Goal: Task Accomplishment & Management: Manage account settings

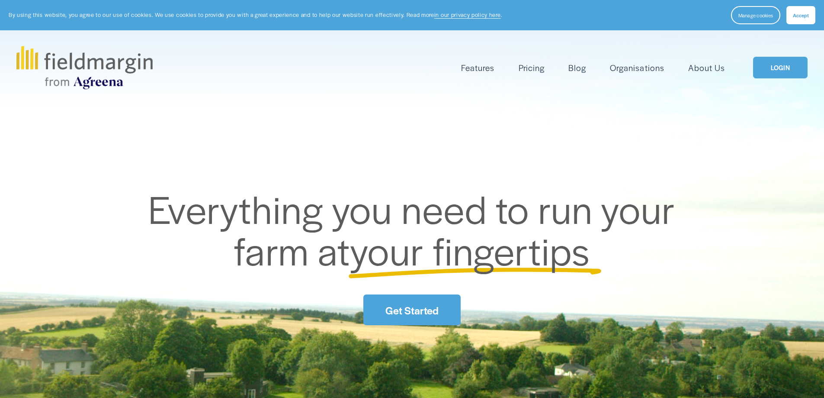
click at [791, 67] on link "LOGIN" at bounding box center [780, 68] width 55 height 22
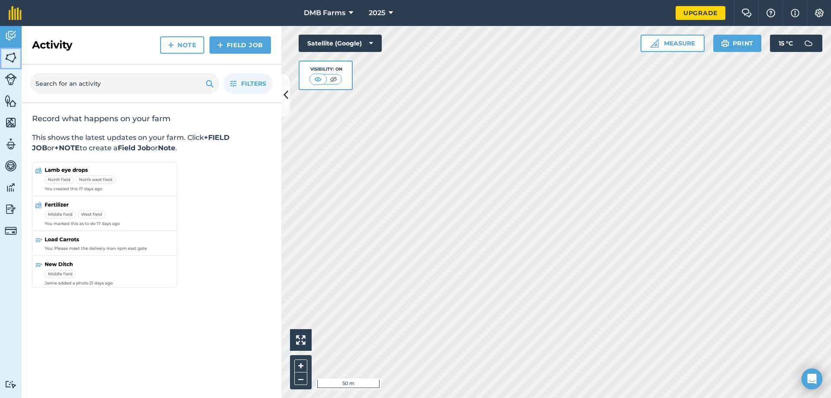
click at [9, 54] on img at bounding box center [11, 57] width 12 height 13
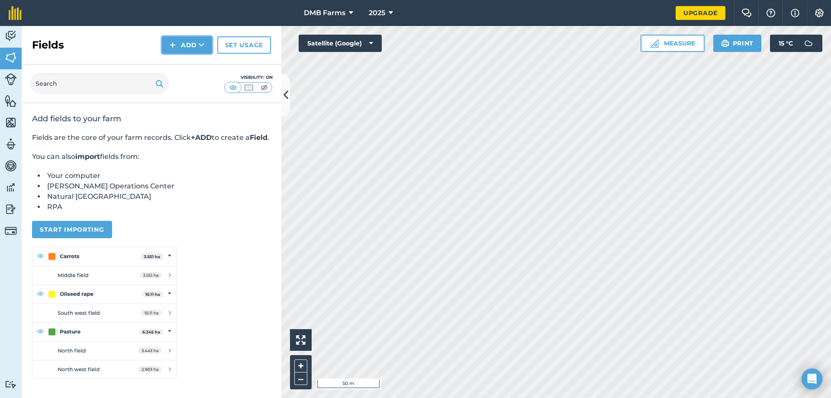
click at [193, 43] on button "Add" at bounding box center [187, 44] width 50 height 17
click at [192, 59] on link "Draw" at bounding box center [187, 64] width 48 height 19
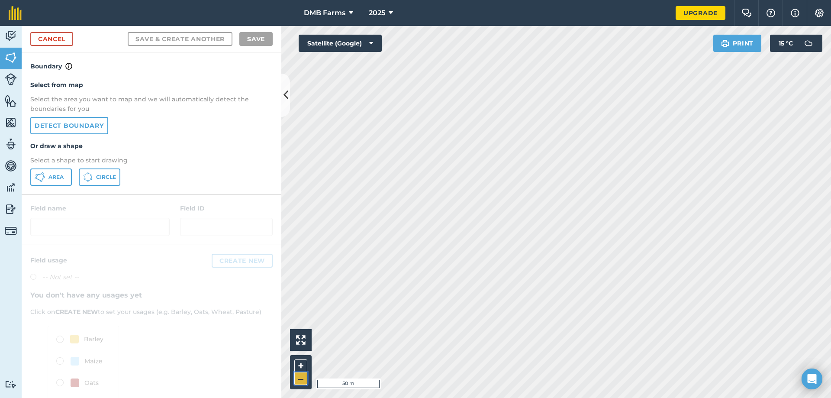
click at [299, 375] on button "–" at bounding box center [300, 378] width 13 height 13
click at [321, 13] on span "DMB Farms" at bounding box center [325, 13] width 42 height 10
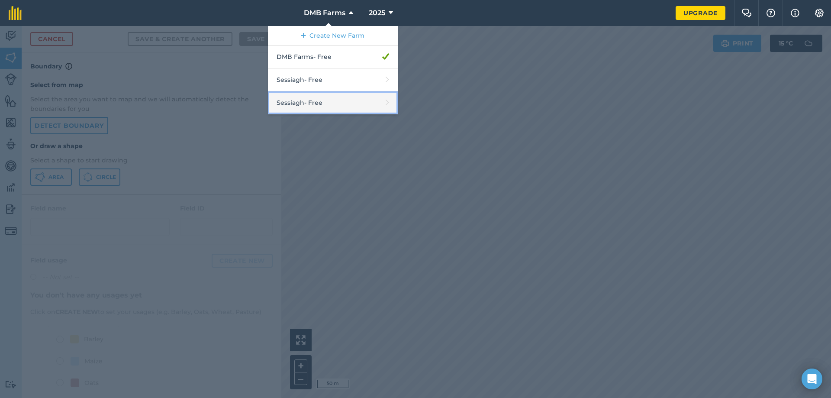
click at [296, 106] on link "Sessiagh - Free" at bounding box center [333, 102] width 130 height 23
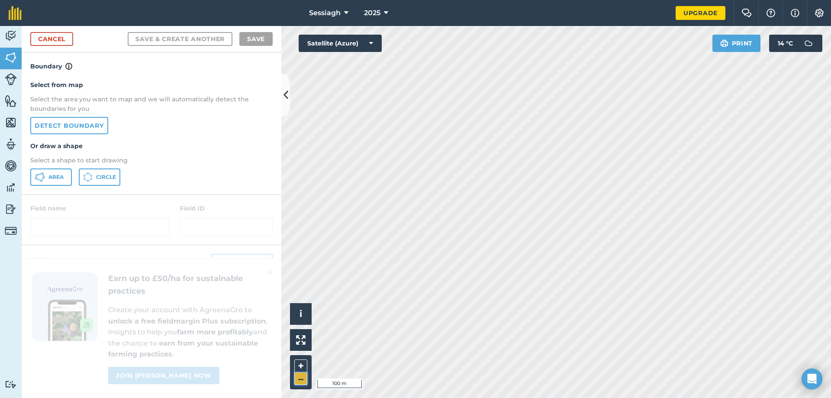
click at [299, 379] on button "–" at bounding box center [300, 378] width 13 height 13
click at [299, 366] on button "+" at bounding box center [300, 365] width 13 height 13
click at [300, 375] on button "–" at bounding box center [300, 378] width 13 height 13
click at [304, 362] on button "+" at bounding box center [300, 365] width 13 height 13
click at [302, 360] on button "+" at bounding box center [300, 365] width 13 height 13
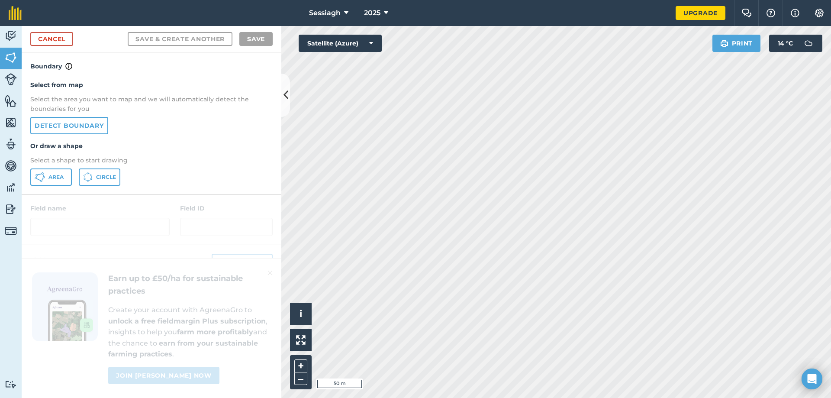
click at [619, 397] on html "Sessiagh 2025 Upgrade Farm Chat Help Info Settings Map printing is not availabl…" at bounding box center [415, 199] width 831 height 398
click at [301, 380] on button "–" at bounding box center [300, 378] width 13 height 13
click at [300, 366] on button "+" at bounding box center [300, 365] width 13 height 13
click at [545, 0] on html "Sessiagh 2025 Upgrade Farm Chat Help Info Settings Map printing is not availabl…" at bounding box center [415, 199] width 831 height 398
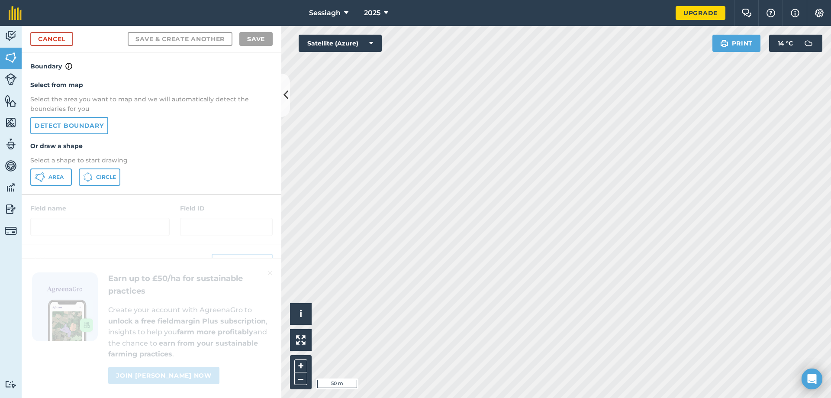
click at [485, 397] on html "Sessiagh 2025 Upgrade Farm Chat Help Info Settings Map printing is not availabl…" at bounding box center [415, 199] width 831 height 398
click at [299, 366] on button "+" at bounding box center [300, 365] width 13 height 13
click at [494, 397] on html "Sessiagh 2025 Upgrade Farm Chat Help Info Settings Map printing is not availabl…" at bounding box center [415, 199] width 831 height 398
click at [296, 378] on button "–" at bounding box center [300, 378] width 13 height 13
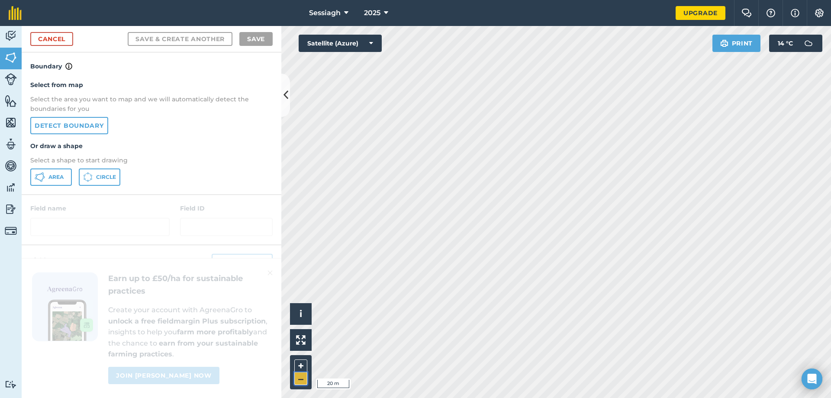
click at [297, 378] on button "–" at bounding box center [300, 378] width 13 height 13
click at [304, 363] on button "+" at bounding box center [300, 365] width 13 height 13
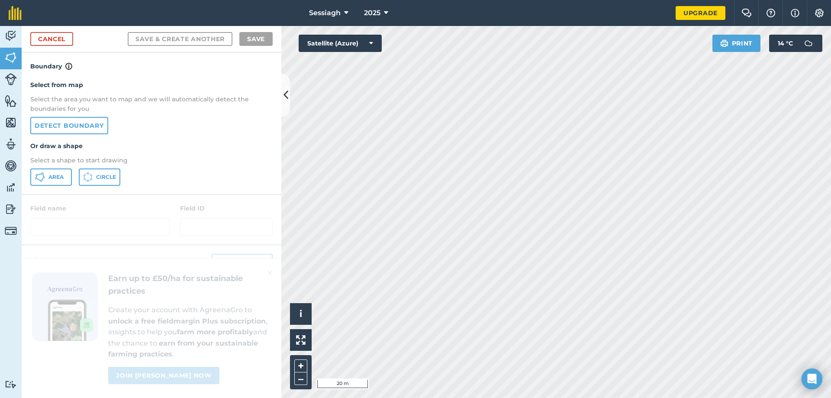
click at [448, 397] on html "Sessiagh 2025 Upgrade Farm Chat Help Info Settings Map printing is not availabl…" at bounding box center [415, 199] width 831 height 398
click at [65, 179] on button "Area" at bounding box center [51, 176] width 42 height 17
click at [58, 41] on link "Cancel" at bounding box center [51, 39] width 43 height 14
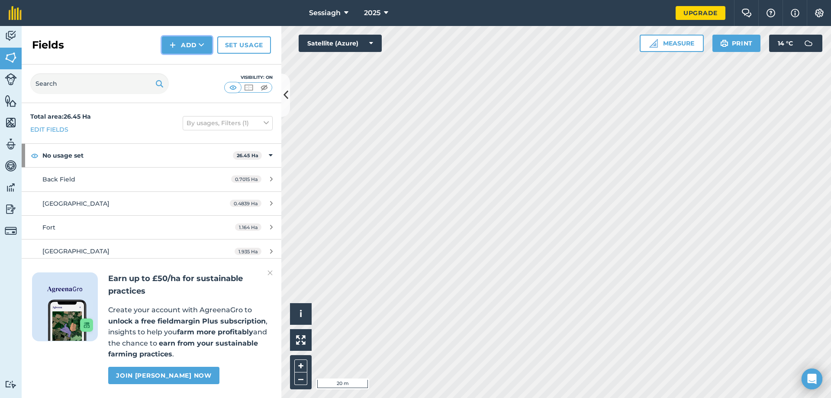
click at [197, 52] on button "Add" at bounding box center [187, 44] width 50 height 17
click at [184, 64] on link "Draw" at bounding box center [187, 64] width 48 height 19
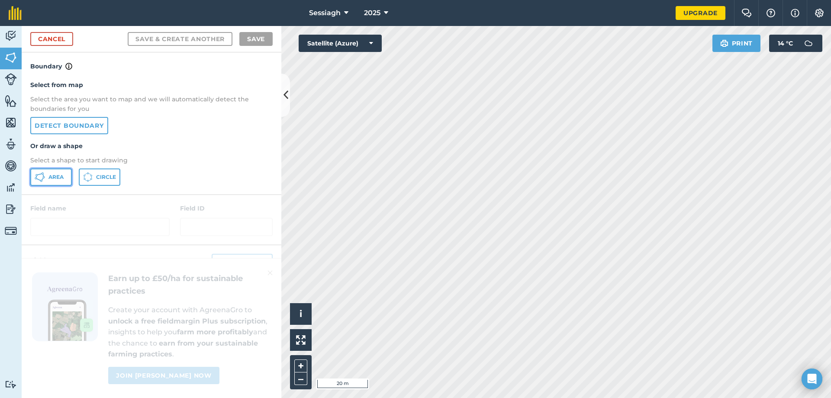
click at [66, 171] on button "Area" at bounding box center [51, 176] width 42 height 17
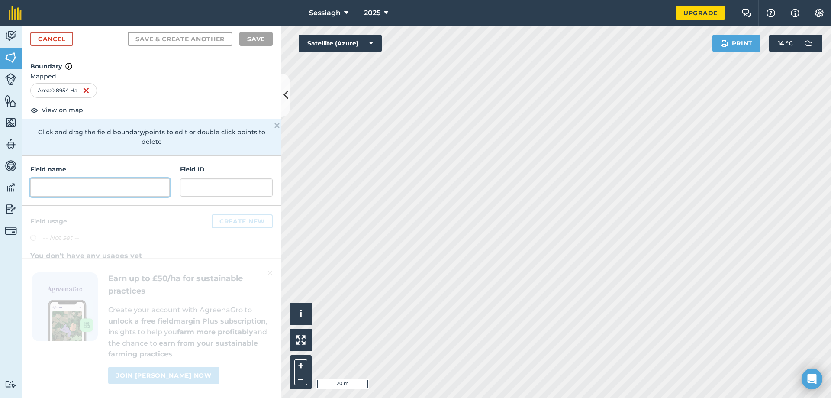
click at [142, 181] on input "text" at bounding box center [99, 187] width 139 height 18
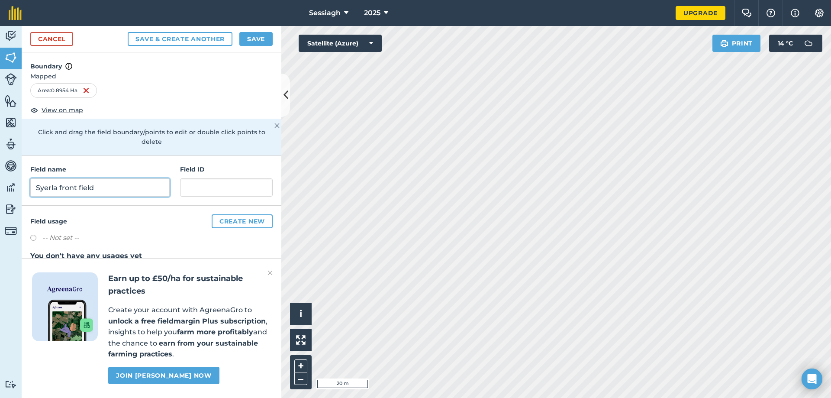
click at [40, 181] on input "Syerla front field" at bounding box center [99, 187] width 139 height 18
type input "Syerla front field"
click at [177, 38] on button "Save & Create Another" at bounding box center [180, 39] width 105 height 14
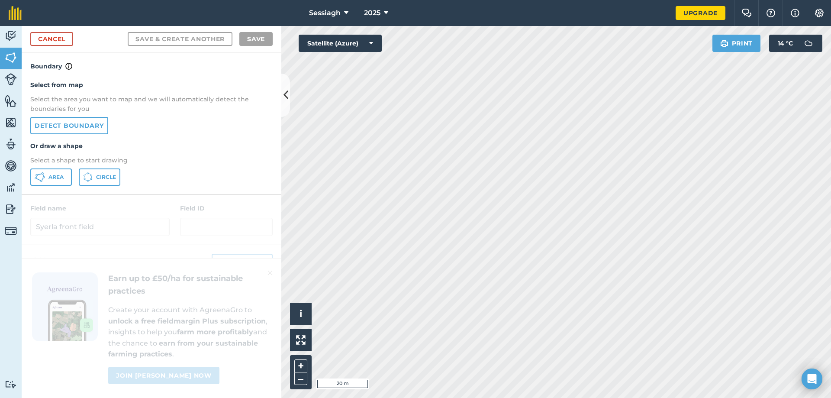
click at [249, 141] on div "Activity Fields Livestock Features Maps Team Vehicles Data Reporting Billing Tu…" at bounding box center [415, 212] width 831 height 372
click at [55, 176] on span "Area" at bounding box center [55, 176] width 15 height 7
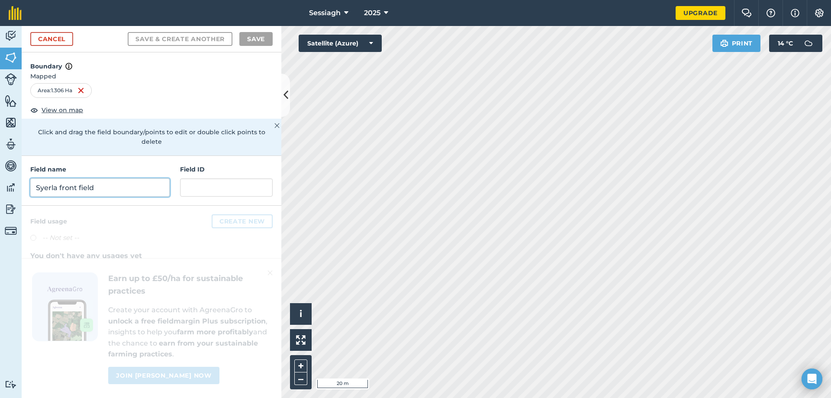
click at [51, 180] on input "Syerla front field" at bounding box center [99, 187] width 139 height 18
paste input "Syerla"
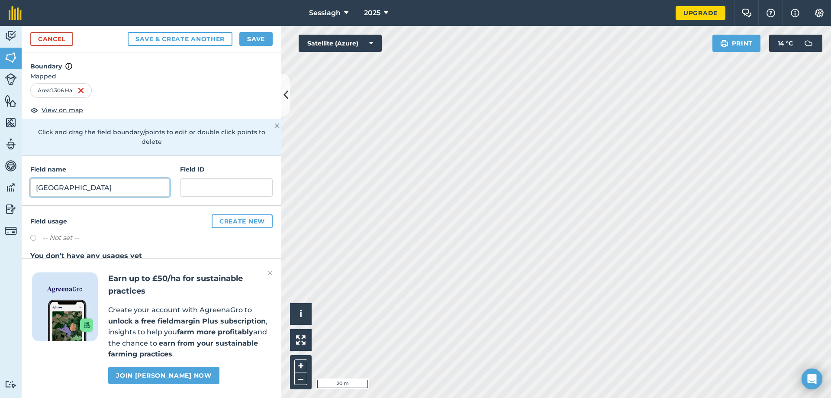
type input "[GEOGRAPHIC_DATA]"
click at [201, 32] on div "Cancel Save & Create Another Save" at bounding box center [152, 39] width 260 height 26
click at [200, 37] on button "Save & Create Another" at bounding box center [180, 39] width 105 height 14
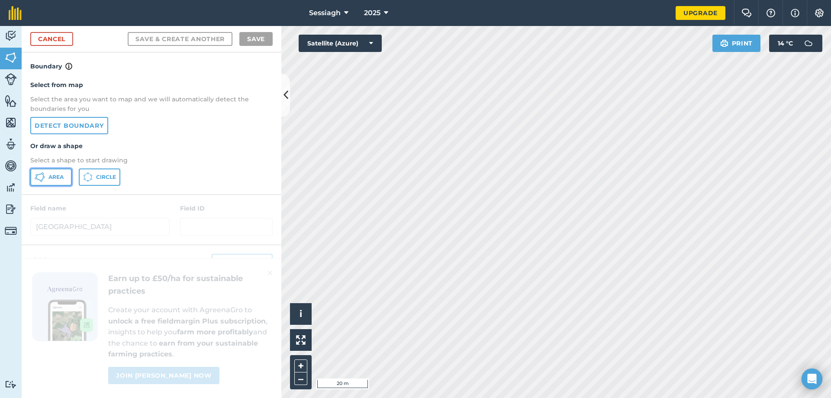
click at [58, 173] on button "Area" at bounding box center [51, 176] width 42 height 17
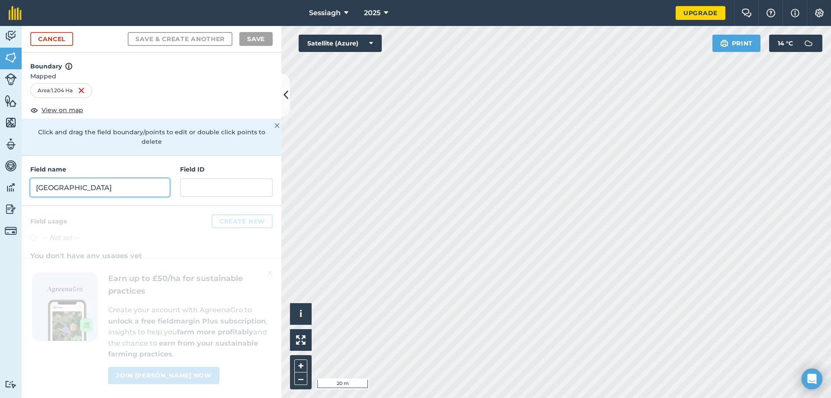
click at [89, 183] on input "[GEOGRAPHIC_DATA]" at bounding box center [99, 187] width 139 height 18
paste input "Syerla"
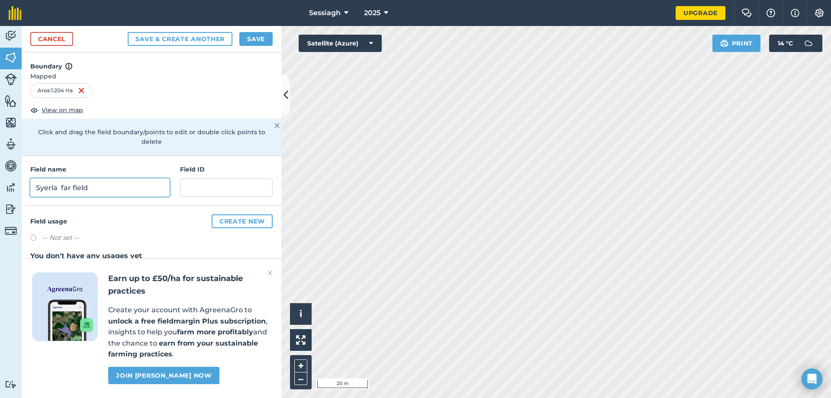
type input "Syerla far field"
click at [204, 37] on button "Save & Create Another" at bounding box center [180, 39] width 105 height 14
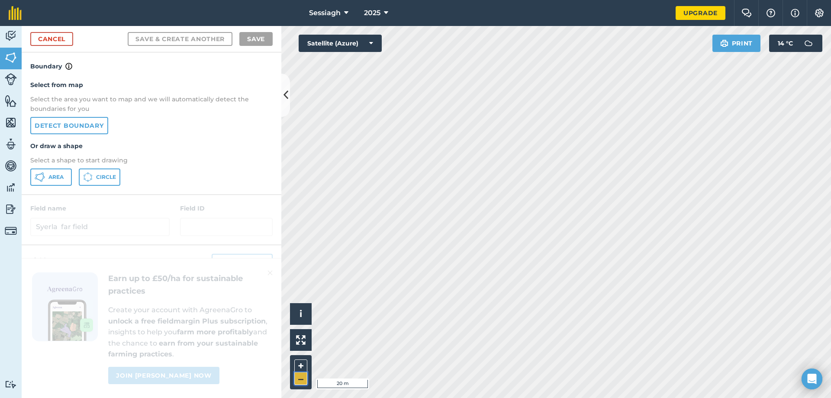
click at [299, 377] on button "–" at bounding box center [300, 378] width 13 height 13
click at [258, 260] on div "Activity Fields Livestock Features Maps Team Vehicles Data Reporting Billing Tu…" at bounding box center [415, 212] width 831 height 372
click at [298, 361] on button "+" at bounding box center [300, 365] width 13 height 13
click at [44, 180] on icon at bounding box center [40, 177] width 10 height 10
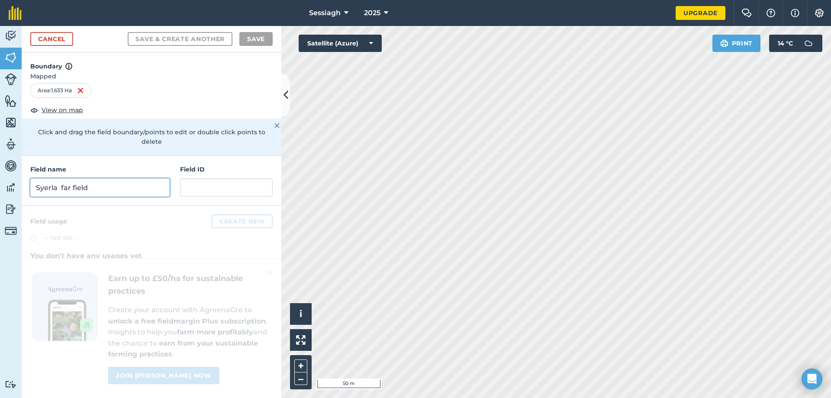
click at [101, 180] on input "Syerla far field" at bounding box center [99, 187] width 139 height 18
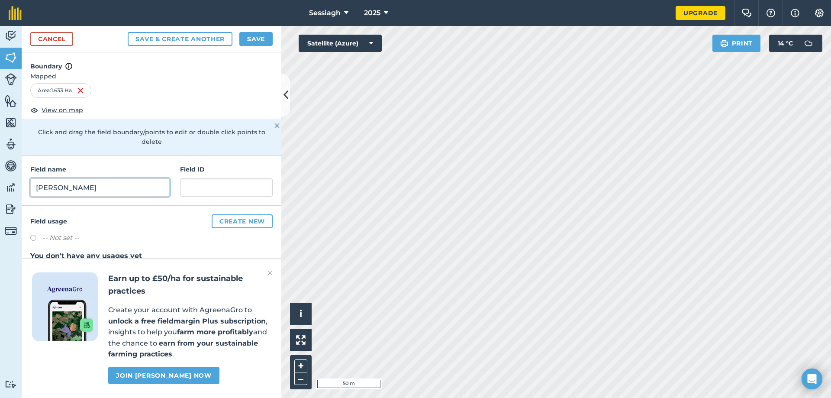
type input "[PERSON_NAME]"
click at [268, 39] on button "Save" at bounding box center [255, 39] width 33 height 14
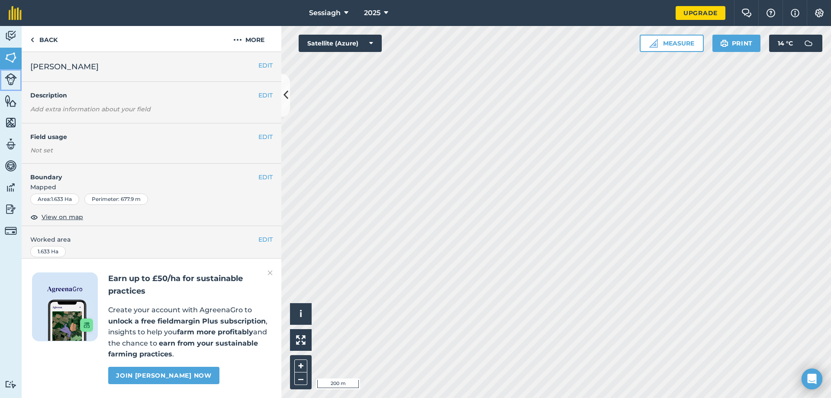
click at [10, 76] on img at bounding box center [11, 79] width 12 height 12
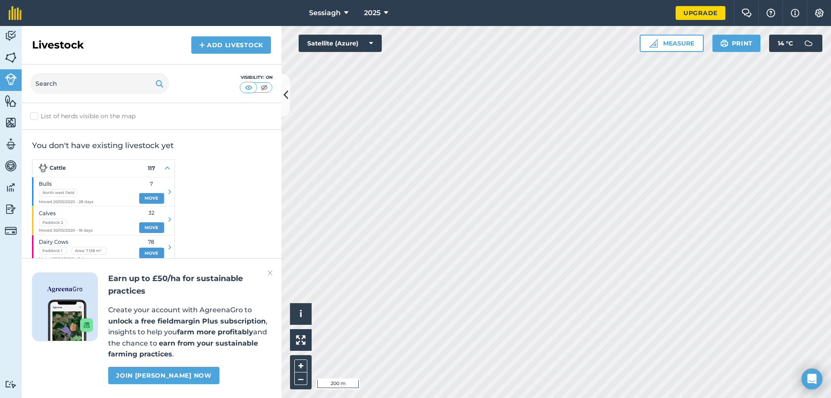
click at [66, 72] on div "Visibility: On" at bounding box center [152, 83] width 260 height 38
click at [229, 38] on link "Add Livestock" at bounding box center [231, 44] width 80 height 17
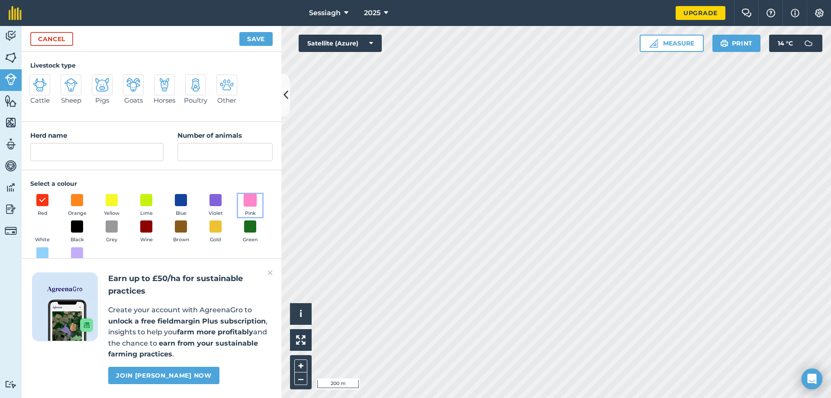
click at [249, 193] on span at bounding box center [250, 199] width 13 height 13
click at [32, 86] on div at bounding box center [39, 84] width 21 height 21
click at [32, 80] on input "Cattle" at bounding box center [33, 77] width 6 height 6
radio input "true"
type input "Cattle"
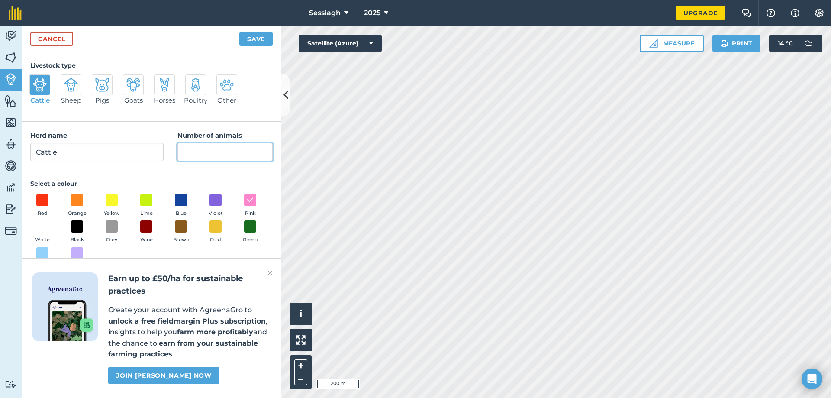
click at [231, 151] on input "Number of animals" at bounding box center [224, 152] width 95 height 18
click at [301, 368] on button "+" at bounding box center [300, 365] width 13 height 13
click at [204, 93] on div at bounding box center [195, 84] width 21 height 21
click at [192, 80] on input "Poultry" at bounding box center [189, 77] width 6 height 6
radio input "true"
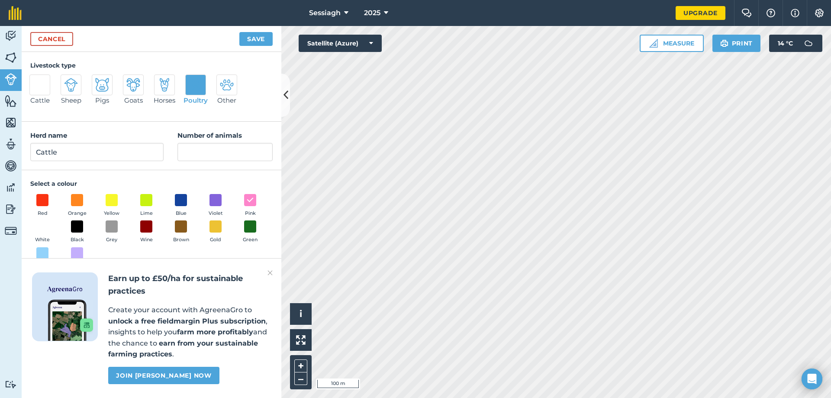
type input "Poultry"
click at [192, 154] on input "Number of animals" at bounding box center [224, 152] width 95 height 18
click at [38, 87] on img at bounding box center [40, 85] width 14 height 14
click at [36, 80] on input "Cattle" at bounding box center [33, 77] width 6 height 6
radio input "true"
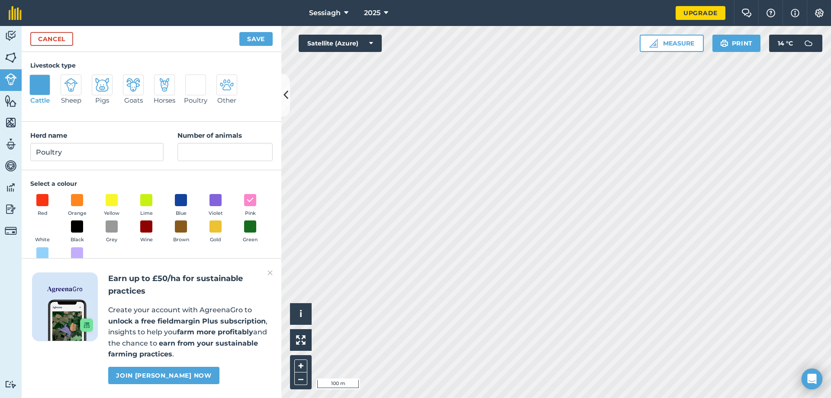
type input "Cattle"
click at [200, 158] on input "Number of animals" at bounding box center [224, 152] width 95 height 18
type input "85"
click at [245, 31] on div "Cancel Save" at bounding box center [152, 39] width 260 height 26
click at [244, 41] on button "Save" at bounding box center [255, 39] width 33 height 14
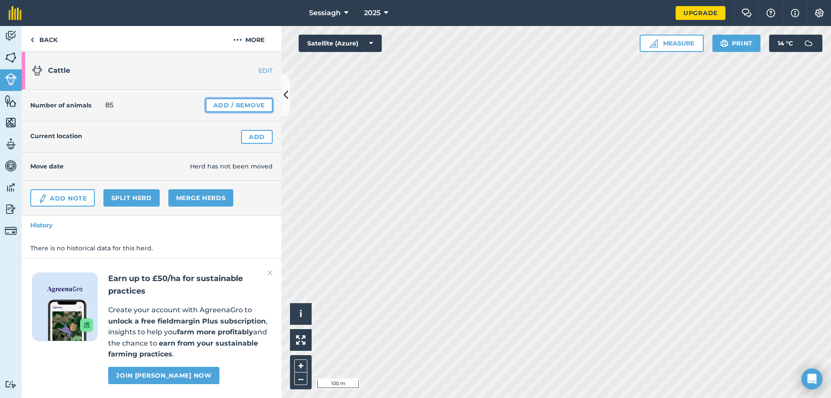
click at [248, 106] on link "Add / Remove" at bounding box center [238, 105] width 67 height 14
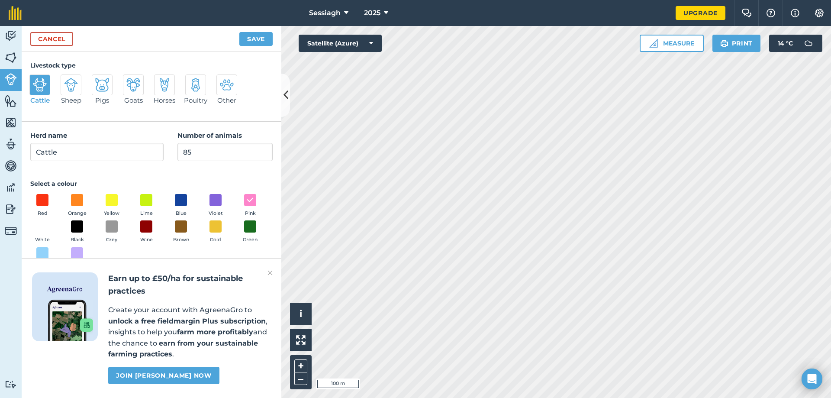
click at [83, 80] on div "Sheep" at bounding box center [74, 93] width 26 height 38
click at [75, 83] on img at bounding box center [71, 85] width 14 height 14
click at [67, 80] on input "Sheep" at bounding box center [64, 77] width 6 height 6
radio input "true"
type input "Sheep"
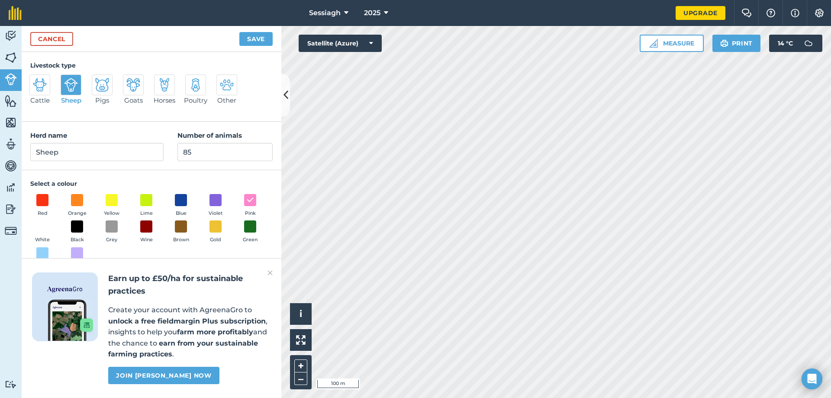
click at [38, 85] on img at bounding box center [40, 85] width 14 height 14
click at [36, 80] on input "Cattle" at bounding box center [33, 77] width 6 height 6
radio input "true"
type input "Cattle"
click at [265, 41] on button "Save" at bounding box center [255, 39] width 33 height 14
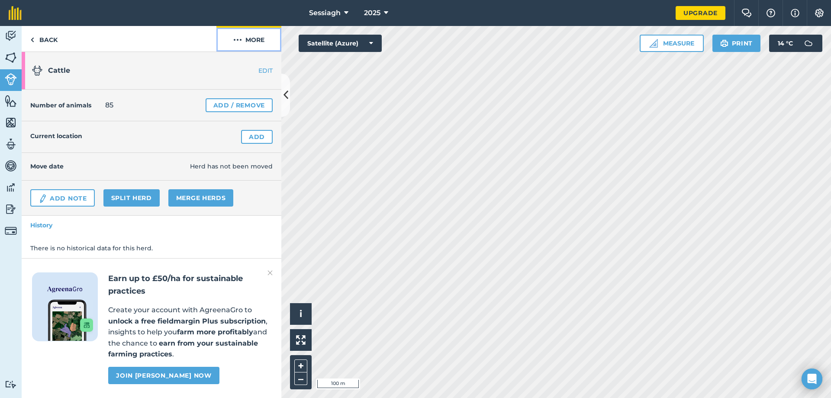
click at [249, 48] on button "More" at bounding box center [248, 39] width 65 height 26
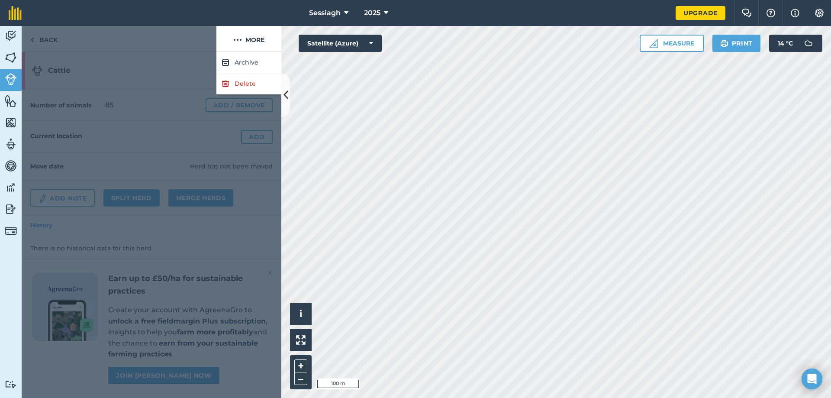
click at [161, 56] on div at bounding box center [152, 225] width 260 height 346
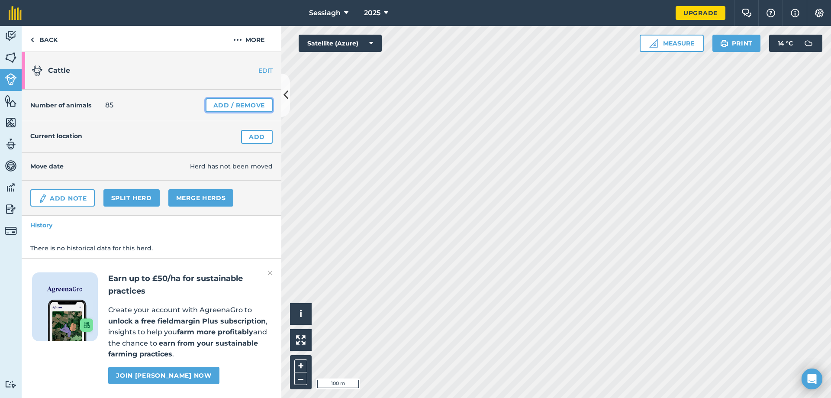
click at [237, 102] on link "Add / Remove" at bounding box center [238, 105] width 67 height 14
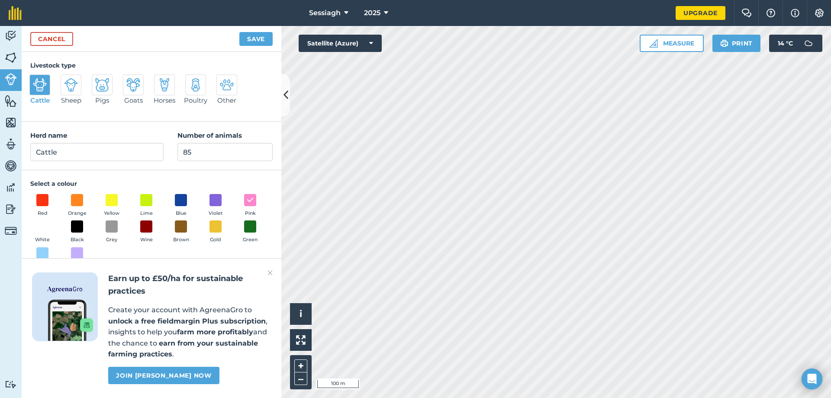
click at [71, 85] on img at bounding box center [71, 85] width 14 height 14
click at [67, 80] on input "Sheep" at bounding box center [64, 77] width 6 height 6
radio input "true"
type input "Sheep"
click at [209, 151] on input "85" at bounding box center [224, 152] width 95 height 18
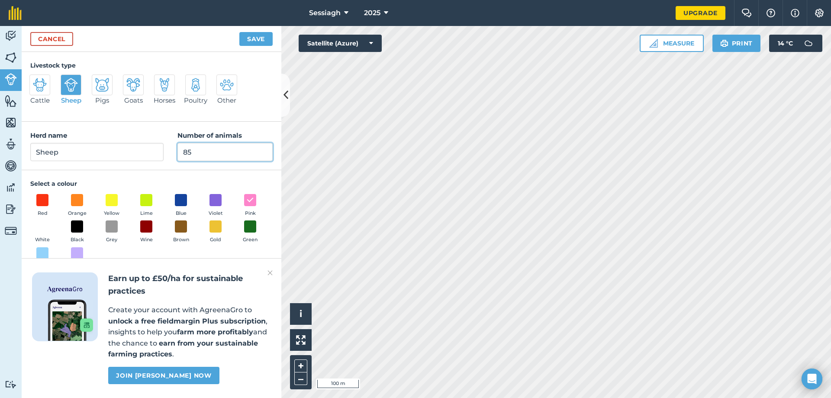
type input "8"
type input "20"
click at [262, 41] on button "Save" at bounding box center [255, 39] width 33 height 14
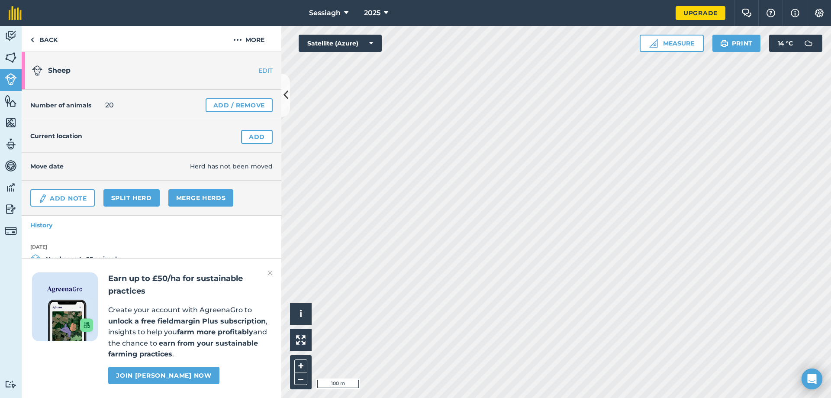
click at [257, 70] on link "EDIT" at bounding box center [254, 70] width 55 height 9
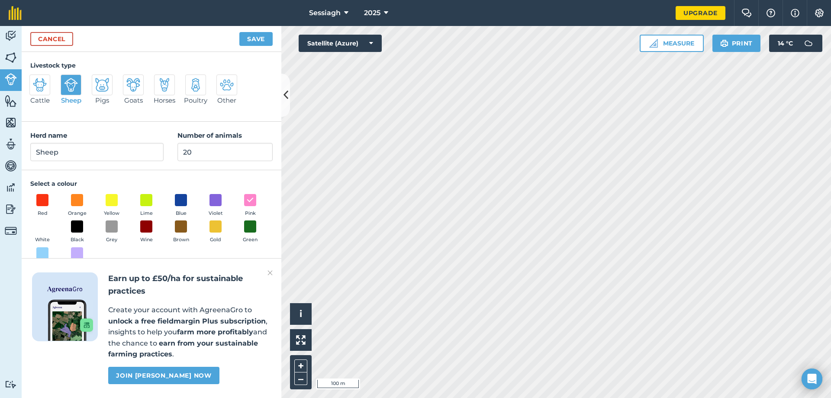
click at [39, 92] on div at bounding box center [39, 84] width 21 height 21
click at [36, 80] on input "Cattle" at bounding box center [33, 77] width 6 height 6
radio input "true"
type input "Cattle"
click at [220, 154] on input "20" at bounding box center [224, 152] width 95 height 18
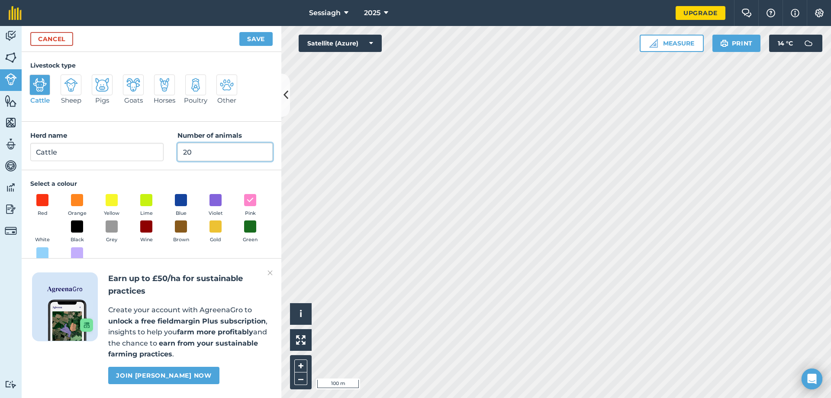
type input "2"
type input "85"
click at [252, 38] on button "Save" at bounding box center [255, 39] width 33 height 14
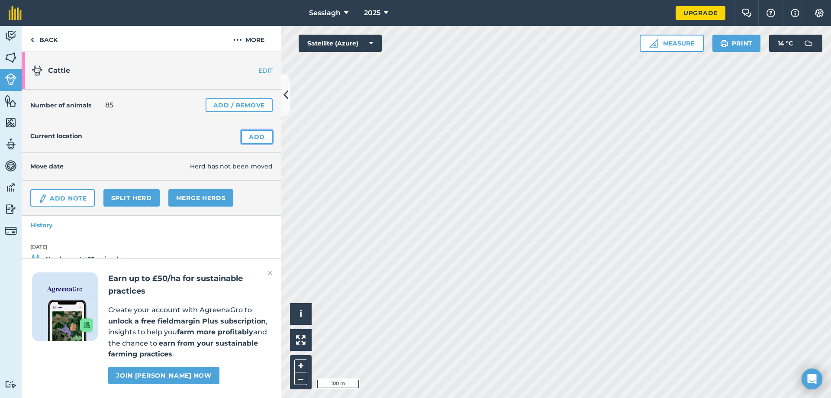
click at [245, 136] on link "Add" at bounding box center [257, 137] width 32 height 14
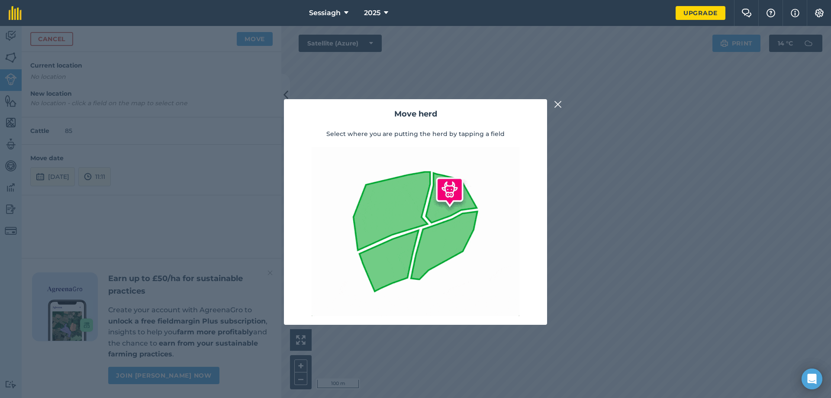
click at [427, 176] on img at bounding box center [415, 231] width 208 height 169
click at [555, 99] on img at bounding box center [558, 104] width 8 height 10
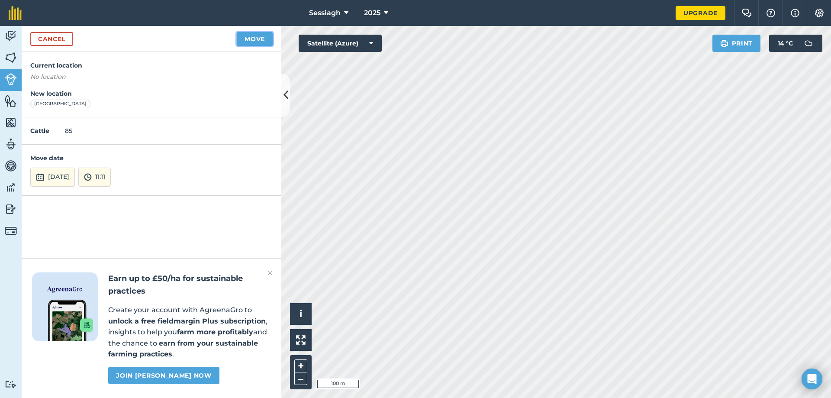
click at [251, 38] on button "Move" at bounding box center [255, 39] width 36 height 14
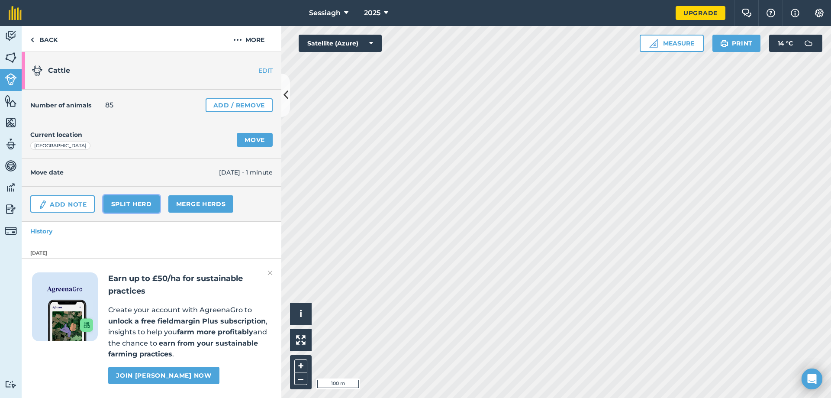
click at [119, 202] on link "Split herd" at bounding box center [131, 203] width 56 height 17
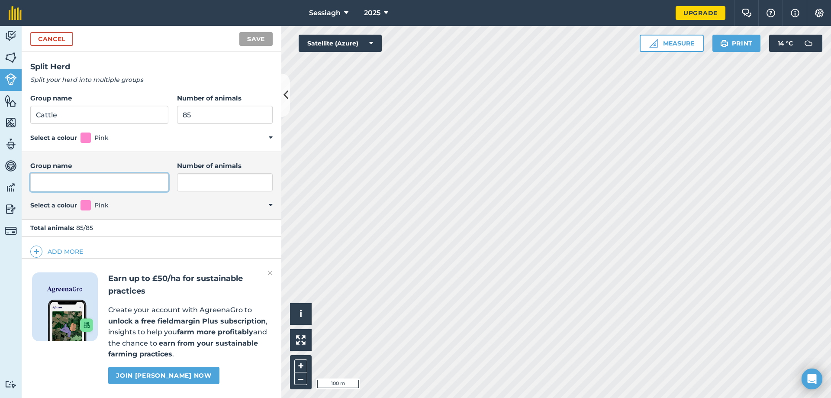
click at [115, 183] on input "Group name" at bounding box center [99, 182] width 138 height 18
click at [93, 209] on summary "Select a colour Pink" at bounding box center [151, 205] width 242 height 10
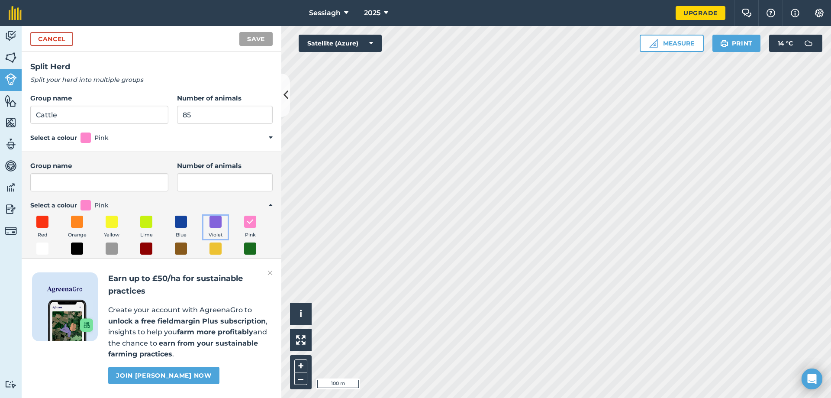
click at [215, 228] on button "Violet" at bounding box center [215, 226] width 24 height 23
click at [131, 180] on input "Group name" at bounding box center [99, 182] width 138 height 18
type input "s"
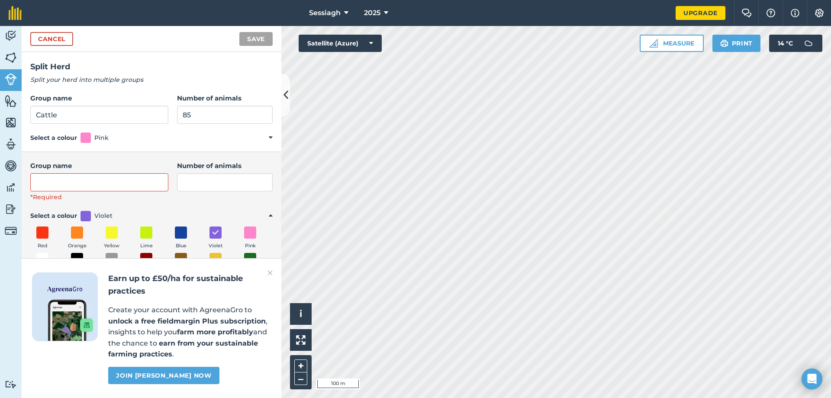
click at [234, 232] on div "Red Orange Yellow Lime Blue Violet Pink White Black Grey Wine Brown Gold Green …" at bounding box center [151, 266] width 242 height 80
click at [252, 203] on div "Group name *Required Number of animals Select a colour Violet Red Orange Yellow…" at bounding box center [152, 233] width 260 height 163
click at [93, 115] on input "Cattle" at bounding box center [99, 115] width 138 height 18
type input "C"
click at [193, 113] on input "85" at bounding box center [225, 115] width 96 height 18
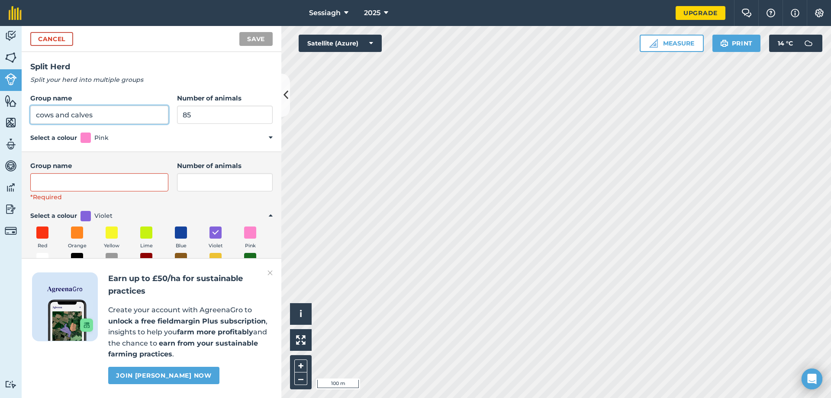
drag, startPoint x: 105, startPoint y: 120, endPoint x: 35, endPoint y: 125, distance: 69.4
click at [35, 125] on div "Group name cows and calves Number of animals 85 Select a colour Pink Red Orange…" at bounding box center [152, 117] width 260 height 67
type input "Cattle"
click at [94, 187] on input "Group name" at bounding box center [99, 182] width 138 height 18
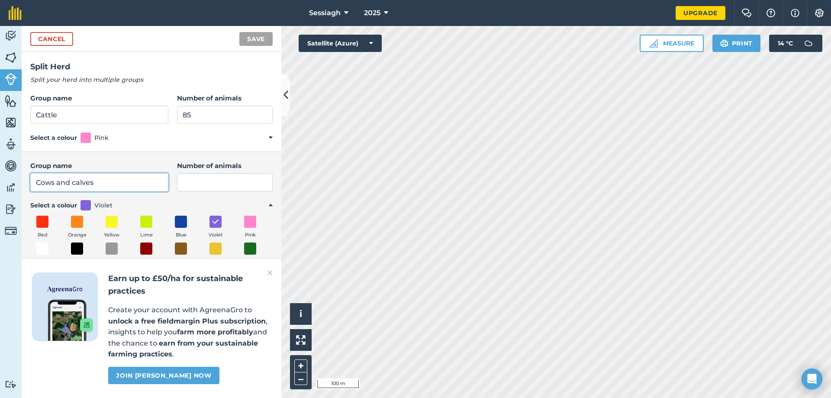
type input "Cows and calves"
click at [215, 186] on input "Number of animals" at bounding box center [225, 182] width 96 height 18
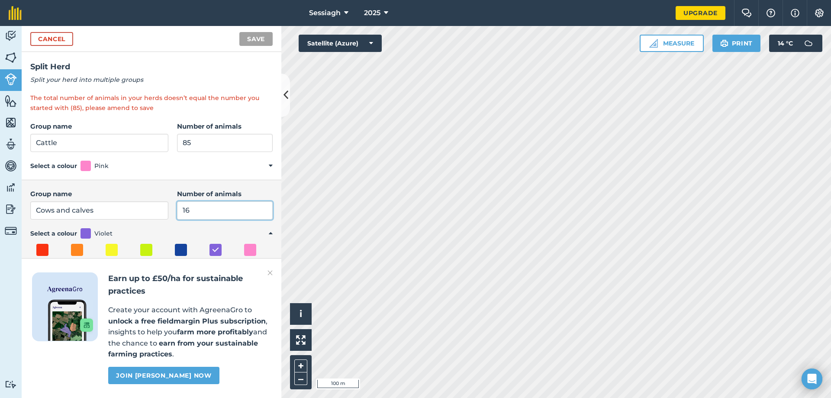
type input "16"
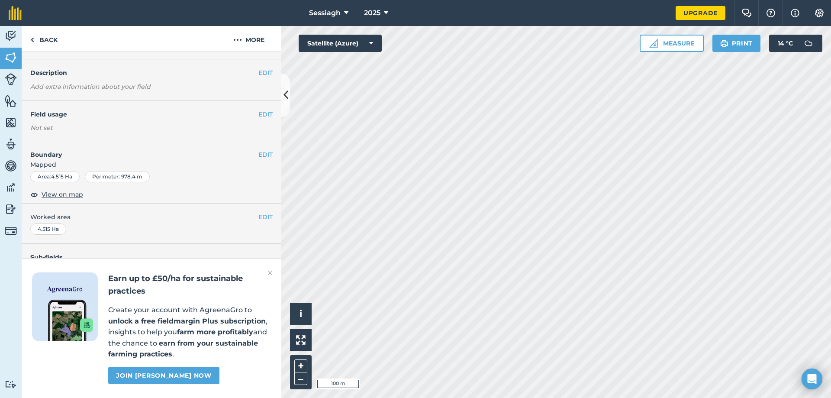
scroll to position [43, 0]
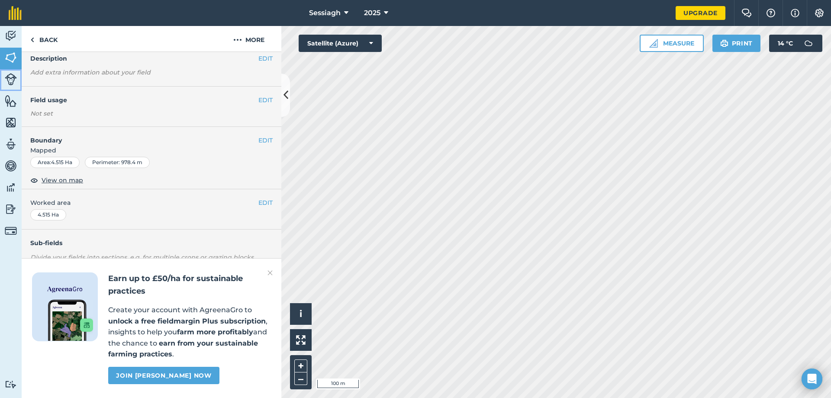
click at [13, 81] on img at bounding box center [11, 79] width 12 height 12
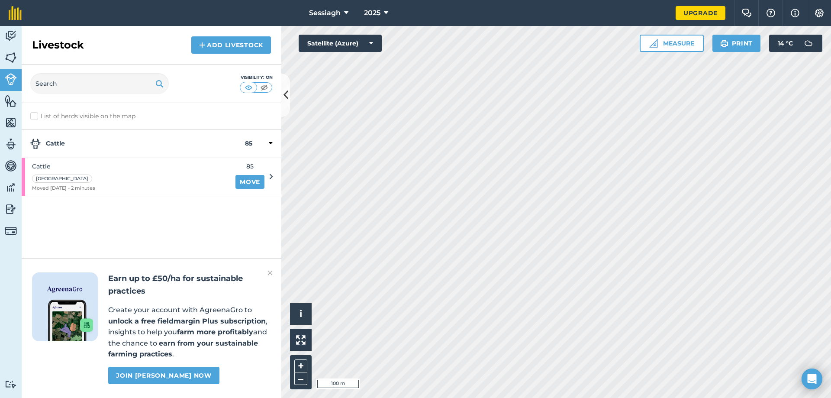
click at [268, 144] on div at bounding box center [262, 143] width 20 height 10
click at [268, 176] on div "Cattle Long Field Moved 19/09/25 - 2 minutes 85 Move" at bounding box center [147, 177] width 251 height 38
click at [250, 48] on link "Add Livestock" at bounding box center [231, 44] width 80 height 17
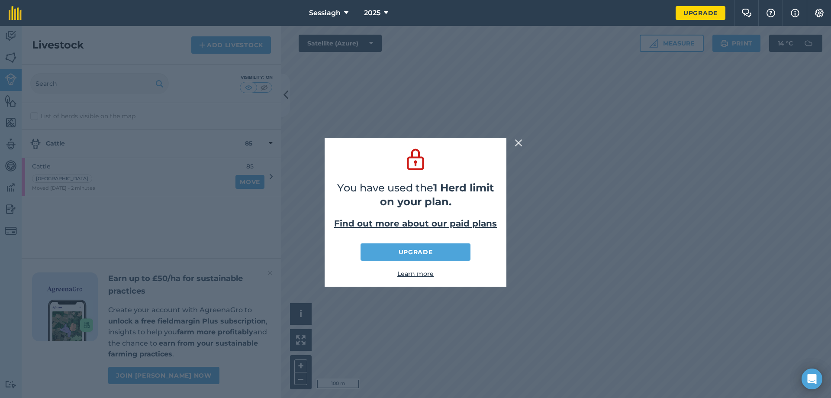
click at [518, 142] on img at bounding box center [518, 143] width 8 height 10
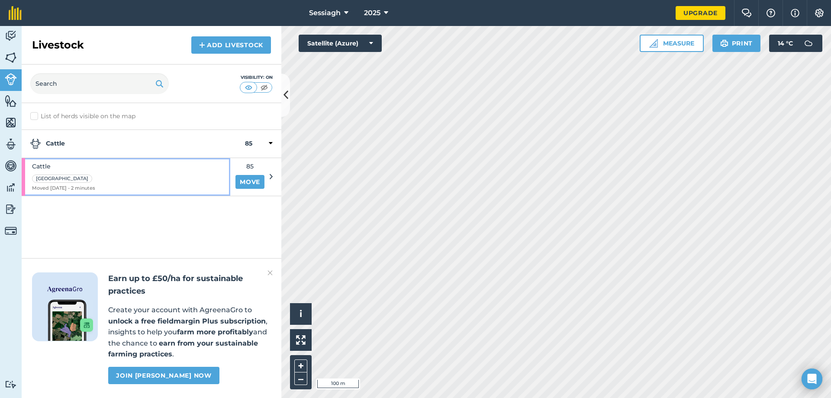
click at [93, 167] on span "Cattle" at bounding box center [63, 166] width 63 height 10
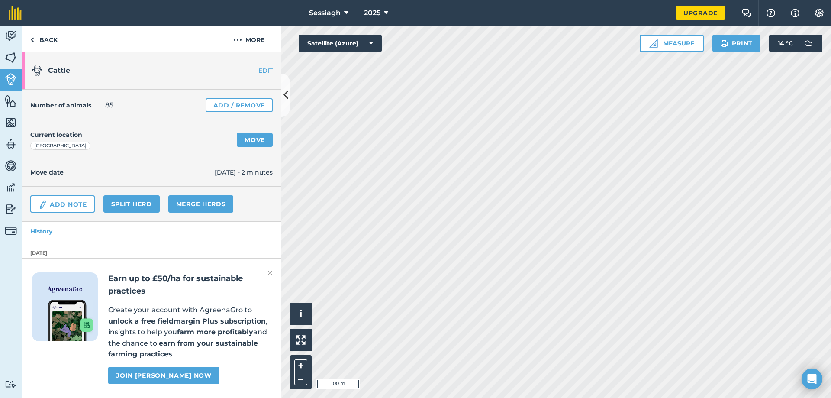
click at [270, 271] on img at bounding box center [269, 272] width 5 height 10
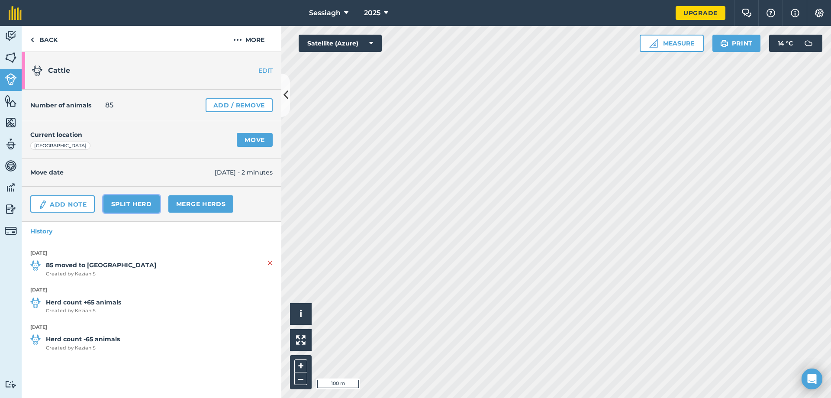
click at [120, 201] on link "Split herd" at bounding box center [131, 203] width 56 height 17
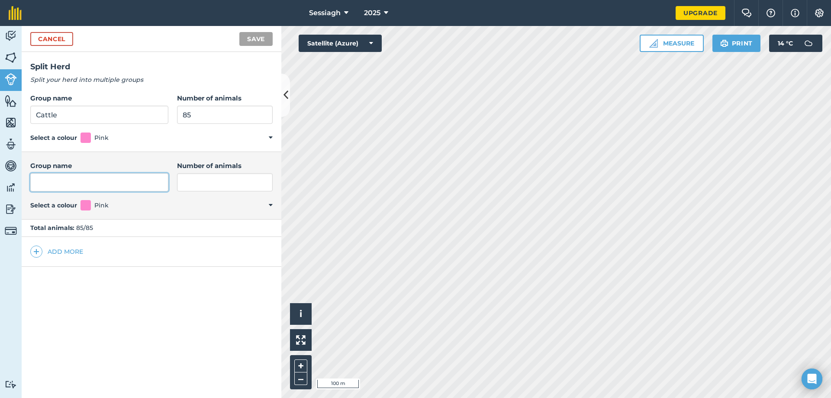
click at [101, 177] on input "Group name" at bounding box center [99, 182] width 138 height 18
click at [90, 244] on div "Add more" at bounding box center [152, 252] width 260 height 30
click at [89, 252] on div "Add more" at bounding box center [152, 252] width 260 height 30
click at [32, 250] on span at bounding box center [36, 251] width 12 height 12
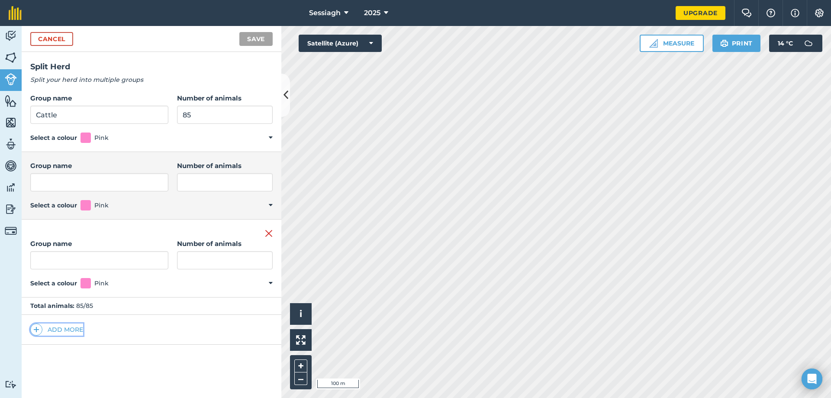
click at [38, 328] on img at bounding box center [36, 329] width 6 height 10
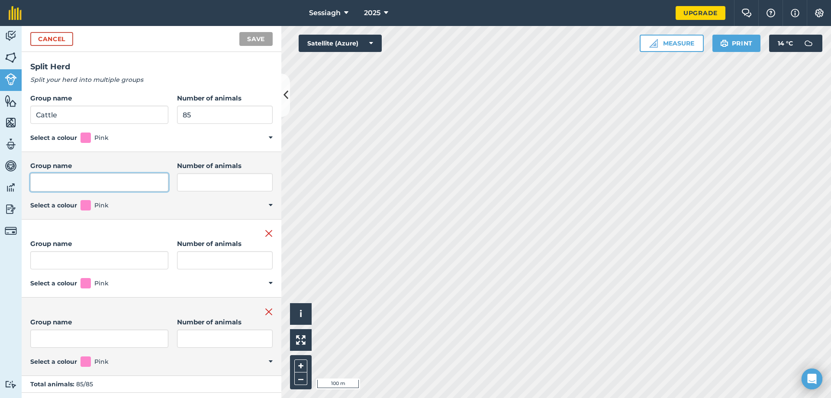
click at [71, 188] on input "Group name" at bounding box center [99, 182] width 138 height 18
type input "Cows and calves"
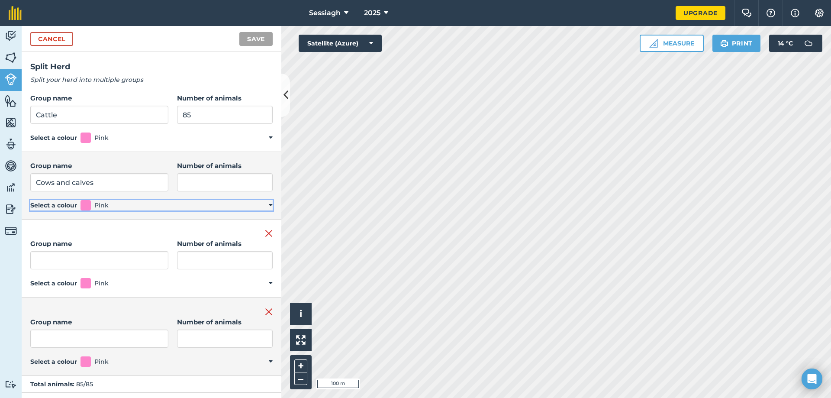
click at [85, 202] on span at bounding box center [85, 205] width 10 height 10
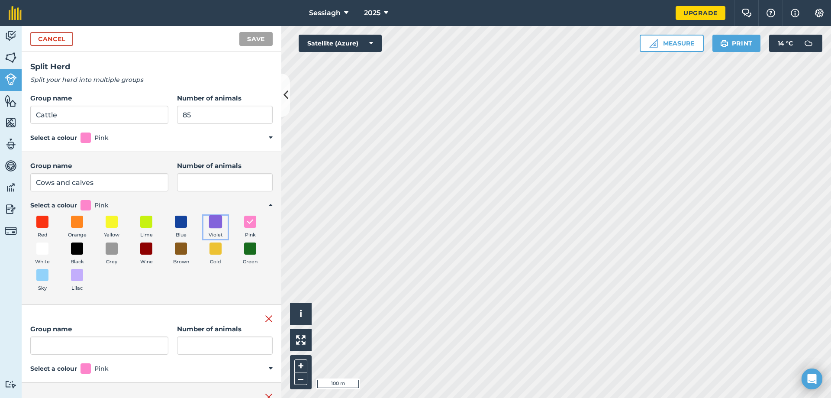
click at [218, 226] on span at bounding box center [215, 221] width 13 height 13
click at [222, 185] on input "Number of animals" at bounding box center [225, 182] width 96 height 18
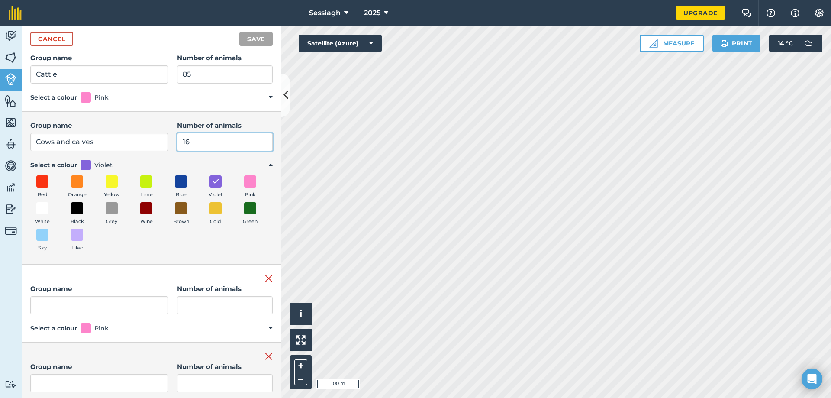
scroll to position [87, 0]
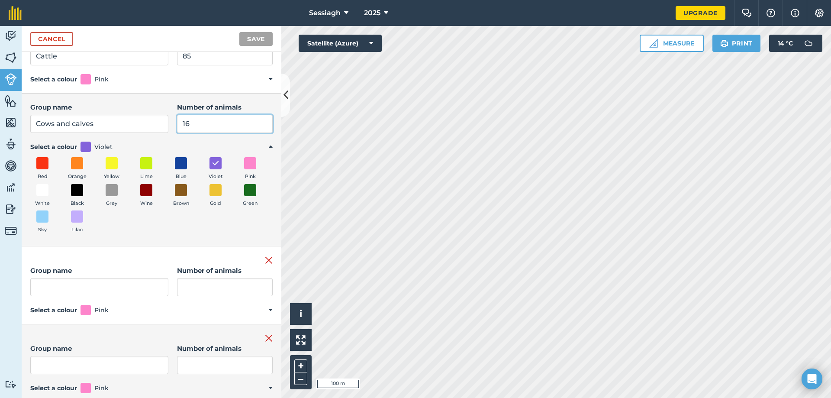
type input "16"
click at [116, 285] on input "Group name" at bounding box center [99, 287] width 138 height 18
type input "bulls"
click at [190, 292] on input "Number of animals" at bounding box center [225, 287] width 96 height 18
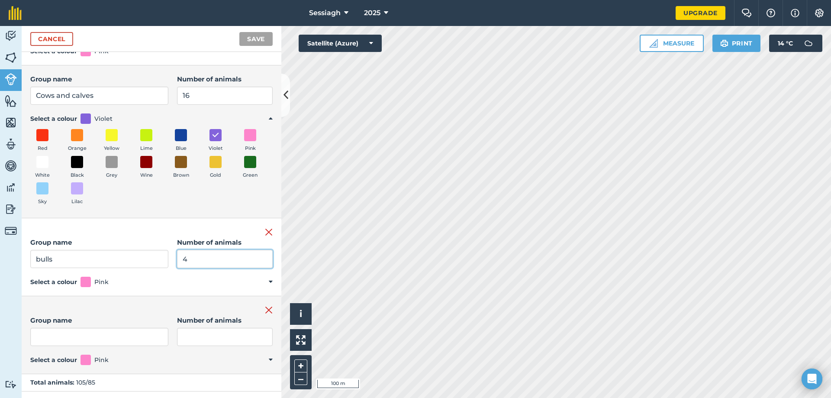
scroll to position [130, 0]
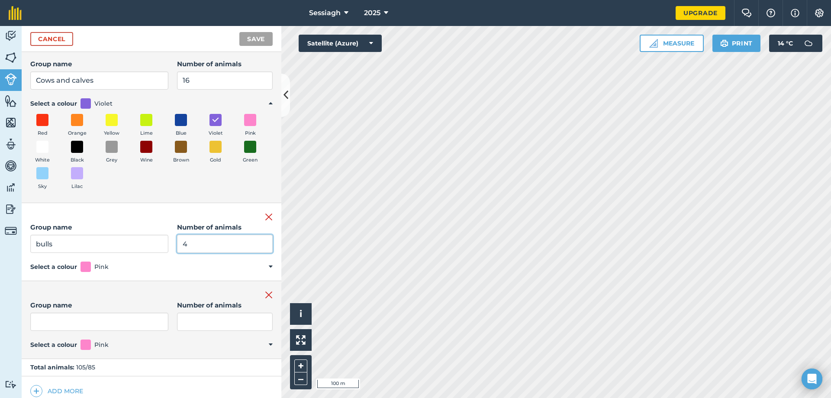
type input "4"
click at [75, 324] on input "Group name" at bounding box center [99, 321] width 138 height 18
click at [88, 266] on span at bounding box center [85, 266] width 10 height 10
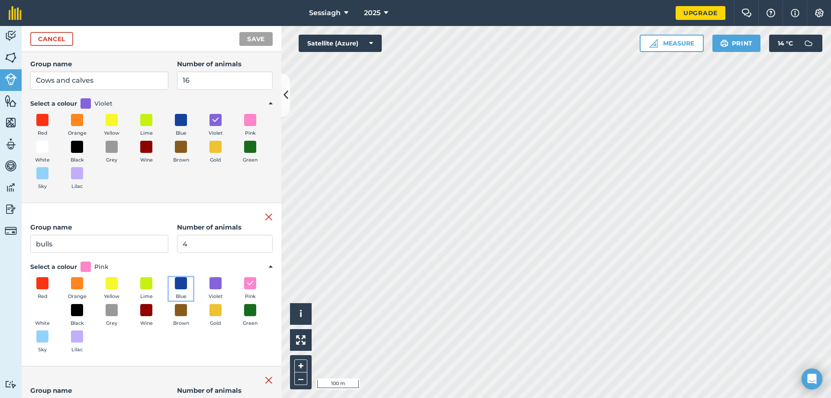
click at [173, 280] on button "Blue" at bounding box center [181, 288] width 24 height 23
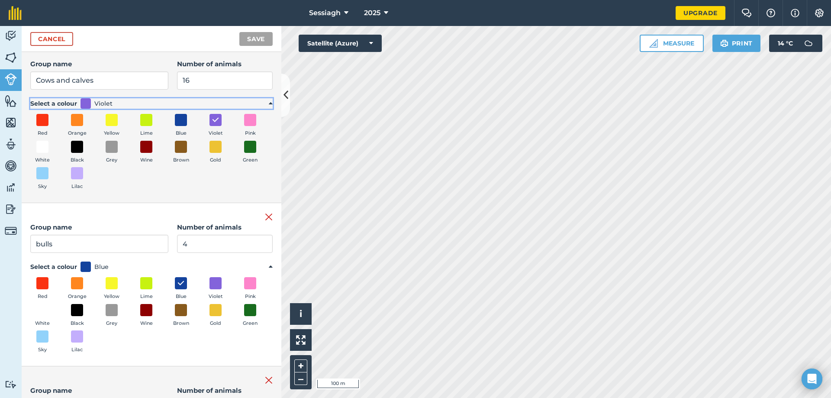
click at [92, 105] on summary "Select a colour Violet" at bounding box center [151, 103] width 242 height 10
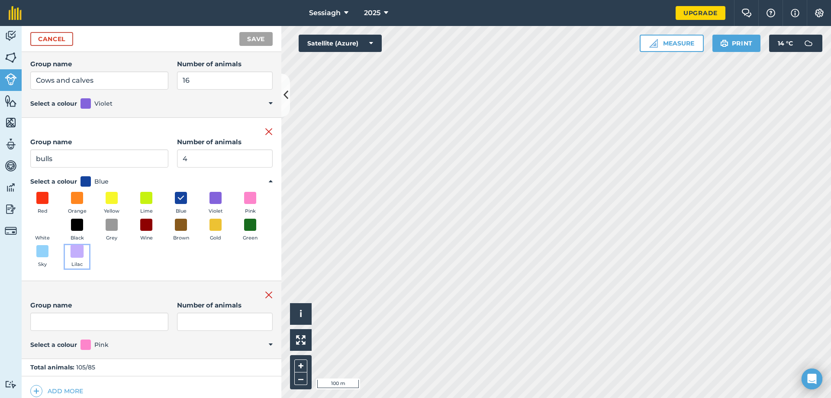
click at [84, 255] on span at bounding box center [77, 250] width 13 height 13
click at [49, 249] on span at bounding box center [42, 250] width 13 height 13
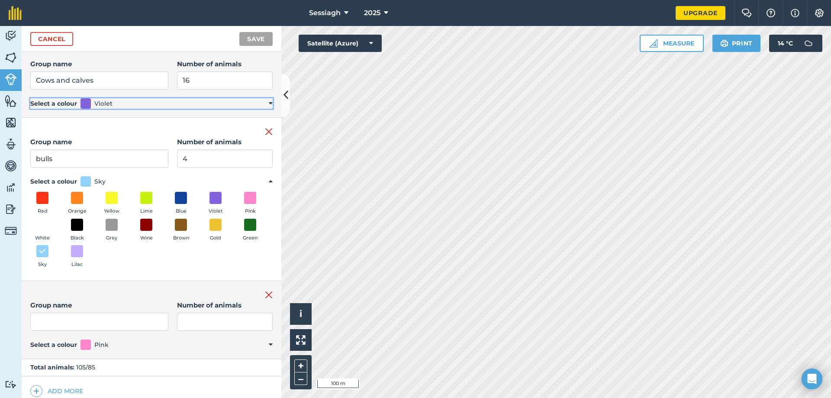
click at [93, 103] on summary "Select a colour Violet" at bounding box center [151, 103] width 242 height 10
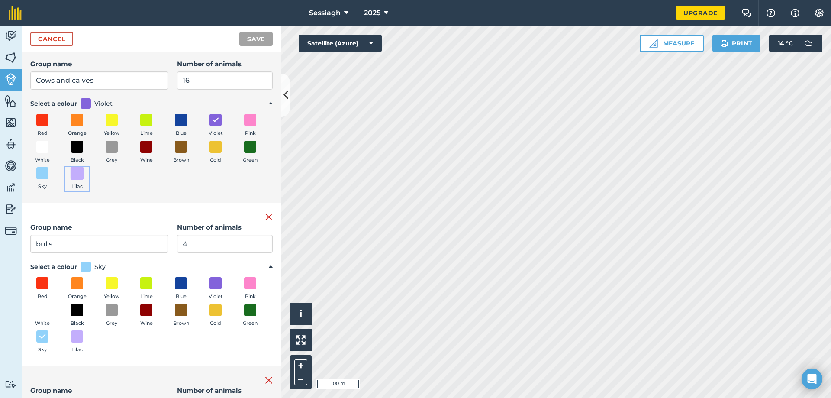
click at [84, 174] on span at bounding box center [77, 173] width 13 height 13
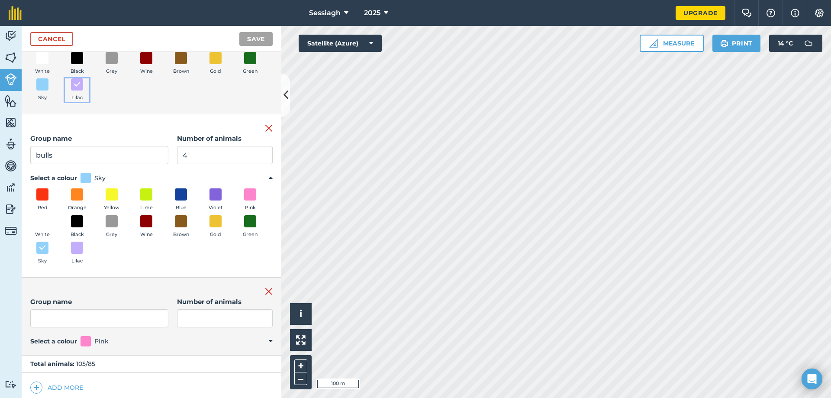
scroll to position [223, 0]
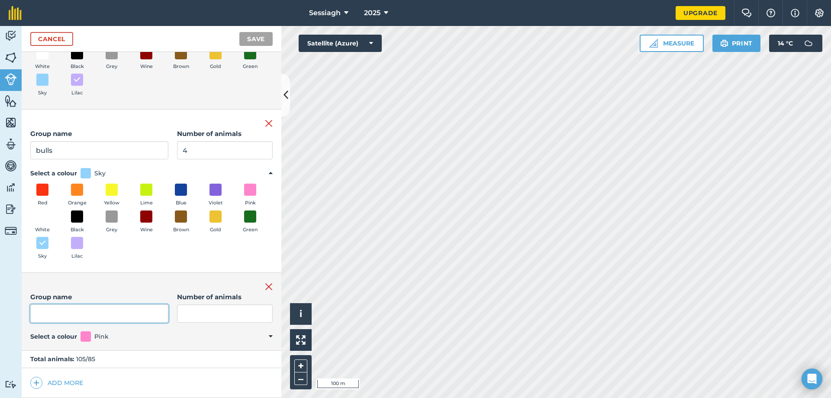
click at [132, 312] on input "Group name" at bounding box center [99, 313] width 138 height 18
type input "Heifers"
click at [244, 196] on span at bounding box center [250, 189] width 13 height 13
click at [89, 250] on button "Lilac" at bounding box center [77, 248] width 24 height 23
click at [153, 215] on span at bounding box center [146, 215] width 13 height 13
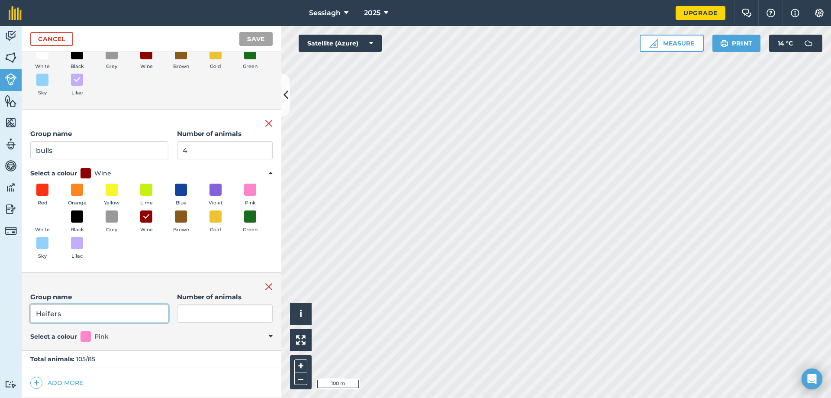
click at [109, 317] on input "Heifers" at bounding box center [99, 313] width 138 height 18
click at [78, 335] on summary "Select a colour Pink" at bounding box center [151, 336] width 242 height 10
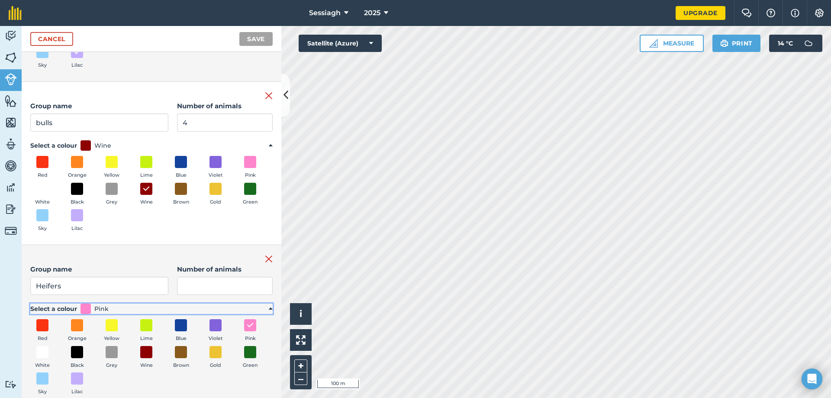
scroll to position [266, 0]
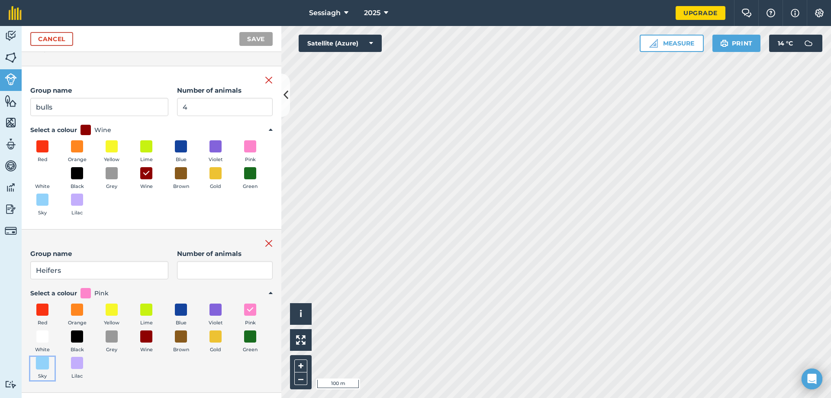
click at [49, 362] on span at bounding box center [42, 362] width 13 height 13
click at [188, 274] on input "Number of animals" at bounding box center [225, 270] width 96 height 18
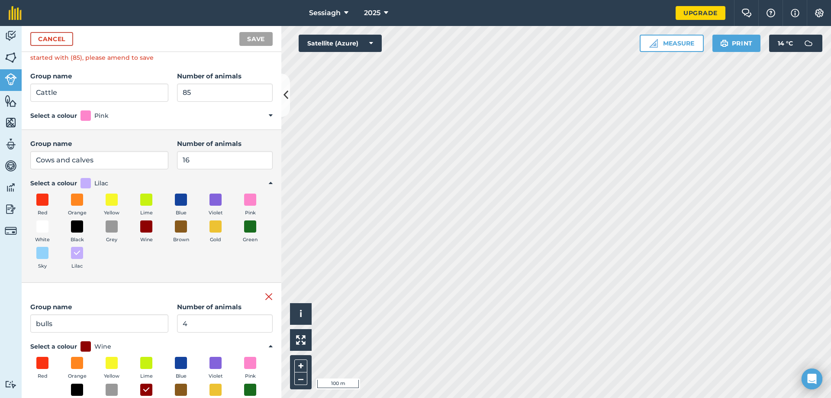
type input "12"
click at [189, 160] on input "16" at bounding box center [225, 160] width 96 height 18
type input "1"
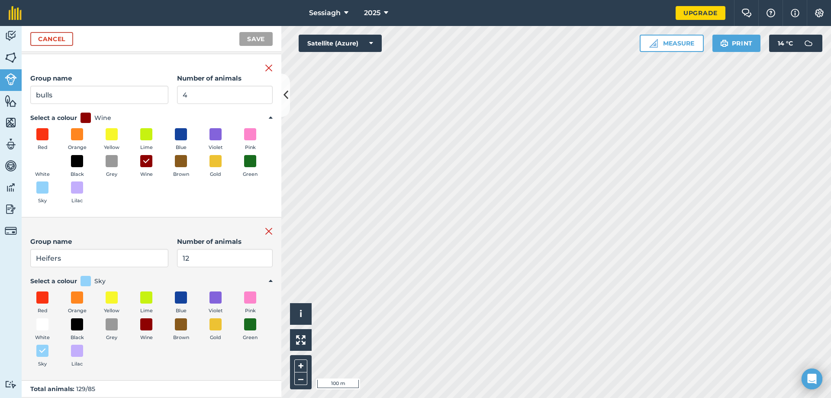
scroll to position [308, 0]
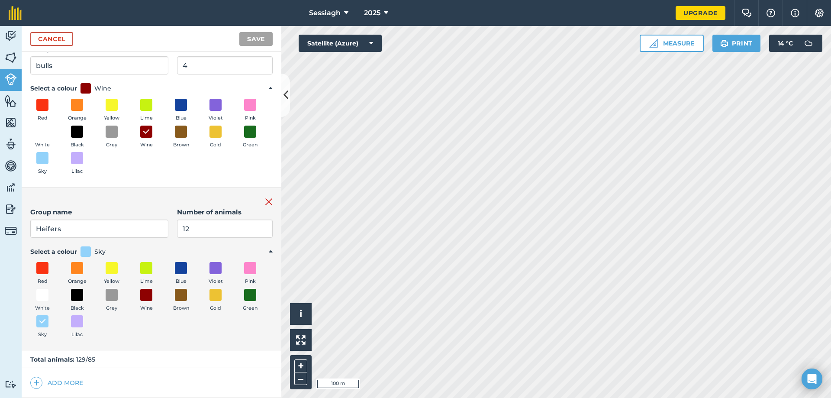
type input "28"
click at [41, 382] on span at bounding box center [36, 382] width 12 height 12
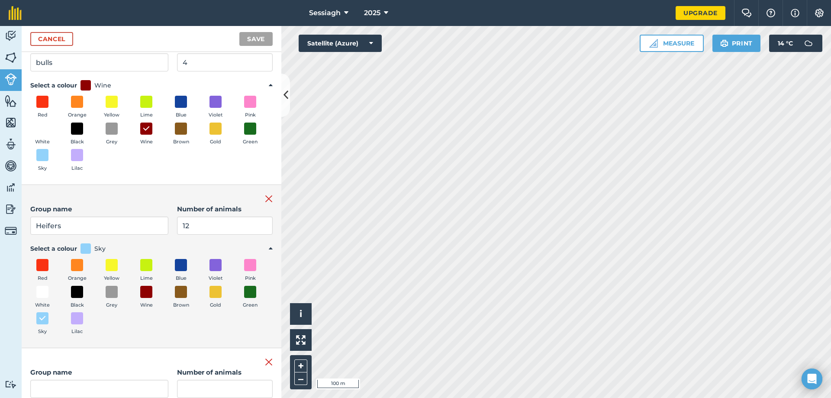
scroll to position [386, 0]
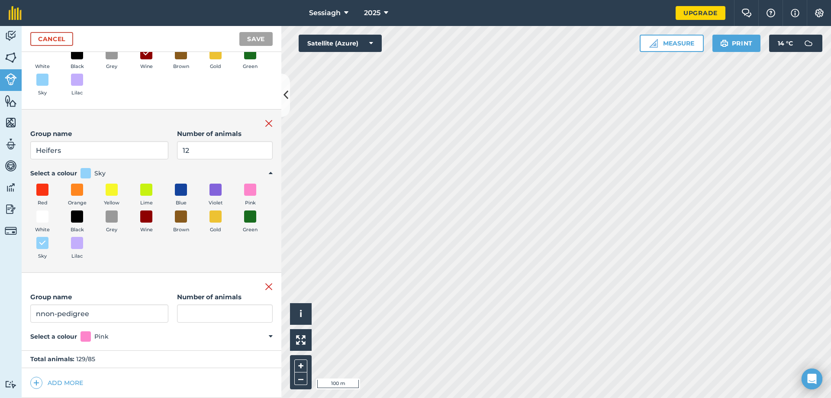
click at [47, 318] on input "nnon-pedigree" at bounding box center [99, 313] width 138 height 18
type input "non-pedigree"
click at [219, 312] on input "Number of animals" at bounding box center [225, 313] width 96 height 18
click at [85, 337] on span at bounding box center [85, 336] width 10 height 10
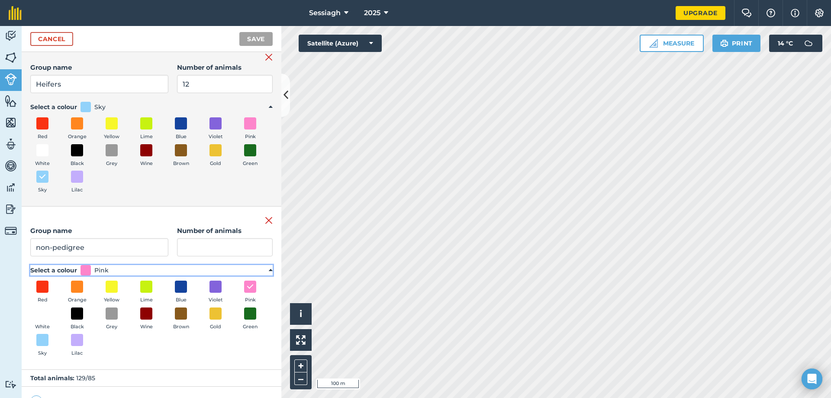
scroll to position [471, 0]
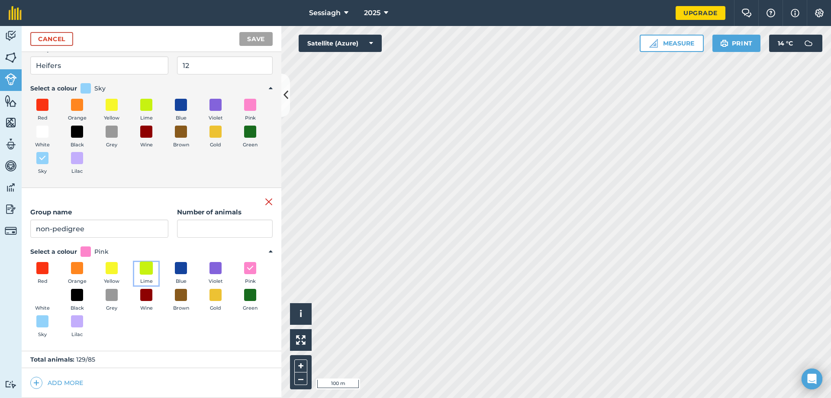
click at [148, 268] on span at bounding box center [146, 267] width 13 height 13
click at [177, 230] on input "Number of animals" at bounding box center [225, 228] width 96 height 18
click at [209, 301] on span at bounding box center [215, 294] width 13 height 13
click at [179, 222] on input "Number of animals" at bounding box center [225, 228] width 96 height 18
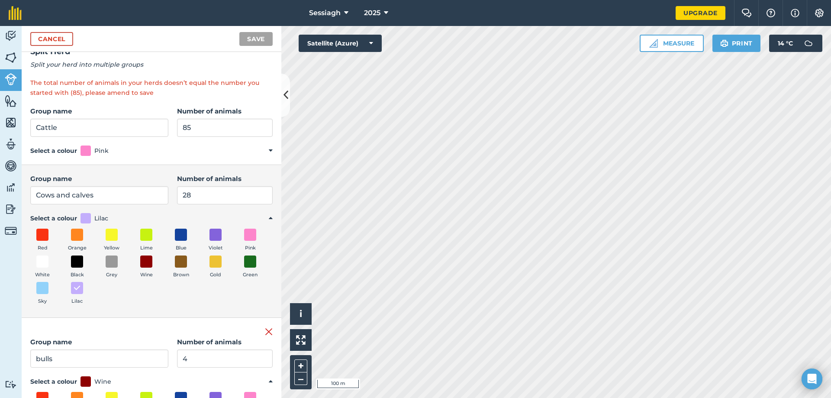
scroll to position [0, 0]
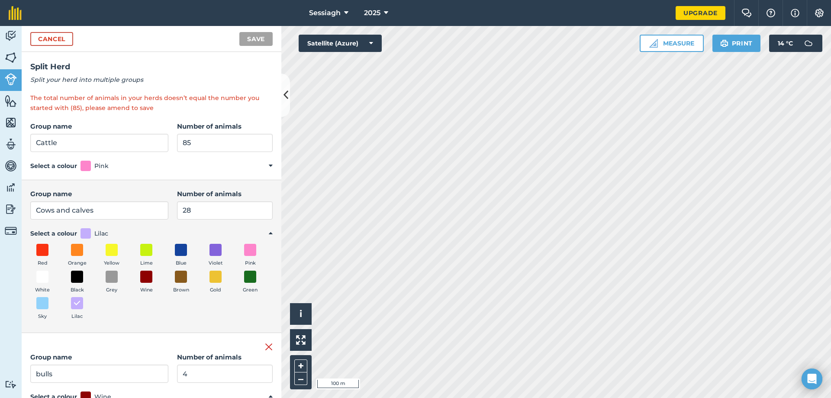
type input "14"
click at [196, 210] on input "28" at bounding box center [225, 210] width 96 height 18
type input "2"
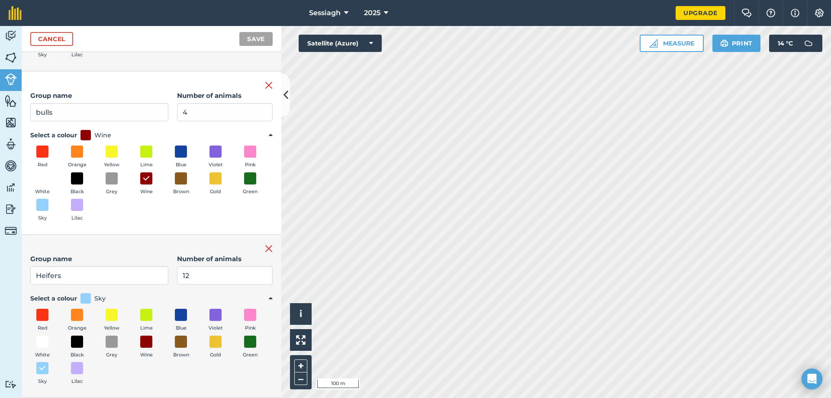
scroll to position [255, 0]
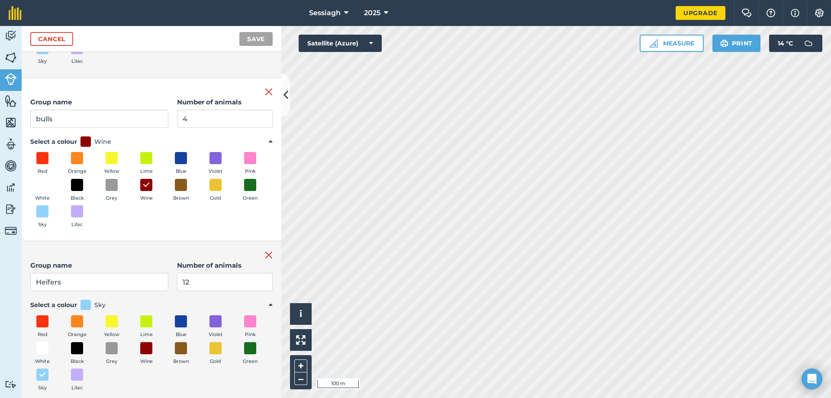
type input "34"
click at [185, 124] on input "4" at bounding box center [225, 118] width 96 height 18
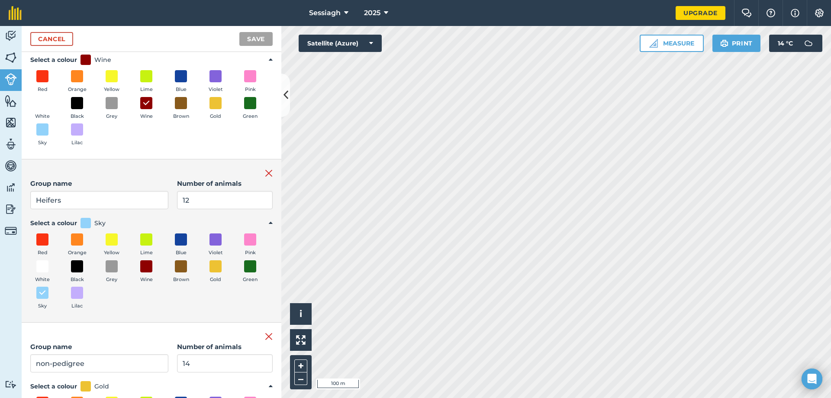
scroll to position [471, 0]
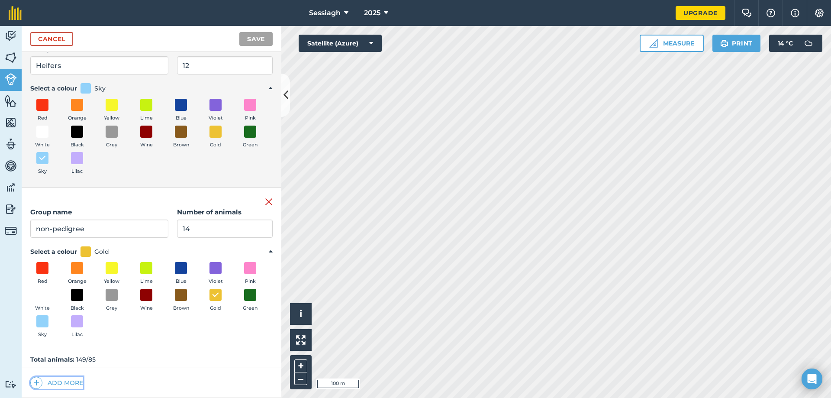
click at [38, 380] on img at bounding box center [36, 382] width 6 height 10
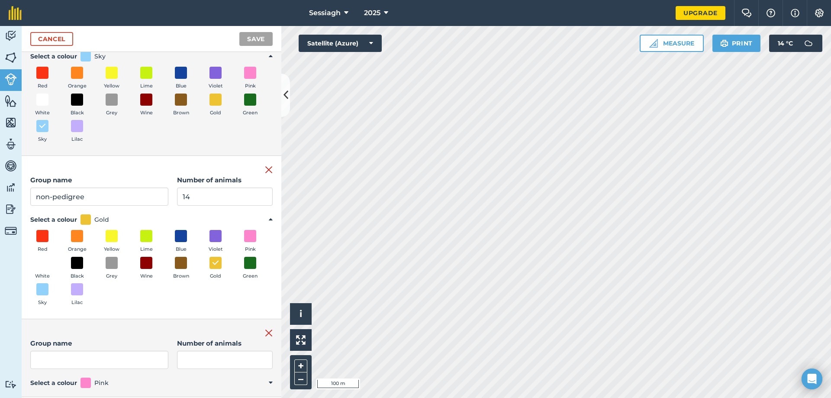
scroll to position [549, 0]
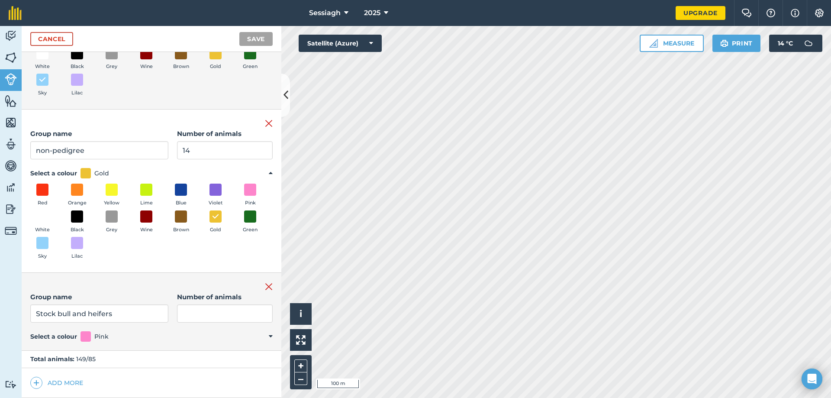
type input "Stock bull and heifers"
click at [96, 336] on summary "Select a colour Pink" at bounding box center [151, 336] width 242 height 10
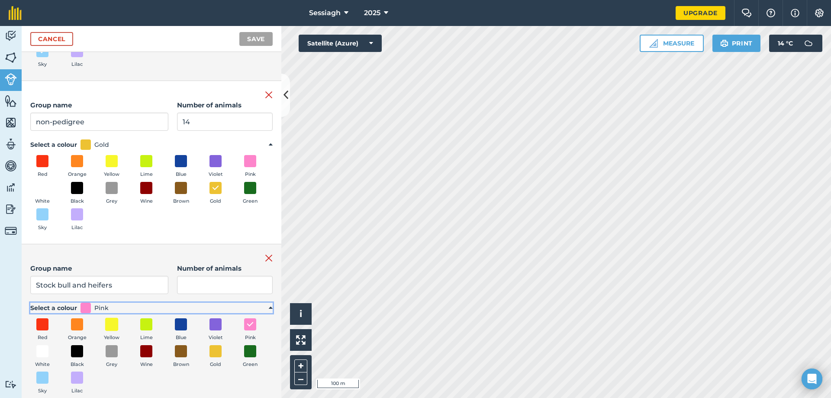
scroll to position [593, 0]
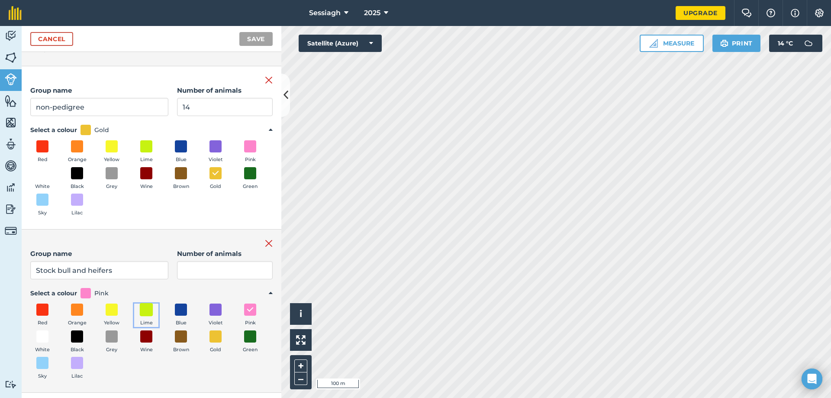
click at [146, 311] on span at bounding box center [146, 309] width 13 height 13
click at [196, 270] on input "Number of animals" at bounding box center [225, 270] width 96 height 18
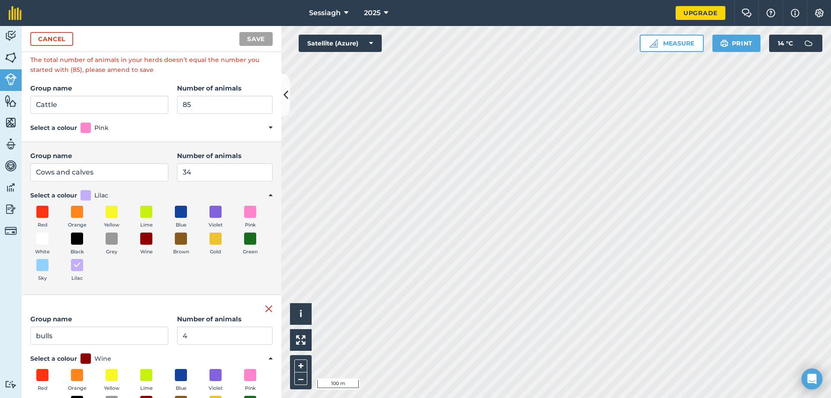
scroll to position [0, 0]
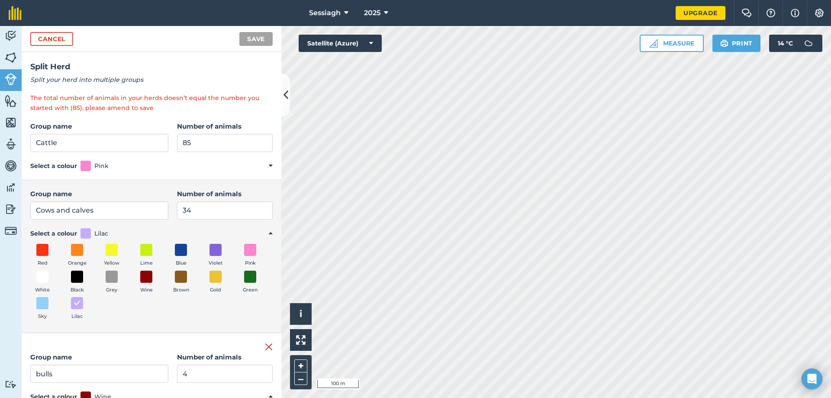
type input "20"
click at [202, 144] on input "85" at bounding box center [225, 143] width 96 height 18
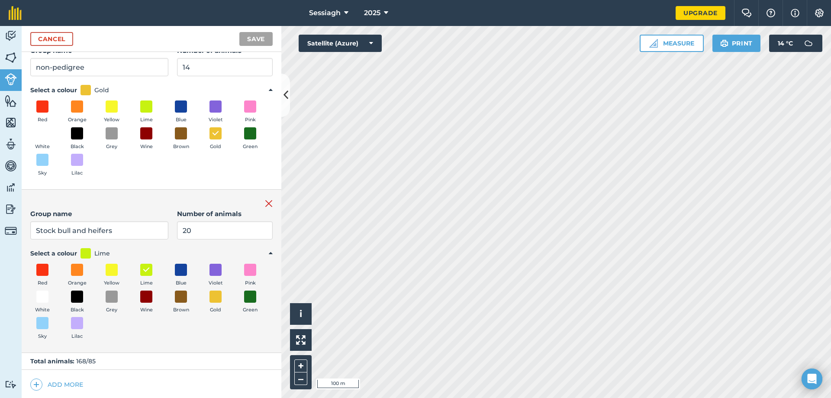
scroll to position [634, 0]
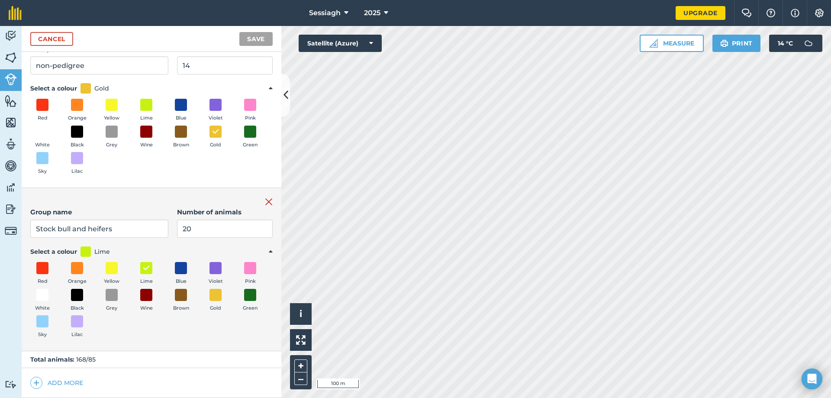
click at [193, 352] on div "Total animals: 168 / 85" at bounding box center [152, 359] width 260 height 17
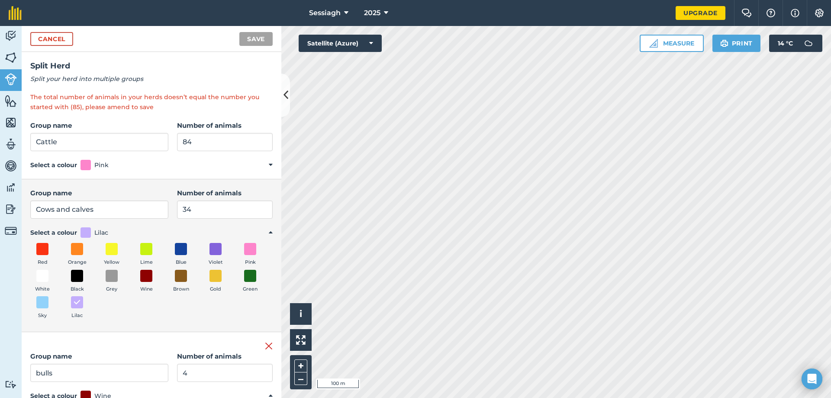
scroll to position [0, 0]
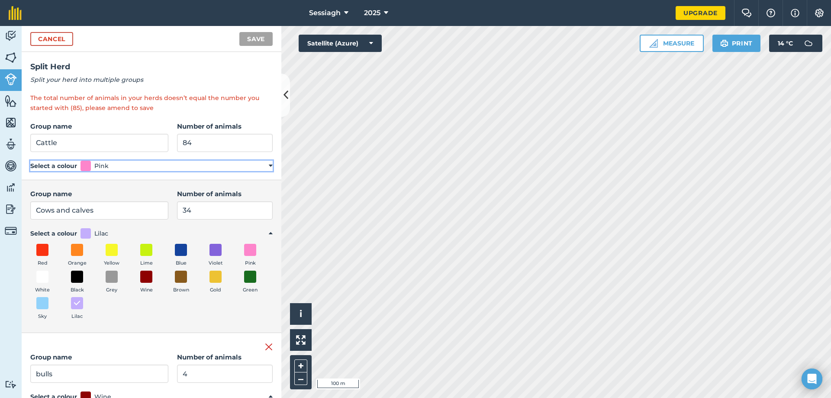
click at [258, 164] on summary "Select a colour Pink" at bounding box center [151, 165] width 242 height 10
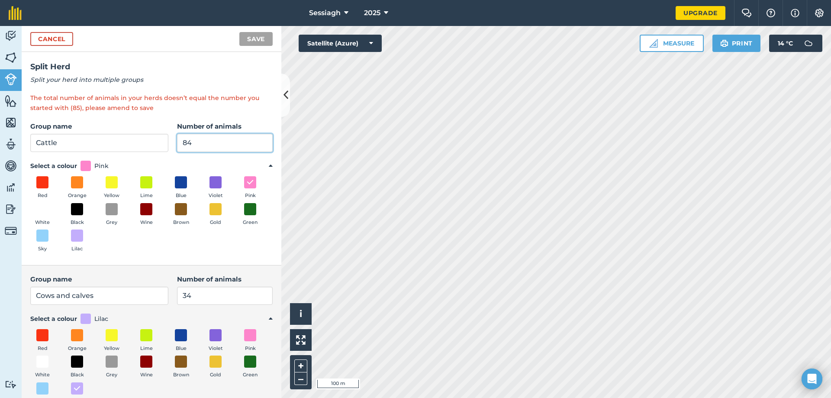
click at [210, 142] on input "84" at bounding box center [225, 143] width 96 height 18
type input "8"
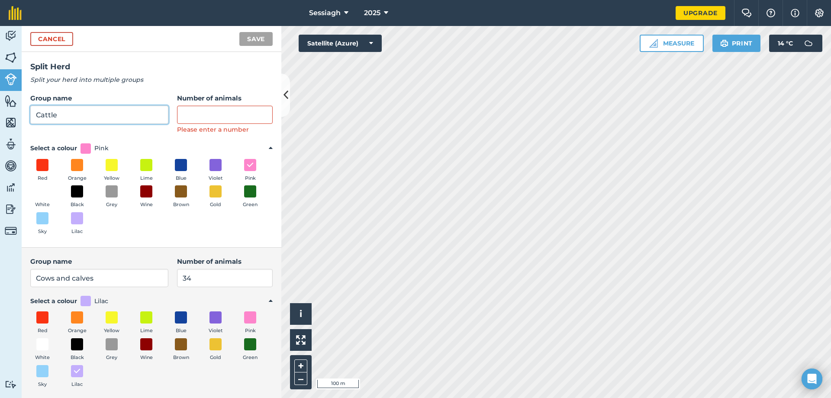
click at [88, 106] on input "Cattle" at bounding box center [99, 115] width 138 height 18
type input "C"
click at [241, 46] on div "Cancel Save" at bounding box center [152, 39] width 260 height 26
click at [121, 107] on input "Group name" at bounding box center [99, 115] width 138 height 18
type input "c"
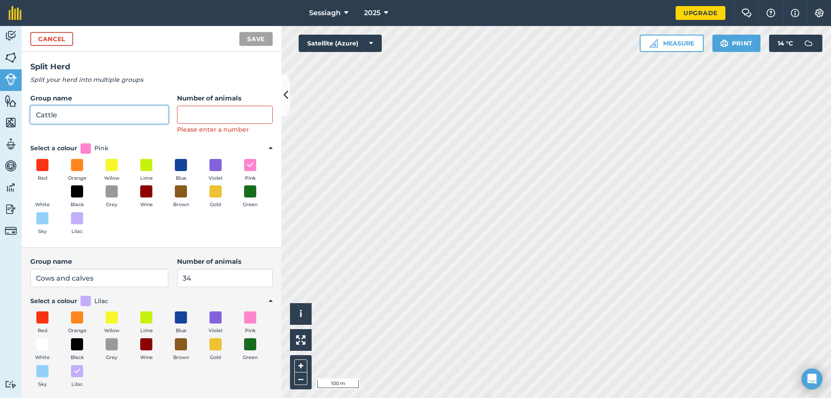
type input "Cattle"
click at [204, 119] on input "Number of animals" at bounding box center [225, 115] width 96 height 18
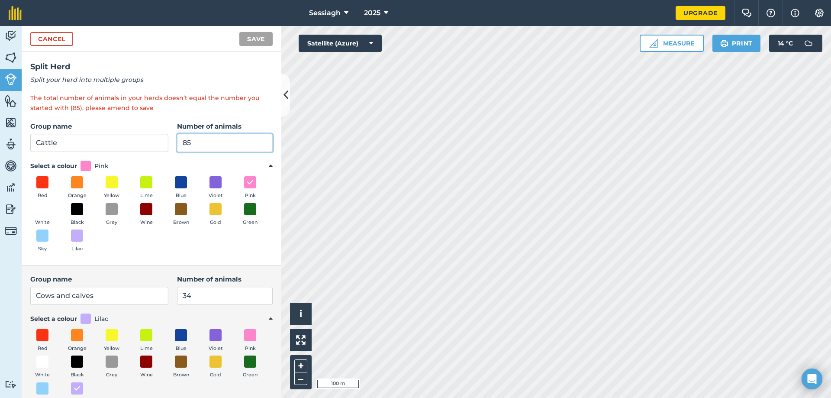
type input "85"
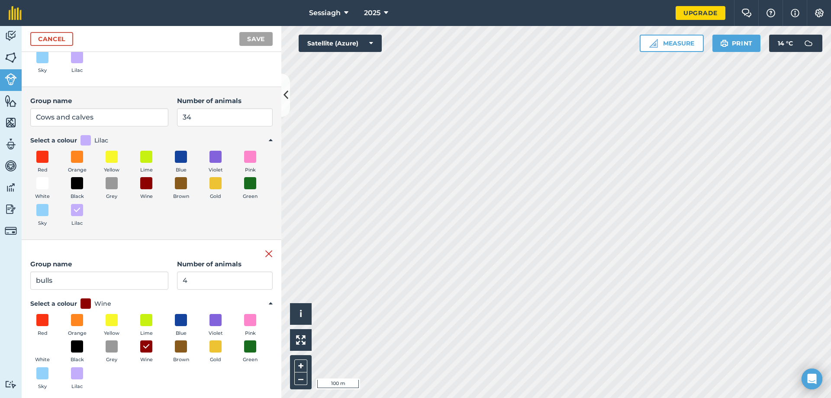
scroll to position [173, 0]
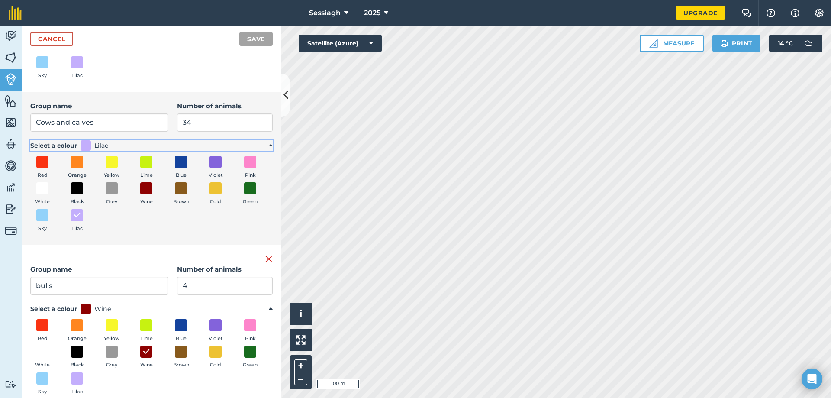
click at [256, 144] on summary "Select a colour Lilac" at bounding box center [151, 145] width 242 height 10
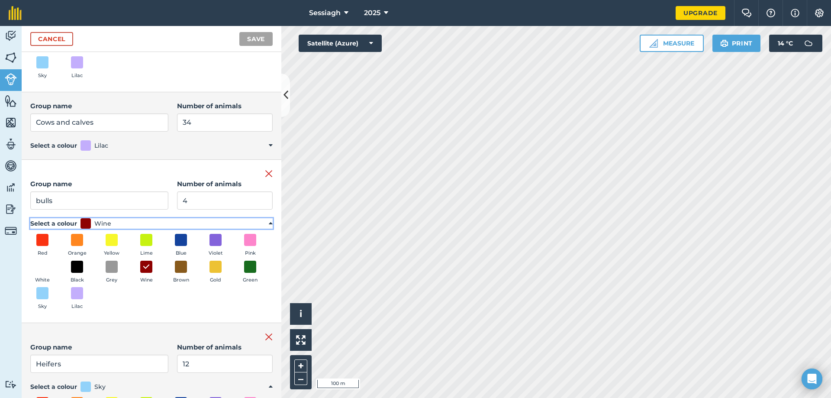
click at [266, 224] on summary "Select a colour Wine" at bounding box center [151, 223] width 242 height 10
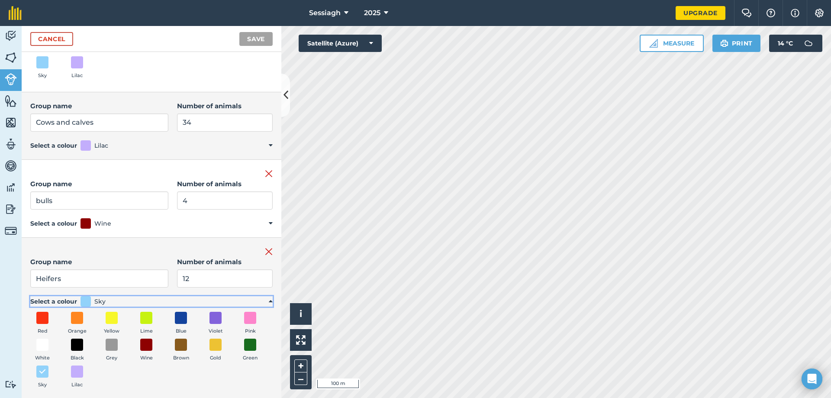
click at [262, 299] on summary "Select a colour Sky" at bounding box center [151, 301] width 242 height 10
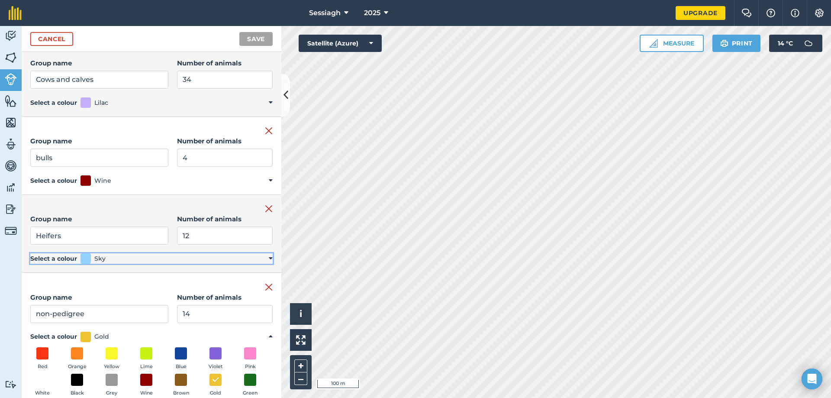
scroll to position [303, 0]
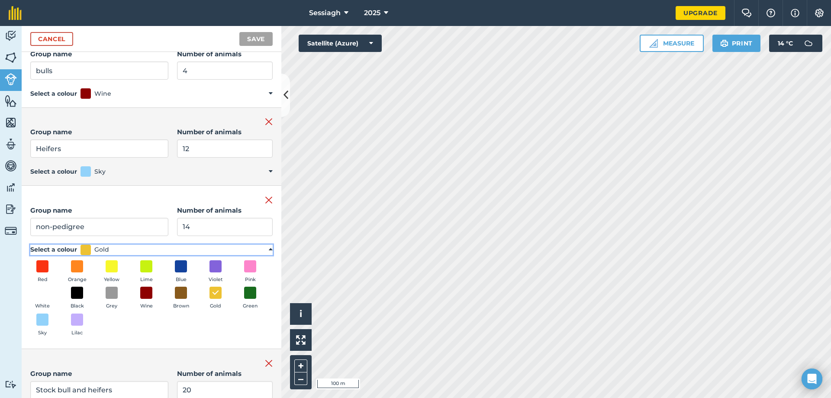
click at [231, 244] on summary "Select a colour Gold" at bounding box center [151, 249] width 242 height 10
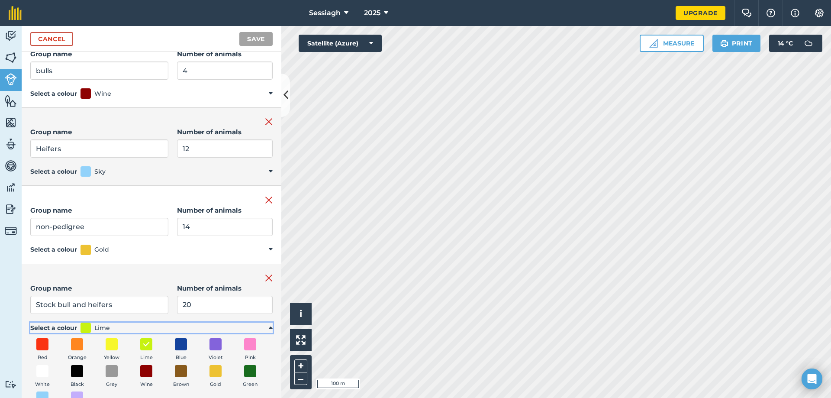
click at [251, 327] on summary "Select a colour Lime" at bounding box center [151, 327] width 242 height 10
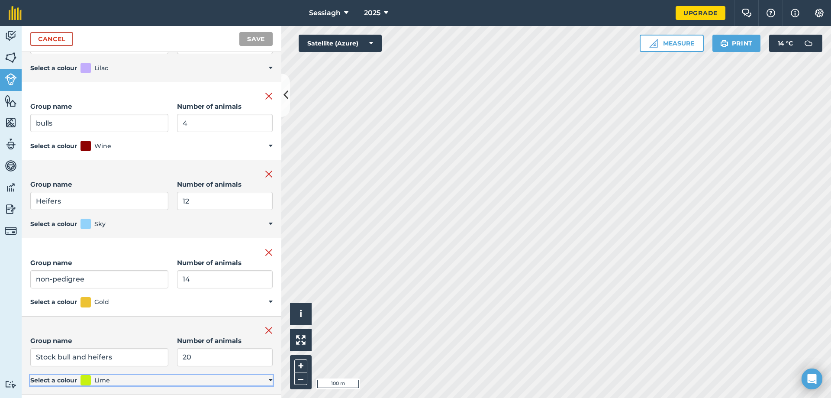
scroll to position [294, 0]
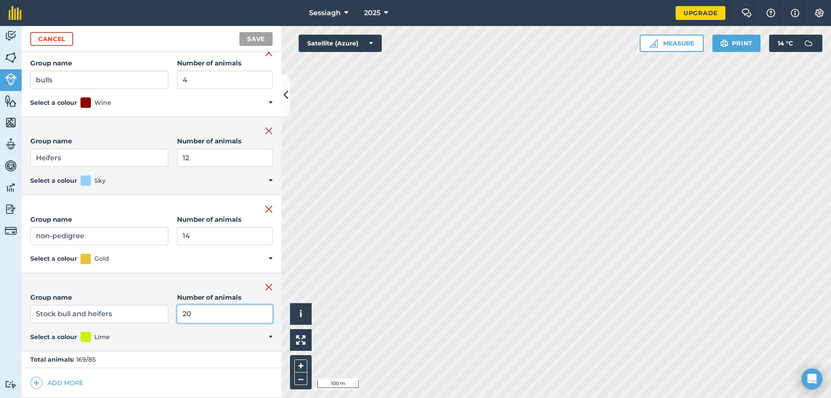
click at [213, 313] on input "20" at bounding box center [225, 314] width 96 height 18
type input "2"
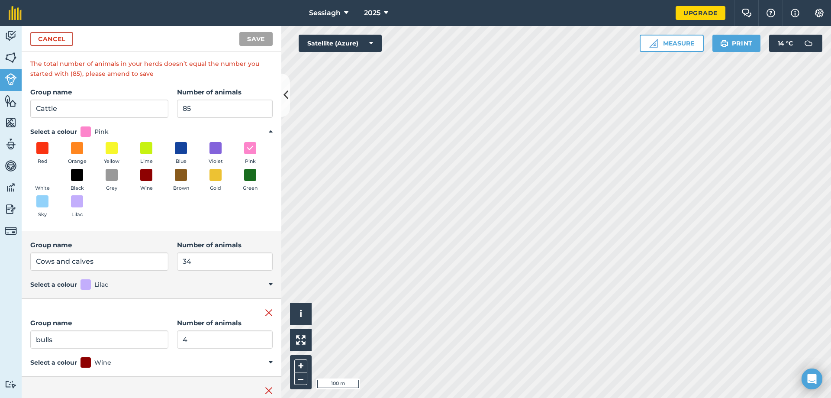
scroll to position [0, 0]
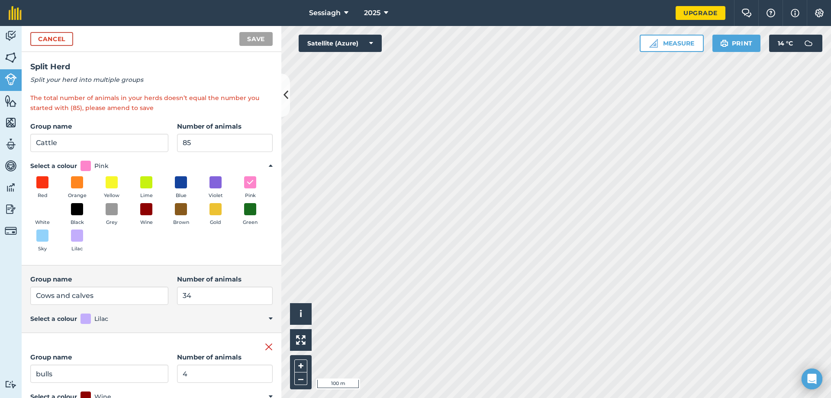
type input "21"
click at [247, 77] on p "Split your herd into multiple groups" at bounding box center [151, 80] width 242 height 10
click at [83, 129] on label "Group name" at bounding box center [99, 126] width 138 height 10
click at [83, 134] on input "Cattle" at bounding box center [99, 143] width 138 height 18
type input "Cows and calves"
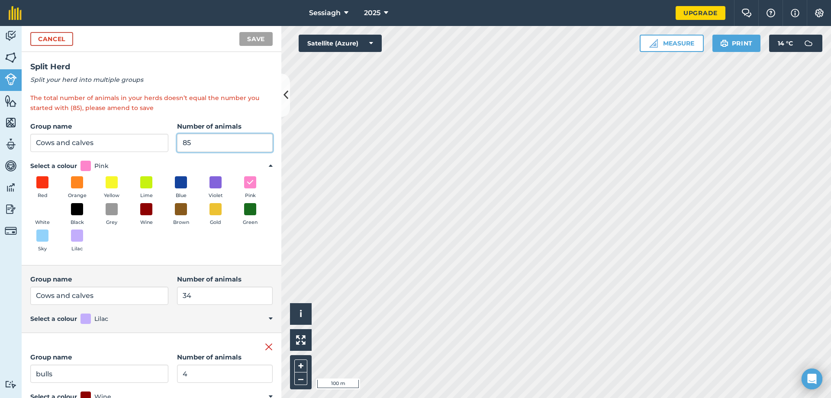
click at [199, 145] on input "85" at bounding box center [225, 143] width 96 height 18
type input "8"
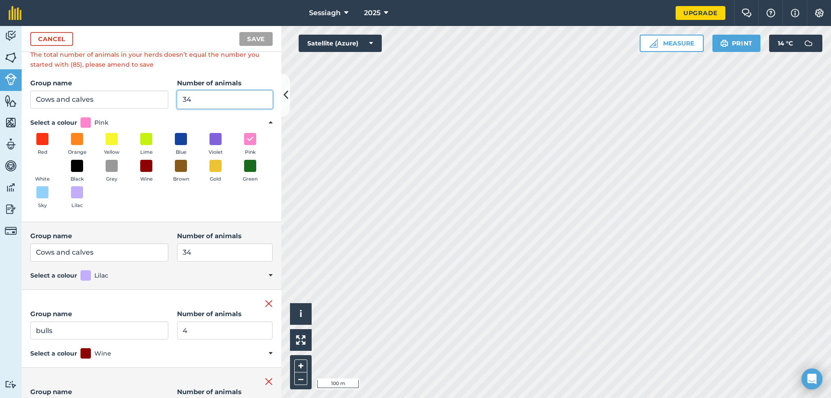
scroll to position [87, 0]
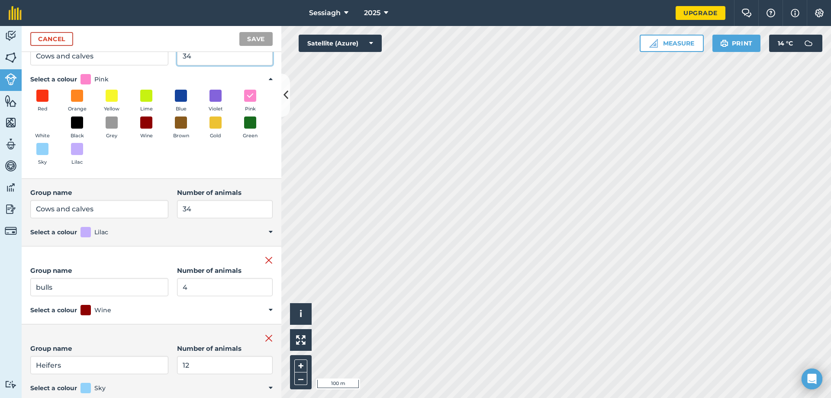
type input "34"
click at [187, 210] on input "34" at bounding box center [225, 209] width 96 height 18
type input "3"
type input "21"
click at [131, 214] on input "Cows and calves" at bounding box center [99, 209] width 138 height 18
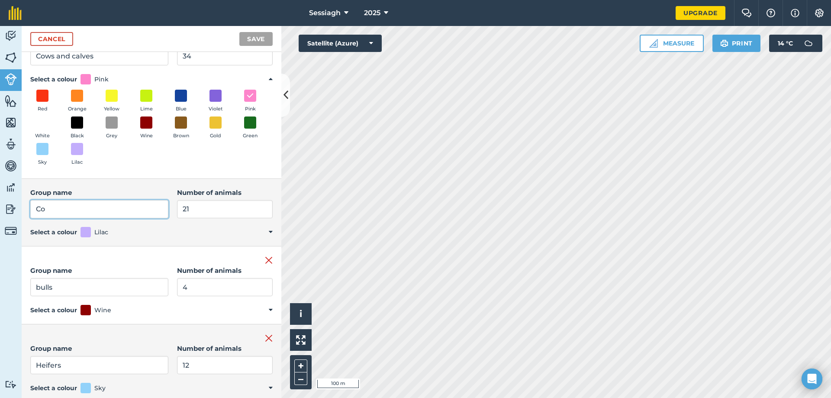
type input "C"
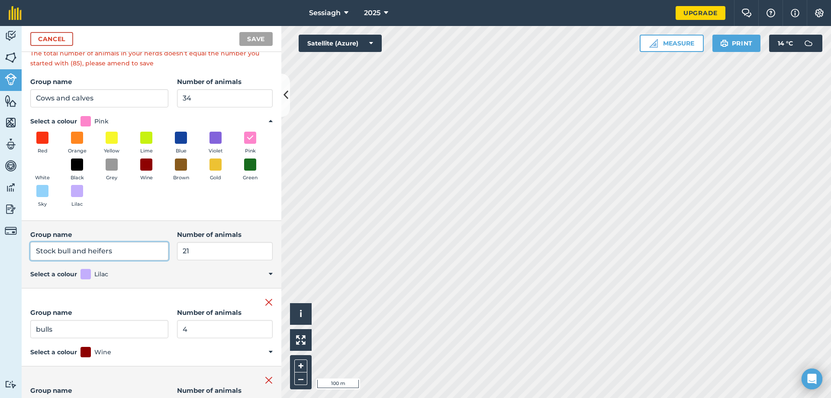
scroll to position [294, 0]
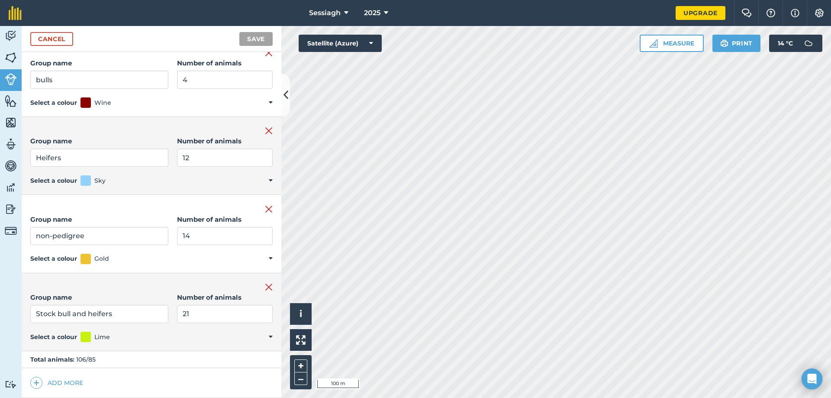
type input "Stock bull and heifers"
click at [265, 286] on img at bounding box center [269, 287] width 8 height 10
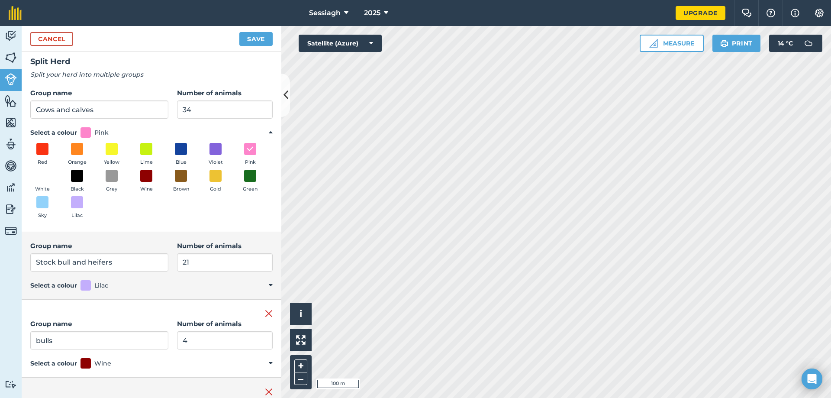
scroll to position [0, 0]
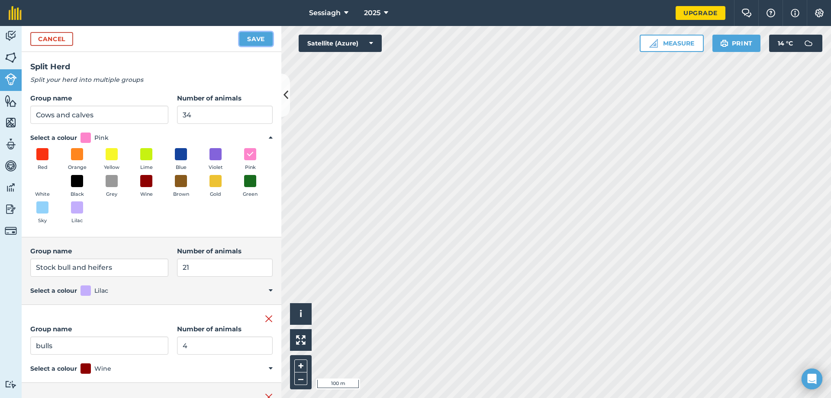
click at [260, 34] on button "Save" at bounding box center [255, 39] width 33 height 14
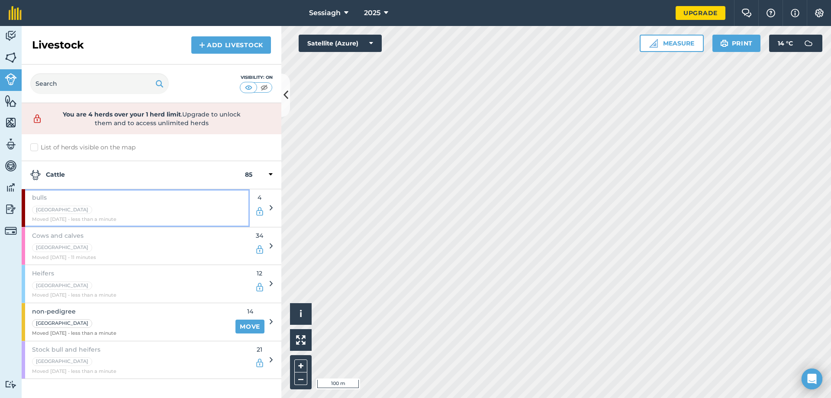
click at [218, 210] on div "bulls Long Field Moved 19/09/25 - less than a minute" at bounding box center [136, 208] width 228 height 38
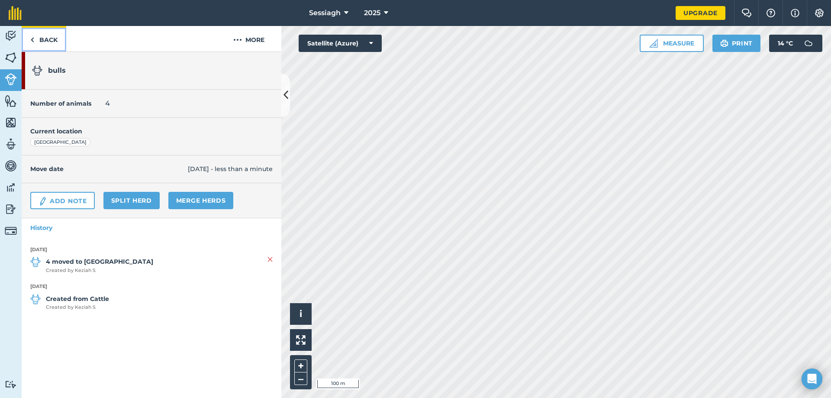
click at [48, 35] on link "Back" at bounding box center [44, 39] width 45 height 26
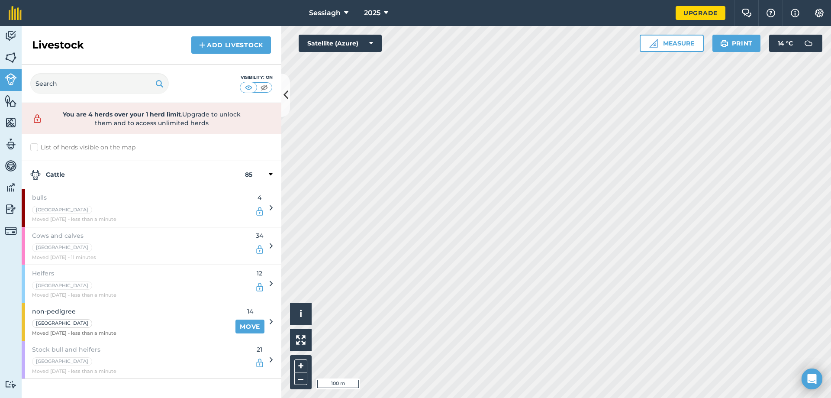
click at [269, 280] on div "Heifers Long Field Moved 19/09/25 - less than a minute 12" at bounding box center [147, 284] width 251 height 38
click at [269, 283] on icon at bounding box center [270, 283] width 3 height 8
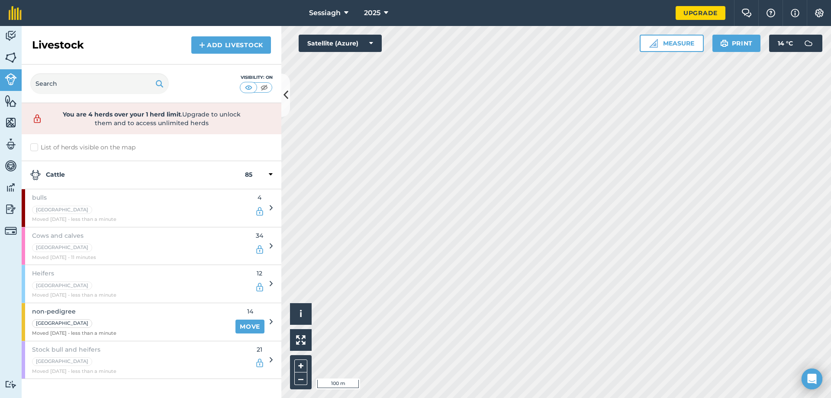
click at [269, 283] on icon at bounding box center [270, 283] width 3 height 8
click at [248, 175] on strong "85" at bounding box center [248, 175] width 7 height 10
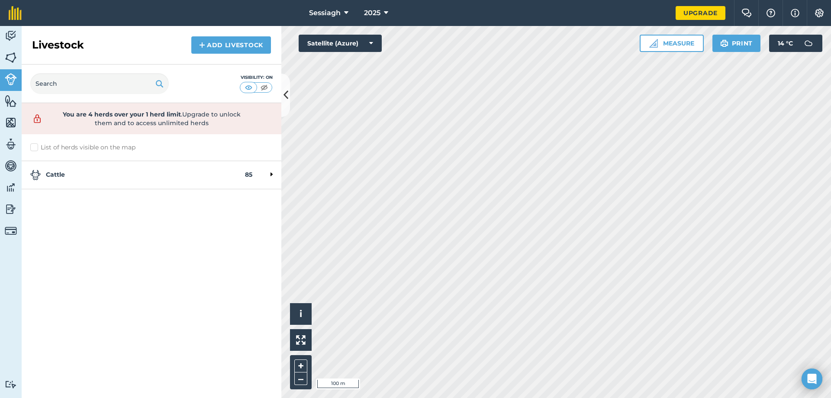
click at [248, 175] on strong "85" at bounding box center [248, 175] width 7 height 10
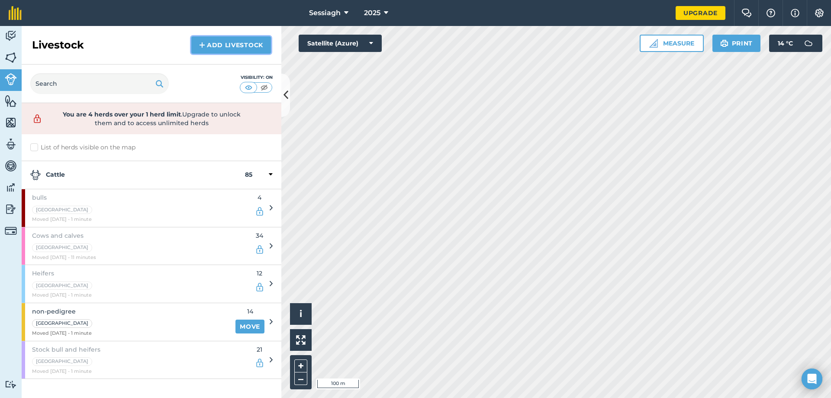
click at [217, 44] on link "Add Livestock" at bounding box center [231, 44] width 80 height 17
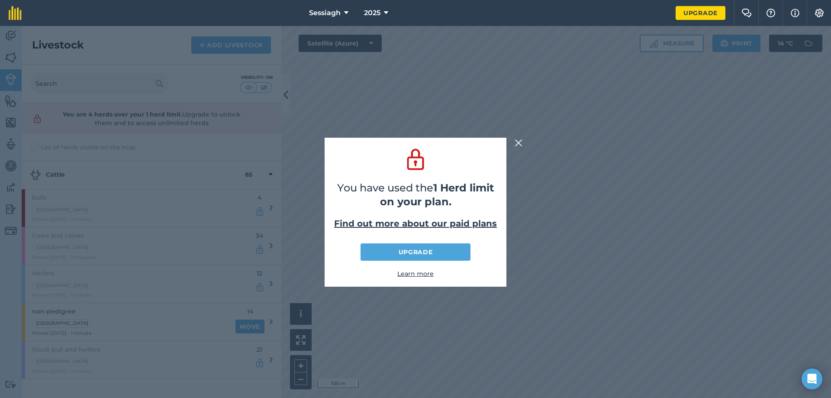
click at [522, 142] on button at bounding box center [518, 143] width 10 height 10
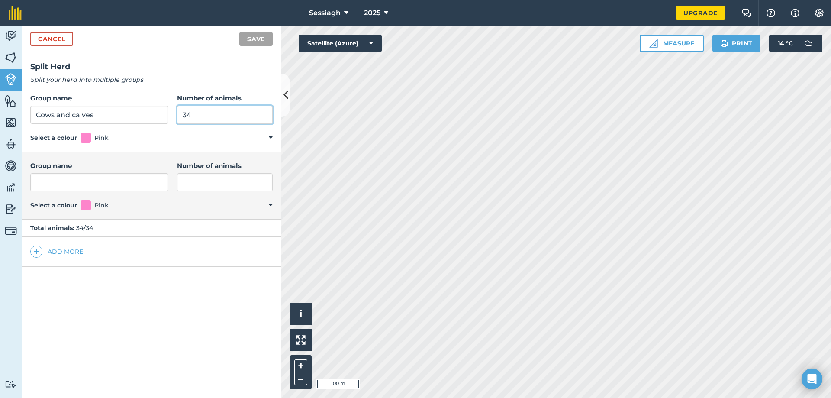
click at [211, 121] on input "34" at bounding box center [225, 115] width 96 height 18
type input "3"
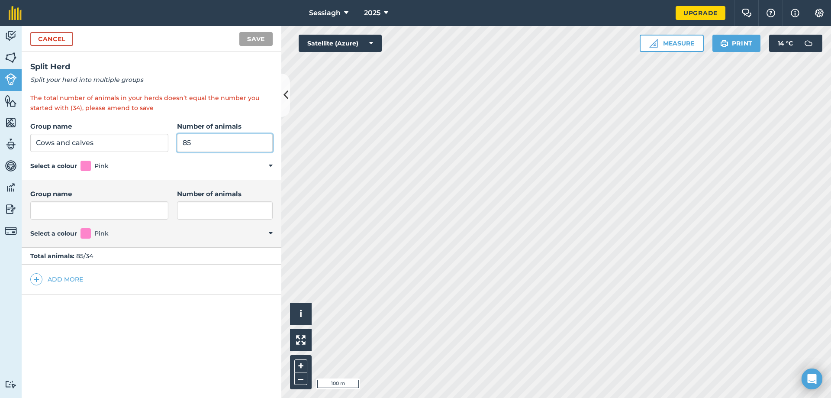
type input "85"
drag, startPoint x: 96, startPoint y: 145, endPoint x: 6, endPoint y: 151, distance: 89.7
click at [6, 151] on div "Activity Fields Livestock Features Maps Team Vehicles Data Reporting Billing Tu…" at bounding box center [415, 212] width 831 height 372
type input "Cattle"
click at [66, 42] on link "Cancel" at bounding box center [51, 39] width 43 height 14
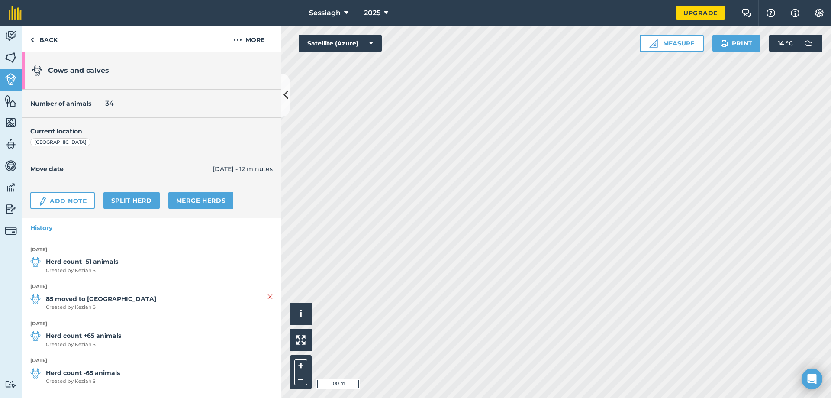
click at [124, 103] on div "Number of animals 34" at bounding box center [152, 104] width 260 height 28
click at [123, 104] on div "Number of animals 34" at bounding box center [152, 104] width 260 height 28
click at [67, 69] on span "Cows and calves" at bounding box center [78, 70] width 61 height 8
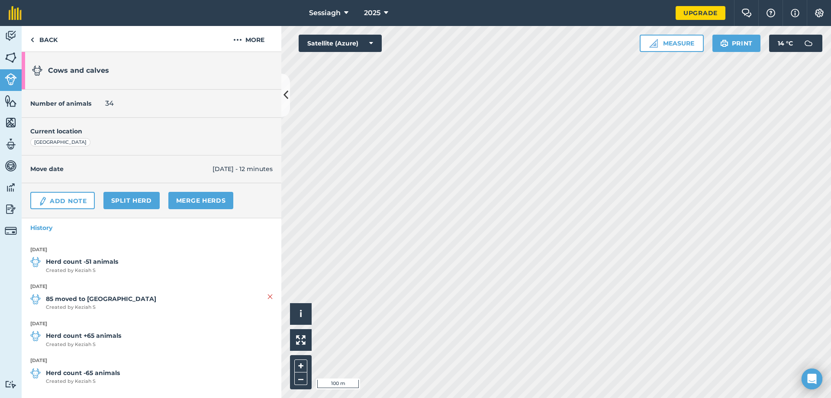
click at [82, 96] on div "Number of animals 34" at bounding box center [152, 104] width 260 height 28
click at [106, 101] on span "34" at bounding box center [109, 103] width 9 height 10
drag, startPoint x: 106, startPoint y: 102, endPoint x: 113, endPoint y: 102, distance: 6.5
click at [111, 102] on span "34" at bounding box center [109, 103] width 9 height 10
click at [119, 102] on div "Number of animals 34" at bounding box center [152, 104] width 260 height 28
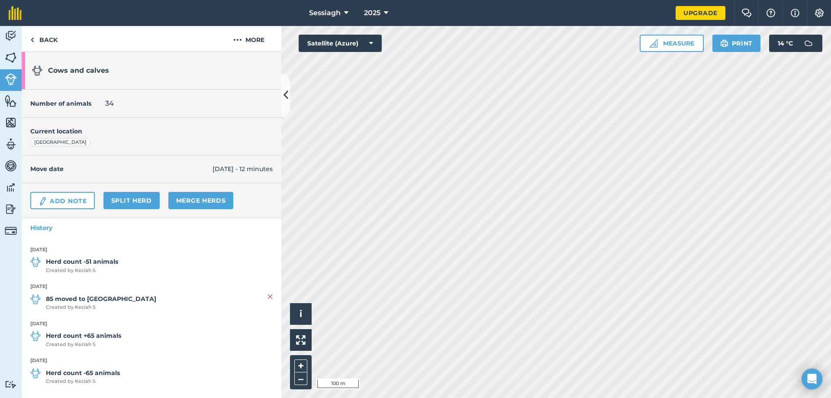
click at [119, 102] on div "Number of animals 34" at bounding box center [152, 104] width 260 height 28
click at [244, 34] on button "More" at bounding box center [248, 39] width 65 height 26
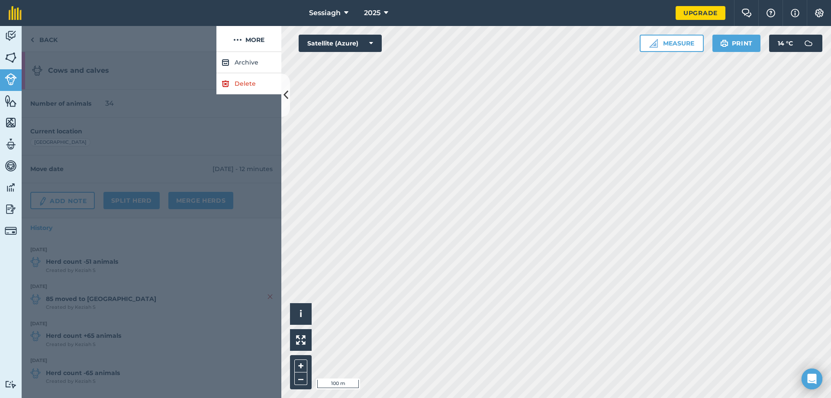
click at [183, 78] on div at bounding box center [152, 225] width 260 height 346
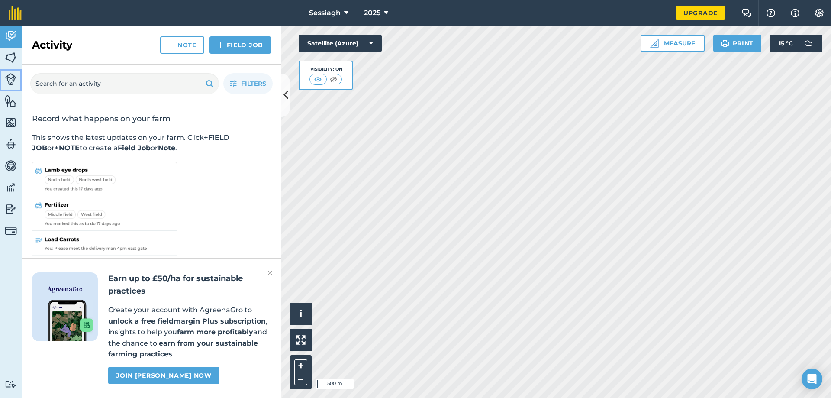
click at [1, 73] on link "Livestock" at bounding box center [11, 80] width 22 height 22
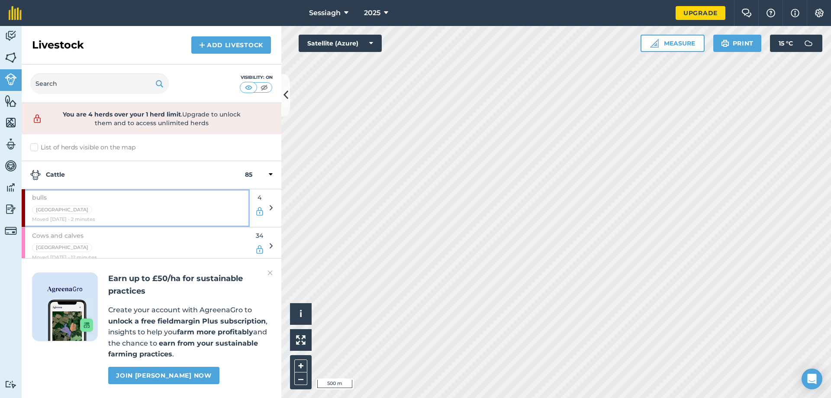
click at [184, 212] on div "bulls Long Field Moved [DATE] - 2 minutes" at bounding box center [136, 208] width 228 height 38
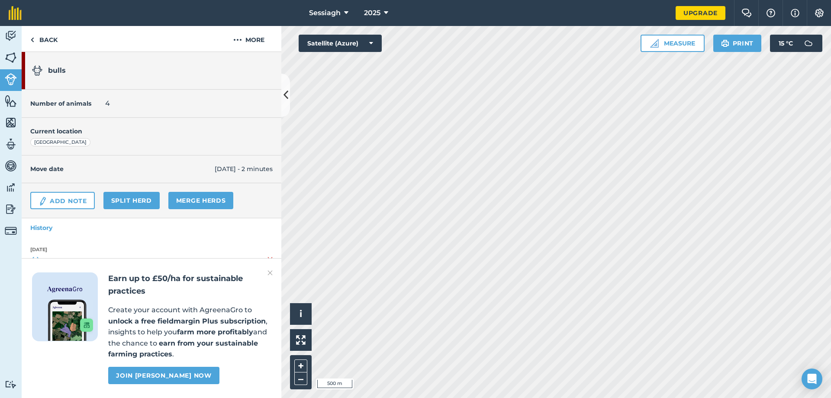
click at [69, 64] on h1 "bulls" at bounding box center [129, 71] width 195 height 28
click at [48, 43] on link "Back" at bounding box center [44, 39] width 45 height 26
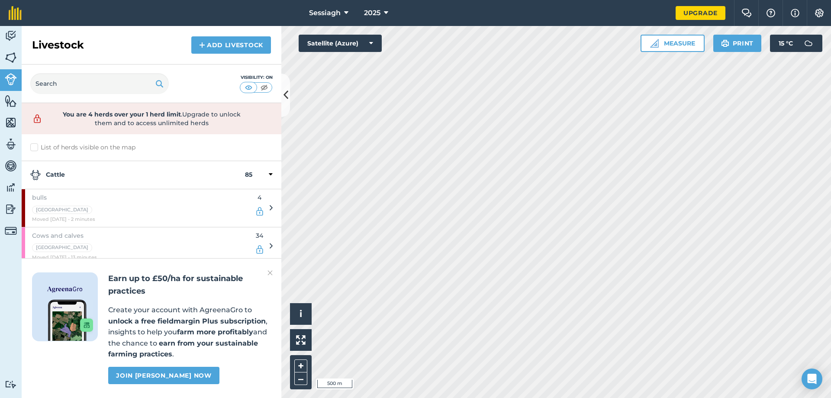
click at [246, 177] on strong "85" at bounding box center [248, 175] width 7 height 10
click at [255, 173] on div at bounding box center [262, 175] width 20 height 10
click at [33, 148] on label "List of herds visible on the map" at bounding box center [151, 147] width 242 height 9
click at [33, 148] on input "List of herds visible on the map" at bounding box center [33, 146] width 6 height 6
click at [33, 148] on label "List of herds visible on the map" at bounding box center [151, 147] width 242 height 9
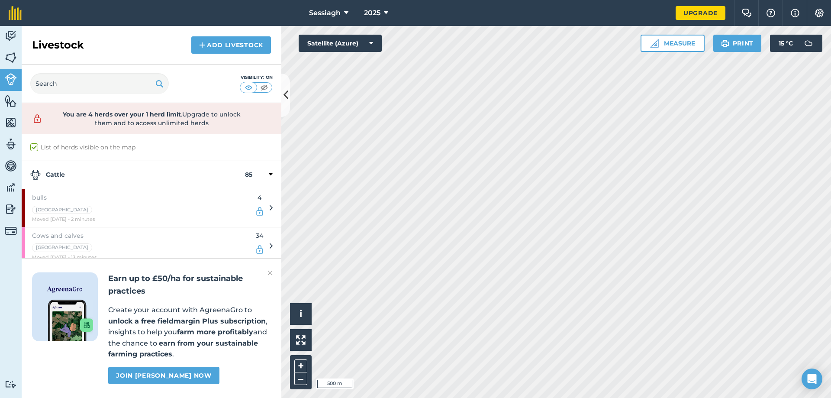
click at [33, 148] on input "List of herds visible on the map" at bounding box center [33, 146] width 6 height 6
checkbox input "false"
click at [234, 45] on link "Add Livestock" at bounding box center [231, 44] width 80 height 17
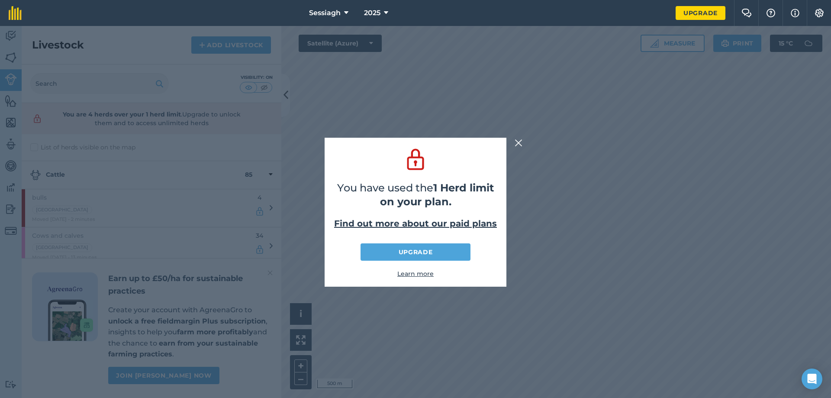
click at [514, 141] on button at bounding box center [518, 143] width 10 height 10
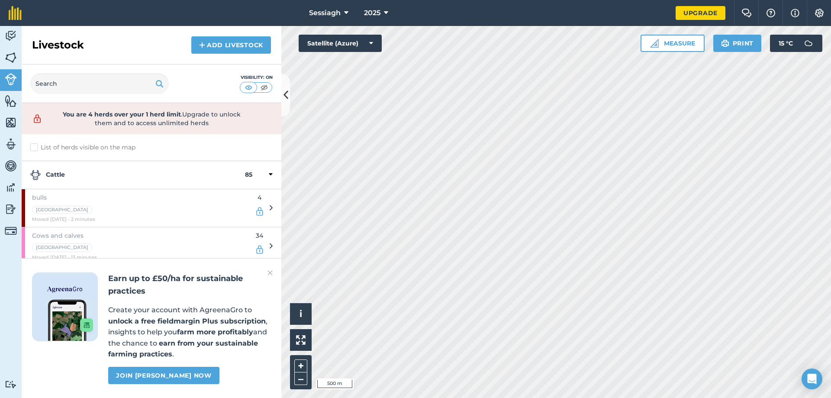
click at [263, 276] on h2 "Earn up to £50/ha for sustainable practices" at bounding box center [189, 284] width 163 height 25
click at [269, 270] on img at bounding box center [269, 272] width 5 height 10
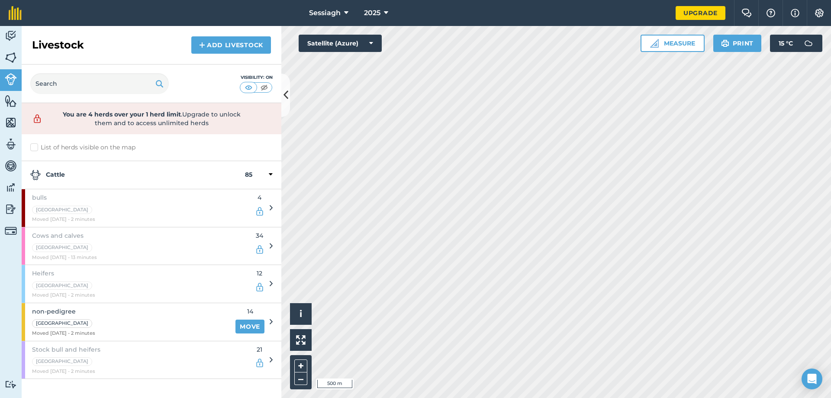
drag, startPoint x: 266, startPoint y: 323, endPoint x: 271, endPoint y: 322, distance: 4.4
click at [271, 322] on icon at bounding box center [270, 322] width 3 height 8
click at [270, 325] on div at bounding box center [270, 322] width 3 height 10
click at [269, 321] on icon at bounding box center [270, 322] width 3 height 8
click at [269, 321] on div "non-pedigree Long Field Moved [DATE] - 2 minutes 14 Move" at bounding box center [147, 322] width 251 height 38
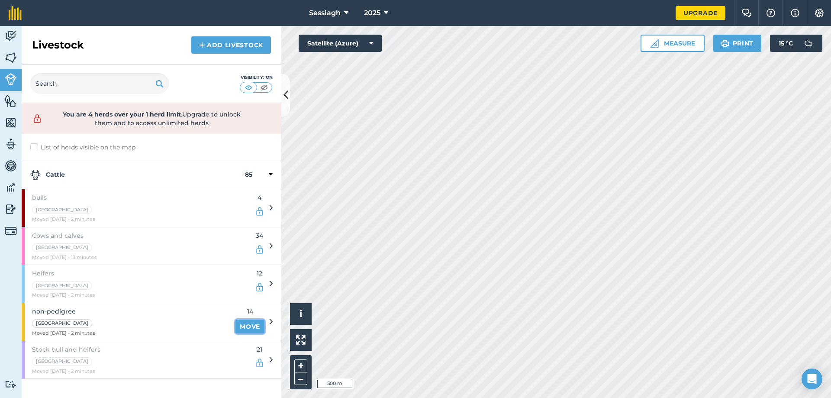
click at [262, 322] on link "Move" at bounding box center [249, 326] width 29 height 14
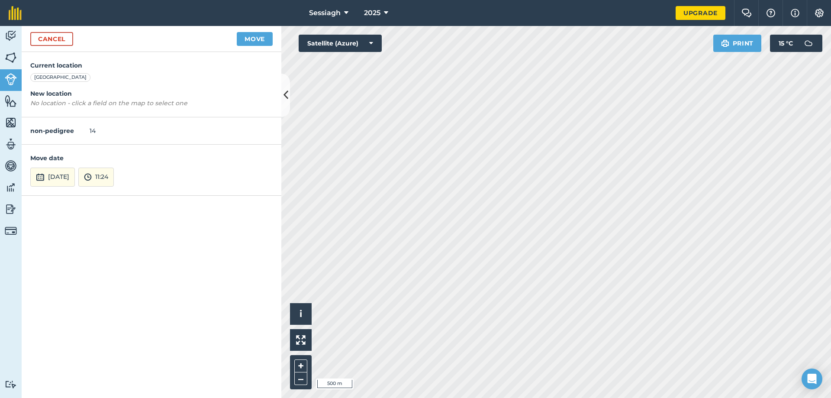
click at [55, 79] on div "[GEOGRAPHIC_DATA]" at bounding box center [60, 77] width 60 height 9
click at [57, 77] on div "[GEOGRAPHIC_DATA]" at bounding box center [60, 77] width 60 height 9
click at [69, 78] on div "Current location [GEOGRAPHIC_DATA] New location No location - click a field on …" at bounding box center [152, 84] width 260 height 65
click at [44, 41] on link "Cancel" at bounding box center [51, 39] width 43 height 14
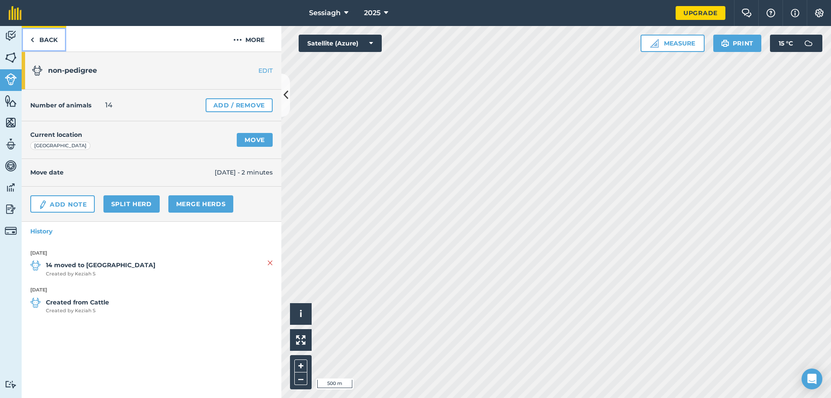
click at [49, 43] on link "Back" at bounding box center [44, 39] width 45 height 26
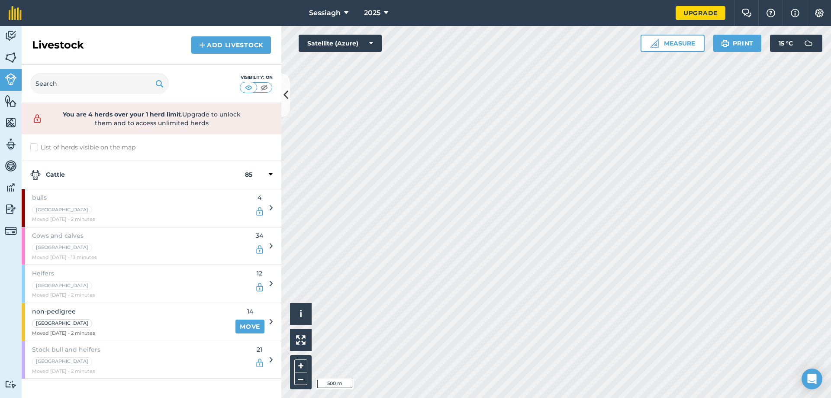
click at [48, 174] on strong "Cattle" at bounding box center [137, 175] width 215 height 10
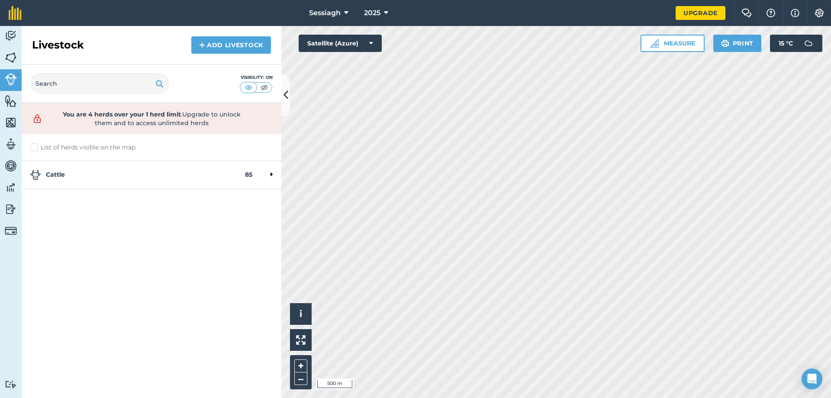
click at [232, 179] on strong "Cattle" at bounding box center [137, 175] width 215 height 10
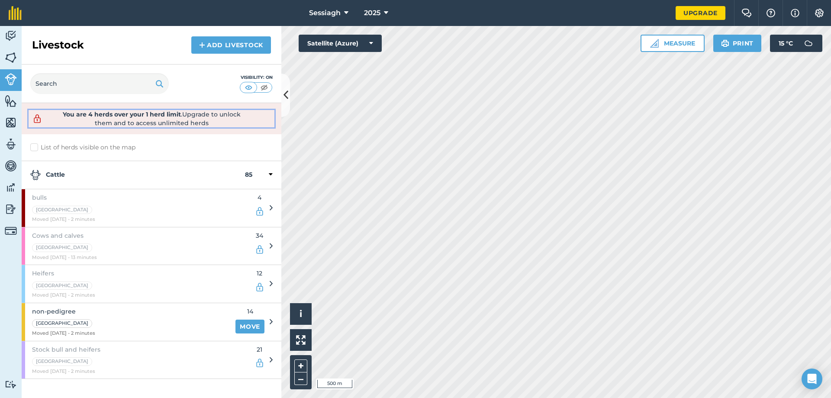
click at [154, 116] on strong "You are 4 herds over your 1 herd limit" at bounding box center [122, 114] width 118 height 8
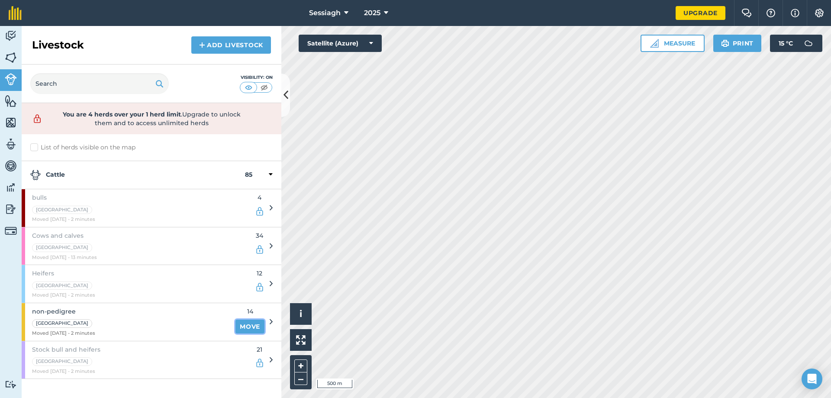
click at [258, 330] on link "Move" at bounding box center [249, 326] width 29 height 14
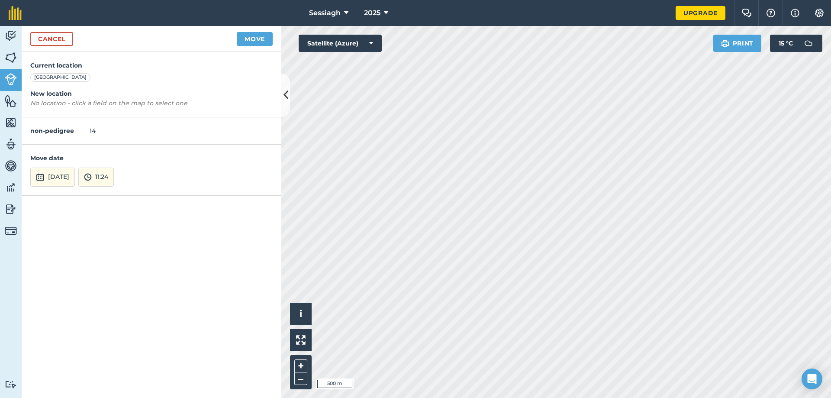
click at [86, 132] on div "non-pedigree 14" at bounding box center [152, 130] width 260 height 27
click at [61, 39] on link "Cancel" at bounding box center [51, 39] width 43 height 14
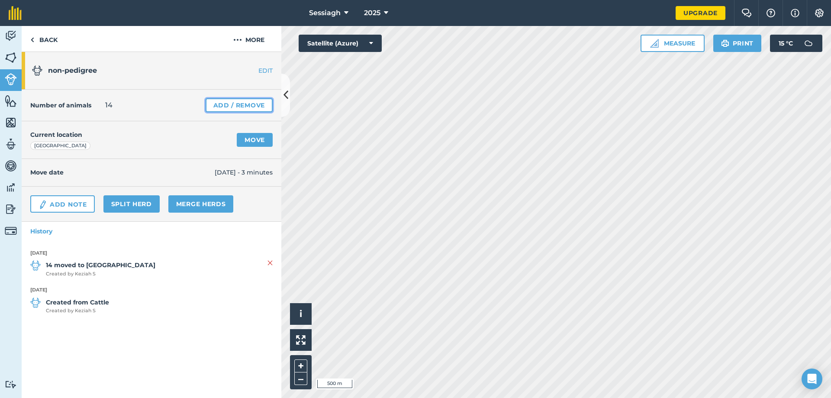
click at [247, 105] on link "Add / Remove" at bounding box center [238, 105] width 67 height 14
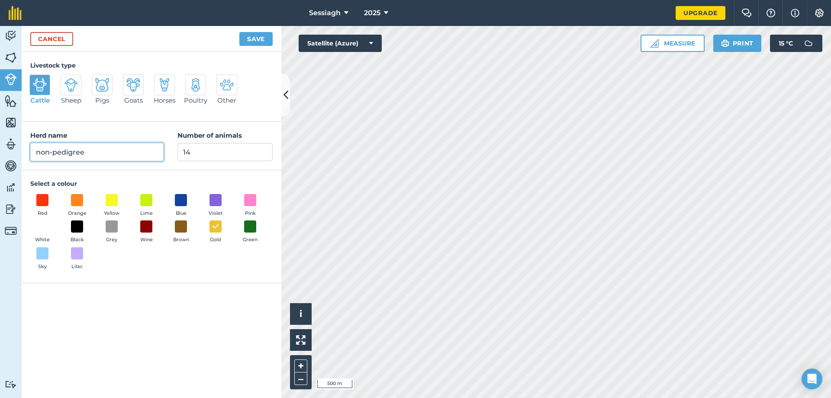
drag, startPoint x: 125, startPoint y: 158, endPoint x: 0, endPoint y: 154, distance: 125.5
click at [0, 154] on div "Activity Fields Livestock Features Maps Team Vehicles Data Reporting Billing Tu…" at bounding box center [415, 212] width 831 height 372
type input "Cattle"
click at [190, 155] on input "14" at bounding box center [224, 152] width 95 height 18
type input "1"
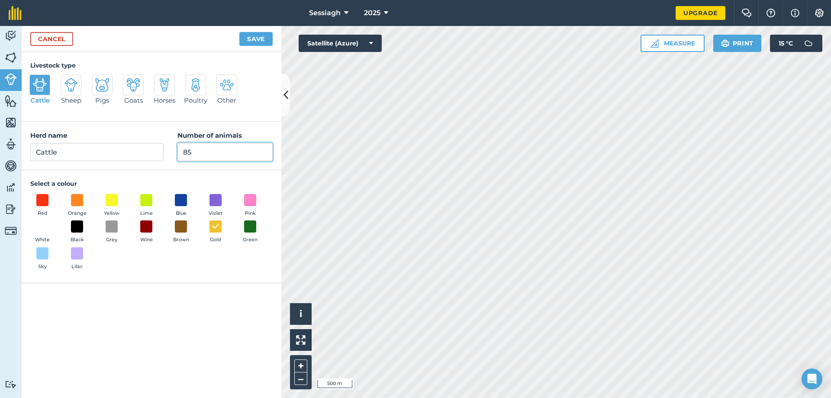
type input "85"
click at [249, 207] on button "Pink" at bounding box center [250, 205] width 24 height 23
click at [257, 38] on button "Save" at bounding box center [255, 39] width 33 height 14
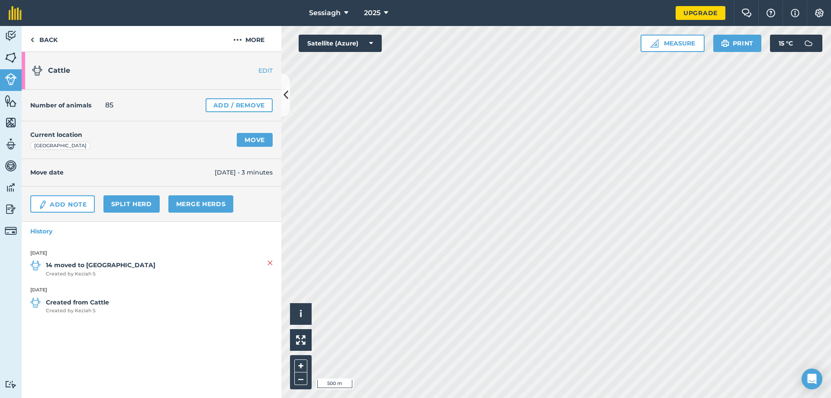
click at [269, 68] on link "EDIT" at bounding box center [254, 70] width 55 height 9
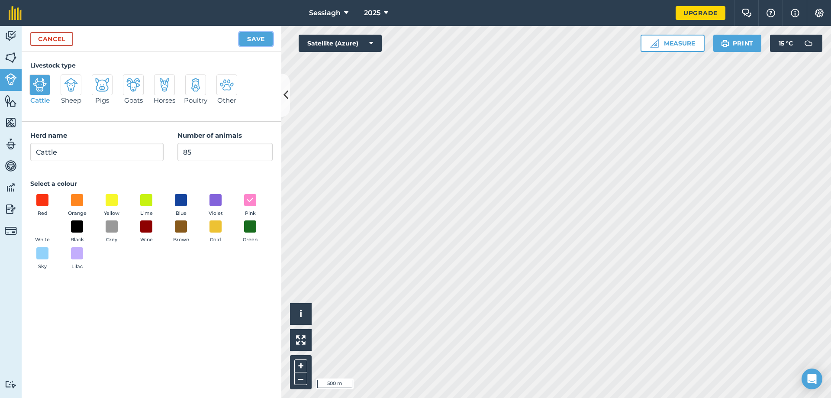
click at [261, 37] on button "Save" at bounding box center [255, 39] width 33 height 14
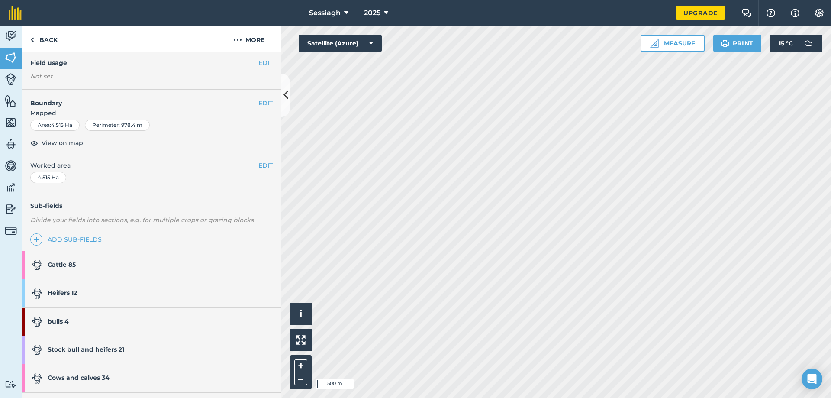
scroll to position [87, 0]
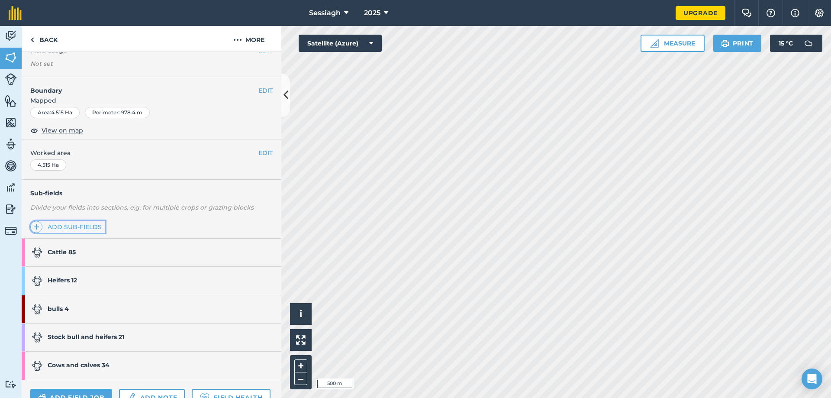
drag, startPoint x: 138, startPoint y: 276, endPoint x: 75, endPoint y: 227, distance: 79.9
click at [75, 227] on link "Add sub-fields" at bounding box center [67, 227] width 75 height 12
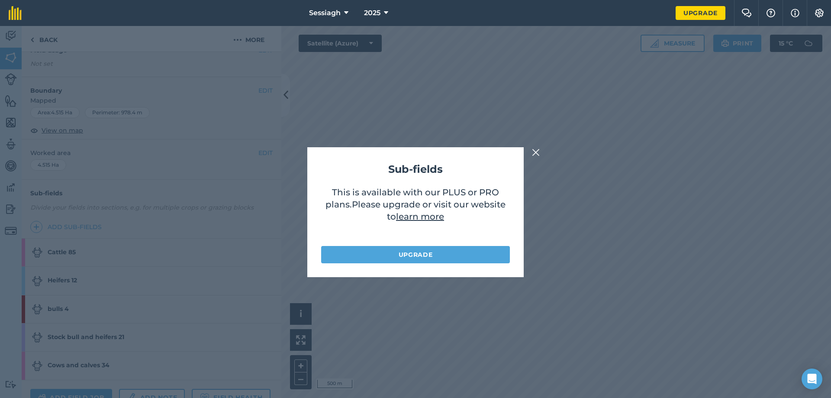
click at [533, 155] on img at bounding box center [536, 152] width 8 height 10
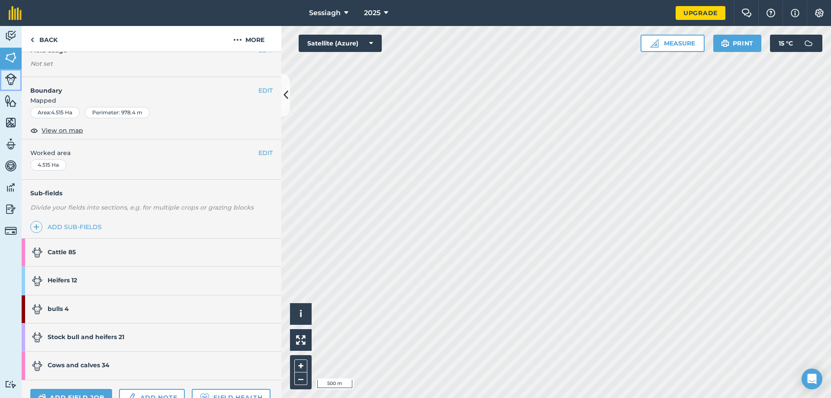
click at [13, 84] on img at bounding box center [11, 79] width 12 height 12
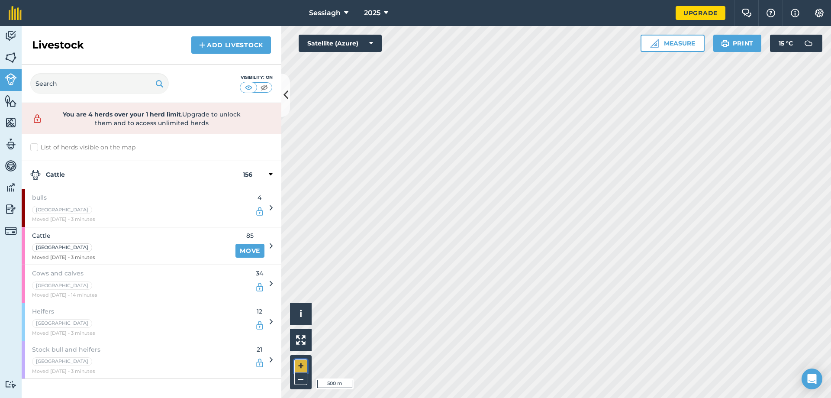
click at [305, 364] on button "+" at bounding box center [300, 365] width 13 height 13
click at [225, 177] on strong "Cattle" at bounding box center [136, 175] width 212 height 10
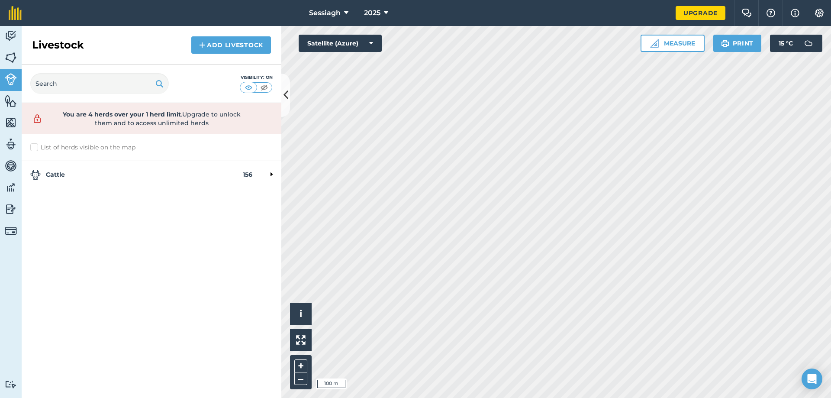
click at [274, 183] on div "Cattle 156" at bounding box center [152, 175] width 260 height 28
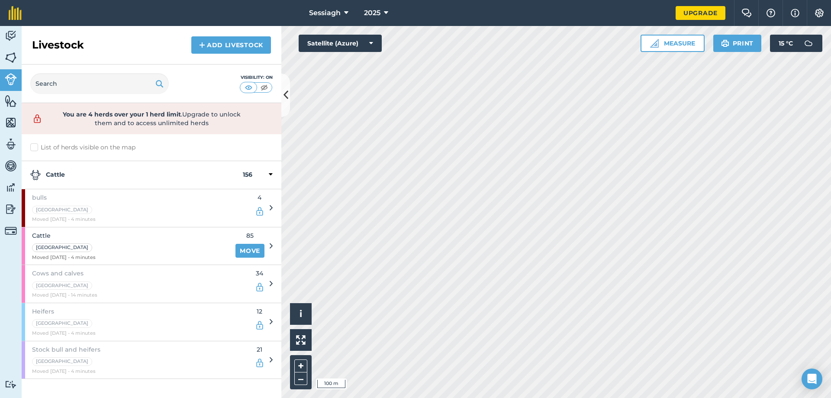
click at [264, 213] on div "bulls Long Field Moved [DATE] - 4 minutes 4" at bounding box center [147, 208] width 251 height 38
click at [266, 209] on div "bulls Long Field Moved [DATE] - 4 minutes 4" at bounding box center [147, 208] width 251 height 38
click at [272, 205] on icon at bounding box center [270, 208] width 3 height 8
click at [265, 209] on div "bulls Long Field Moved [DATE] - 4 minutes 4" at bounding box center [147, 208] width 251 height 38
click at [263, 211] on img at bounding box center [260, 211] width 10 height 10
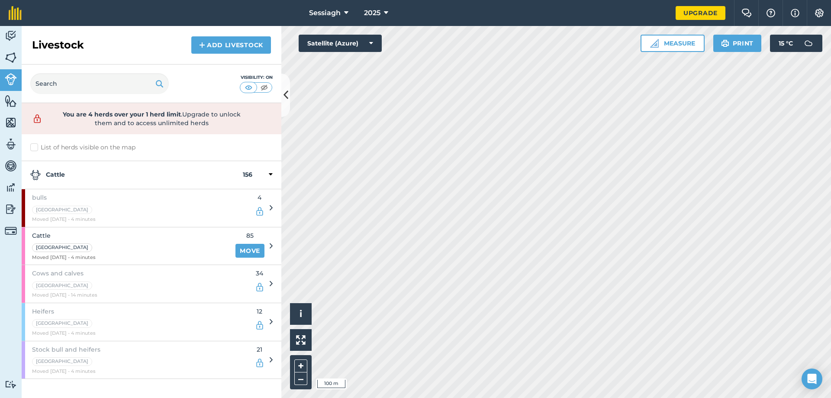
click at [263, 211] on img at bounding box center [260, 211] width 10 height 10
click at [267, 363] on div "Stock bull and heifers Long Field Moved [DATE] - 4 minutes 21" at bounding box center [147, 360] width 251 height 38
click at [260, 364] on img at bounding box center [260, 362] width 10 height 10
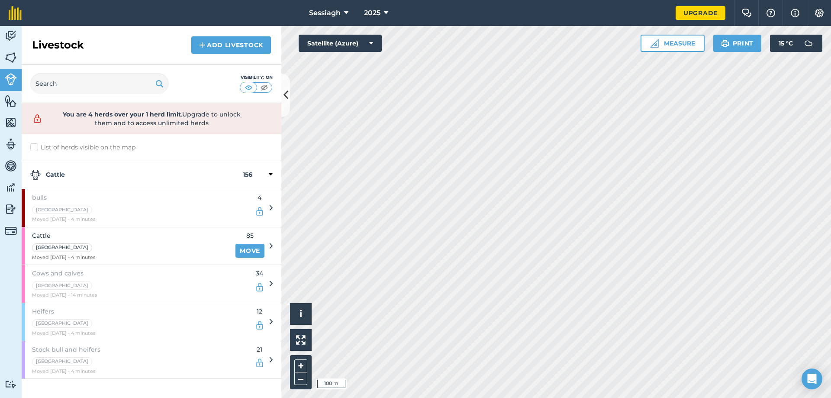
click at [270, 357] on icon at bounding box center [270, 360] width 3 height 8
click at [271, 357] on icon at bounding box center [270, 360] width 3 height 8
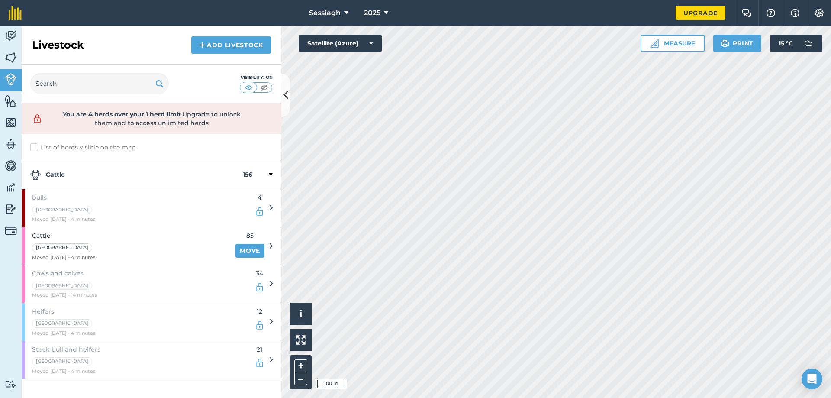
click at [270, 357] on icon at bounding box center [270, 360] width 3 height 8
click at [144, 272] on div "Cows and calves Long Field Moved [DATE] - 14 minutes" at bounding box center [136, 284] width 228 height 38
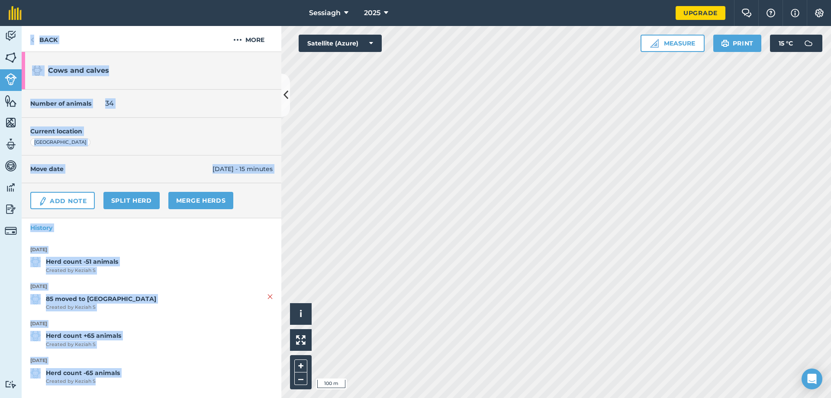
click at [144, 268] on span "Herd count -51 animals Created by [PERSON_NAME]" at bounding box center [151, 265] width 242 height 17
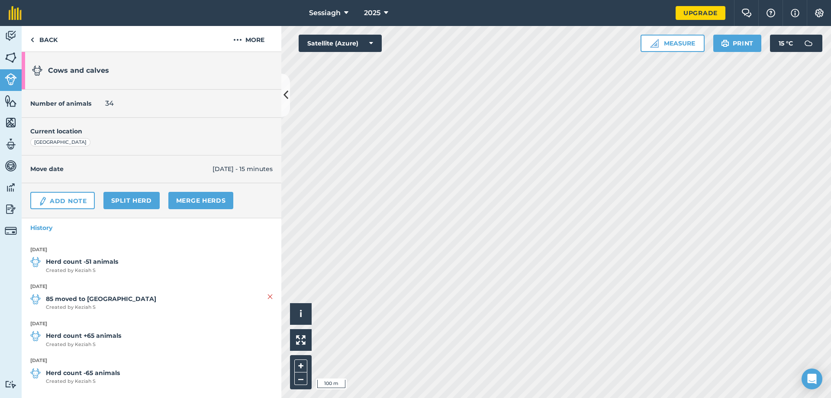
click at [243, 53] on div "Cows and calves" at bounding box center [152, 71] width 260 height 38
click at [243, 35] on button "More" at bounding box center [248, 39] width 65 height 26
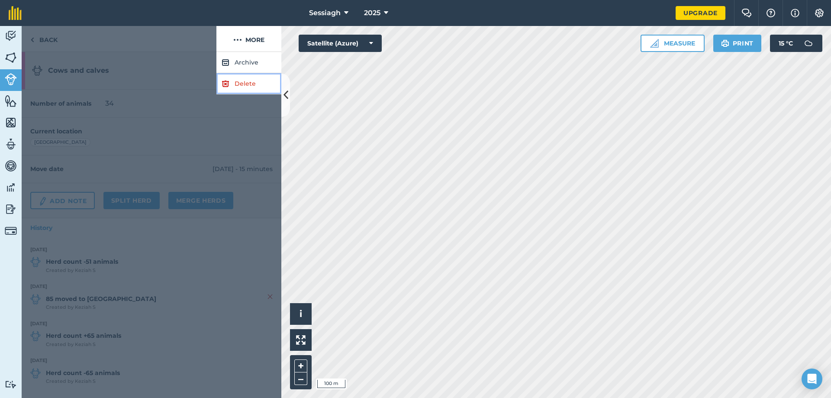
click at [247, 79] on link "Delete" at bounding box center [248, 83] width 65 height 21
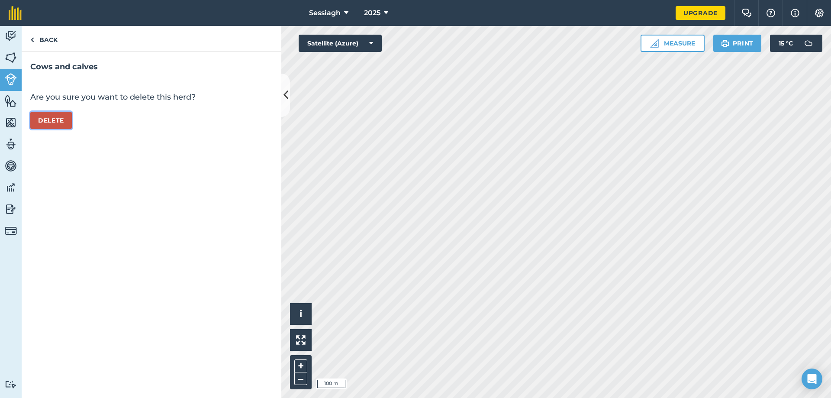
click at [62, 121] on button "Delete" at bounding box center [51, 120] width 42 height 17
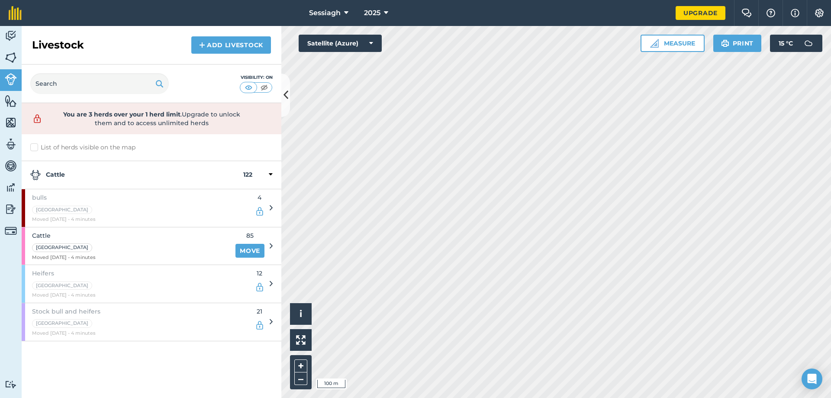
click at [266, 214] on div "bulls Long Field Moved [DATE] - 4 minutes 4" at bounding box center [147, 208] width 251 height 38
click at [267, 208] on div "bulls Long Field Moved [DATE] - 4 minutes 4" at bounding box center [147, 208] width 251 height 38
click at [269, 207] on div "bulls Long Field Moved [DATE] - 4 minutes 4" at bounding box center [147, 208] width 251 height 38
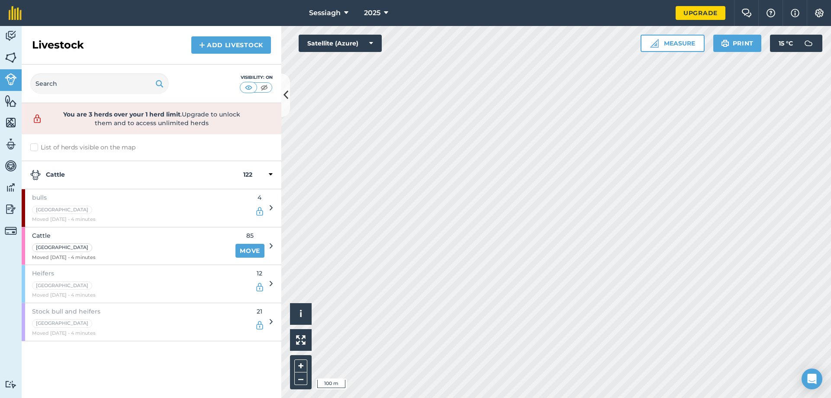
click at [266, 209] on div "bulls Long Field Moved [DATE] - 4 minutes 4" at bounding box center [147, 208] width 251 height 38
click at [260, 212] on img at bounding box center [260, 211] width 10 height 10
click at [70, 199] on span "bulls" at bounding box center [64, 197] width 64 height 10
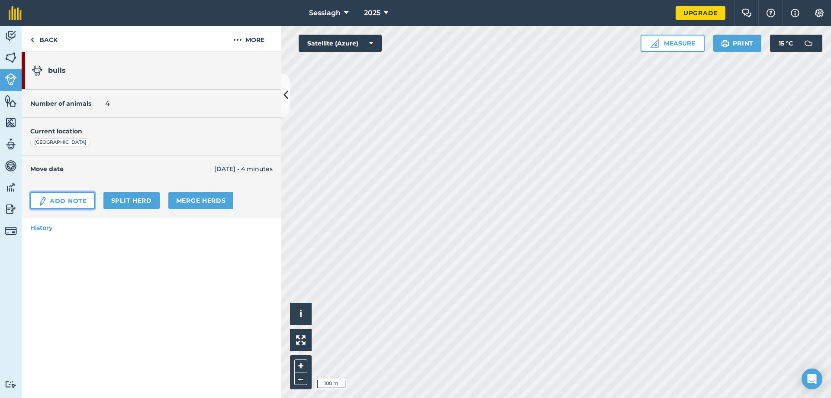
click at [70, 199] on link "Add Note" at bounding box center [62, 200] width 64 height 17
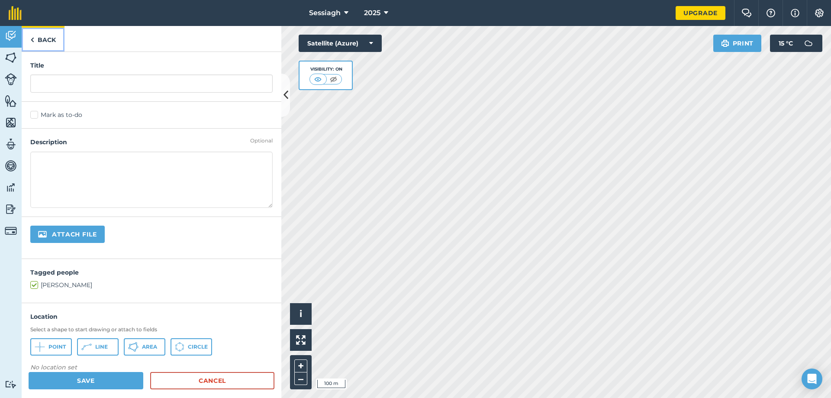
click at [45, 43] on link "Back" at bounding box center [43, 39] width 43 height 26
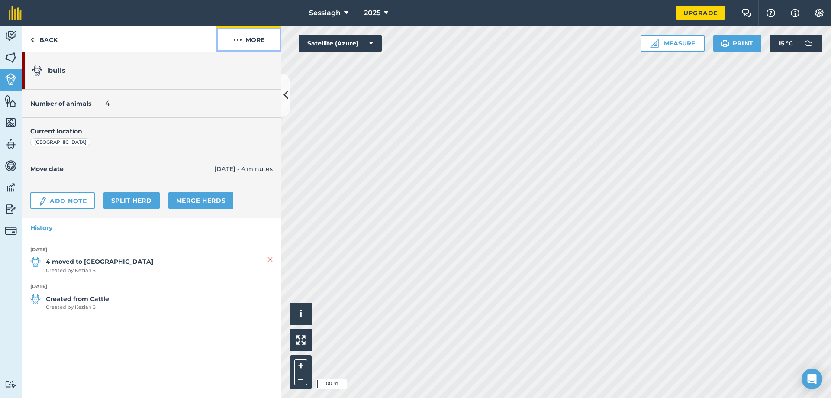
click at [253, 41] on button "More" at bounding box center [248, 39] width 65 height 26
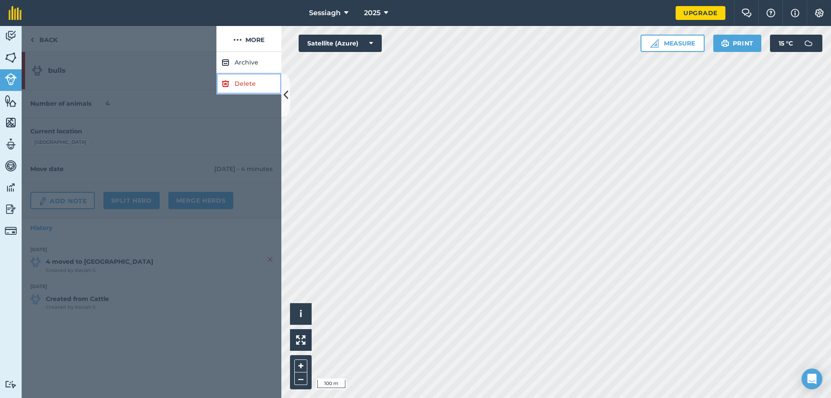
click at [240, 90] on link "Delete" at bounding box center [248, 83] width 65 height 21
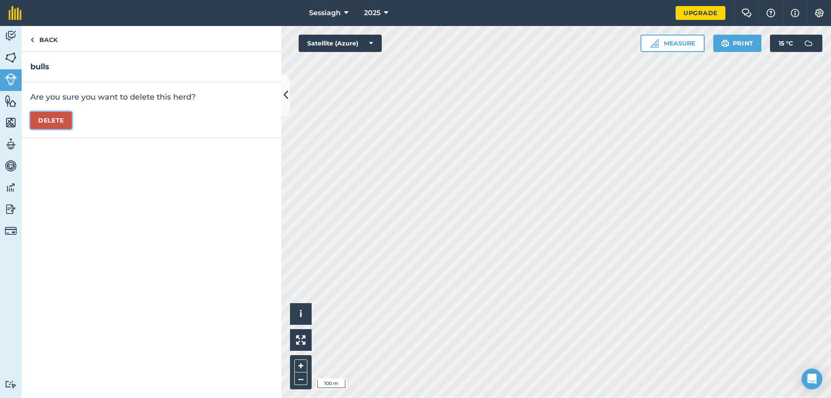
click at [57, 122] on button "Delete" at bounding box center [51, 120] width 42 height 17
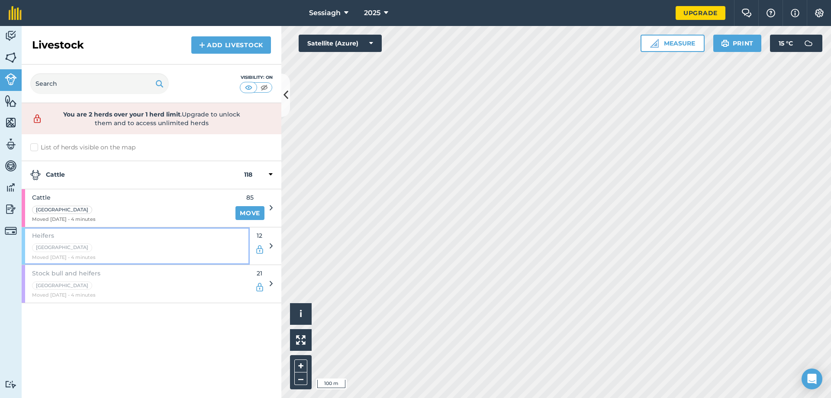
click at [231, 249] on div "Heifers Long Field Moved [DATE] - 4 minutes" at bounding box center [136, 246] width 228 height 38
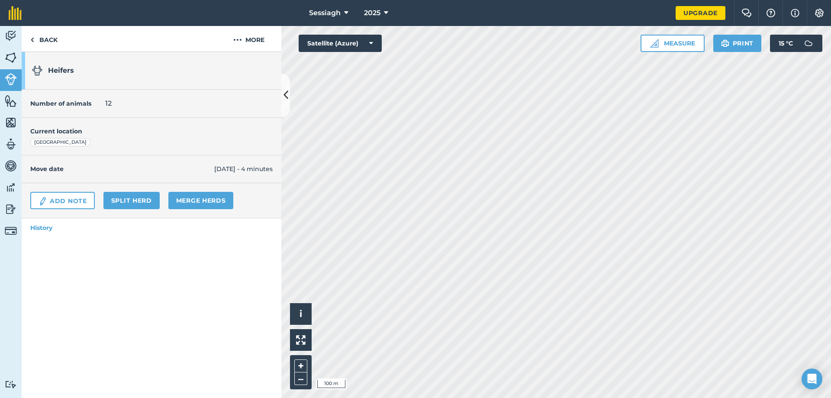
click at [231, 249] on div "Heifers Number of animals 12 Current location [GEOGRAPHIC_DATA] Move date [DATE…" at bounding box center [152, 225] width 260 height 346
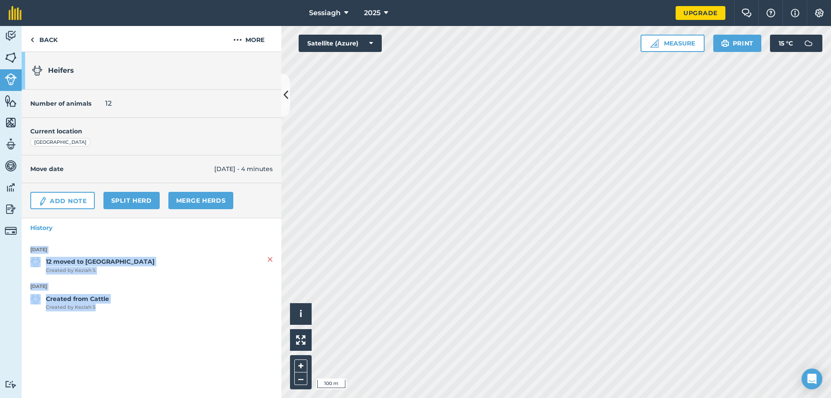
click at [202, 260] on span "12 moved to [GEOGRAPHIC_DATA] Created by [PERSON_NAME]" at bounding box center [151, 265] width 242 height 17
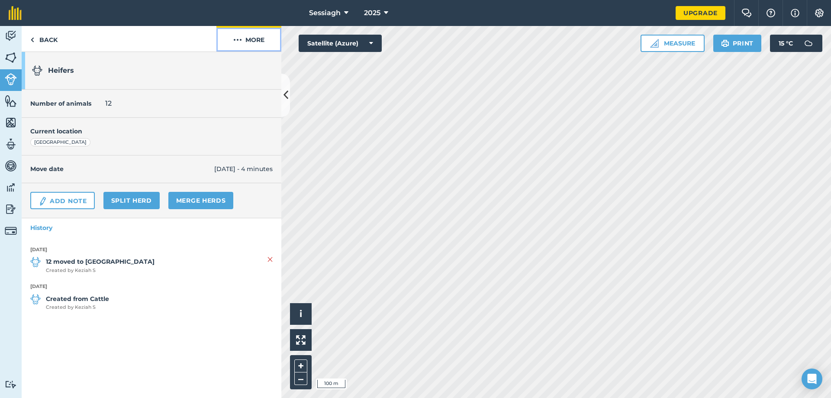
click at [253, 45] on button "More" at bounding box center [248, 39] width 65 height 26
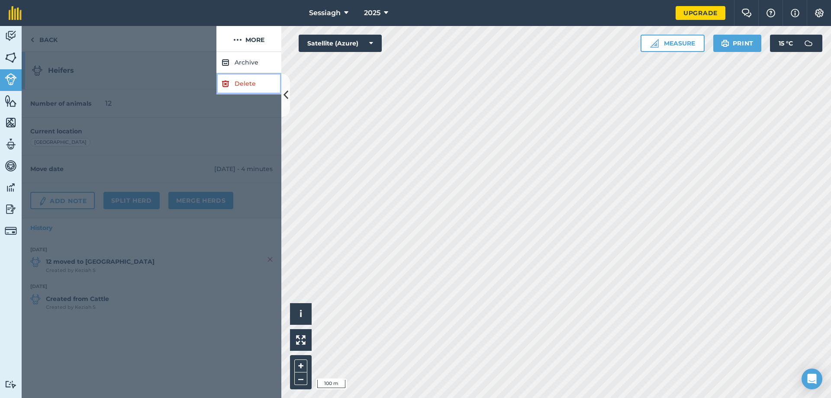
click at [252, 81] on link "Delete" at bounding box center [248, 83] width 65 height 21
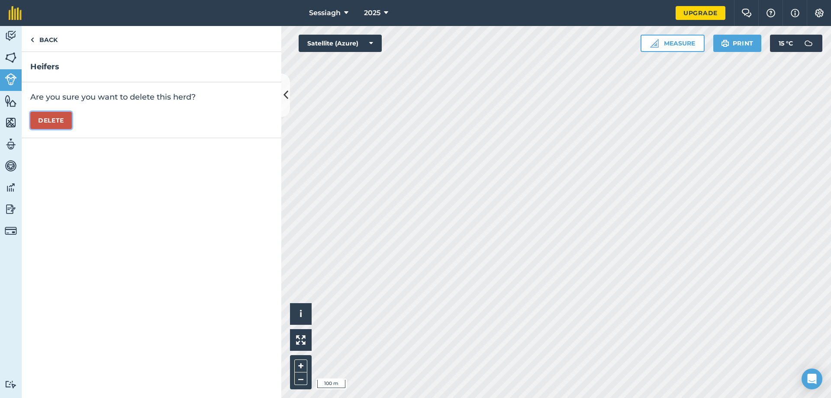
click at [67, 118] on button "Delete" at bounding box center [51, 120] width 42 height 17
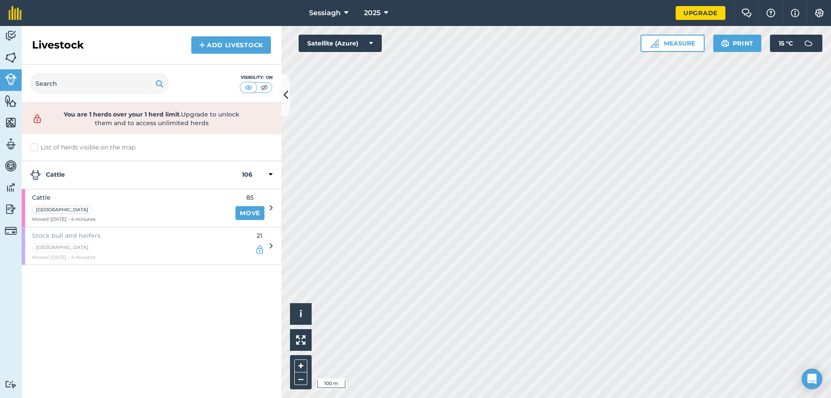
click at [250, 244] on div "Stock bull and heifers Long Field Moved [DATE] - 4 minutes 21" at bounding box center [147, 246] width 251 height 38
click at [272, 242] on icon at bounding box center [270, 246] width 3 height 8
click at [270, 247] on icon at bounding box center [270, 246] width 3 height 8
click at [269, 248] on div "Stock bull and heifers Long Field Moved [DATE] - 4 minutes 21" at bounding box center [147, 246] width 251 height 38
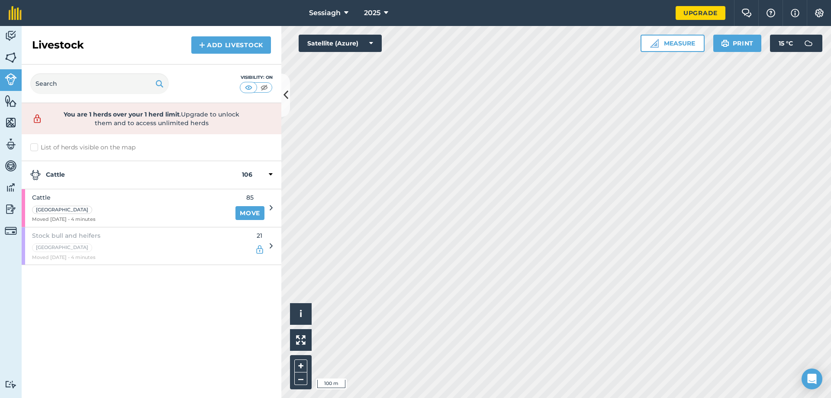
click at [267, 249] on div "Stock bull and heifers Long Field Moved [DATE] - 4 minutes 21" at bounding box center [147, 246] width 251 height 38
click at [262, 250] on img at bounding box center [260, 249] width 10 height 10
click at [225, 249] on div "Stock bull and heifers Long Field Moved [DATE] - 4 minutes" at bounding box center [136, 246] width 228 height 38
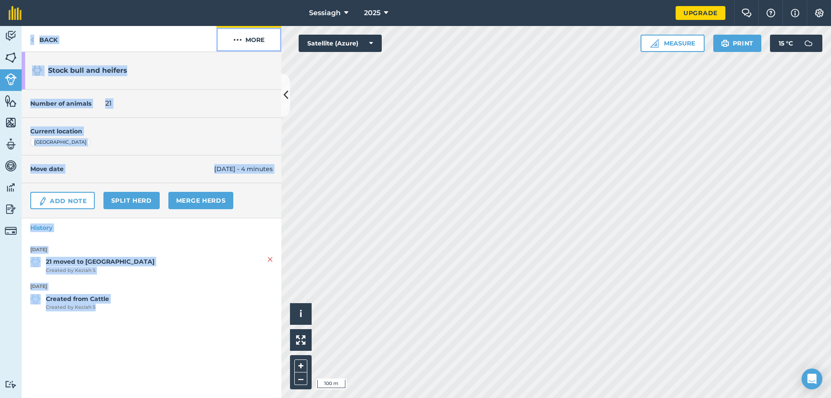
click at [243, 35] on button "More" at bounding box center [248, 39] width 65 height 26
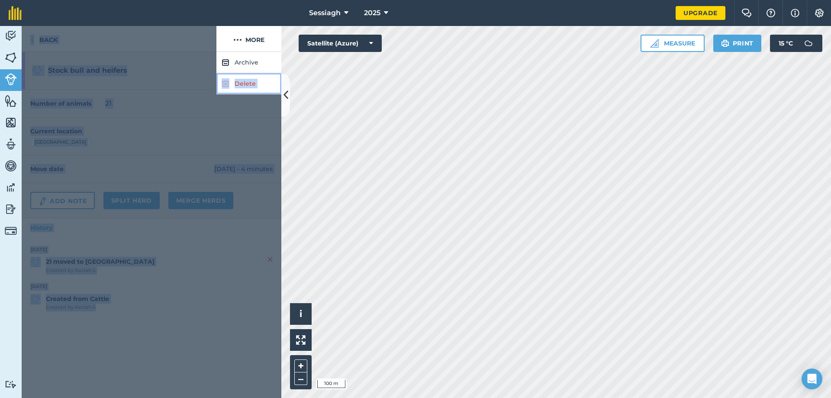
click at [243, 84] on link "Delete" at bounding box center [248, 83] width 65 height 21
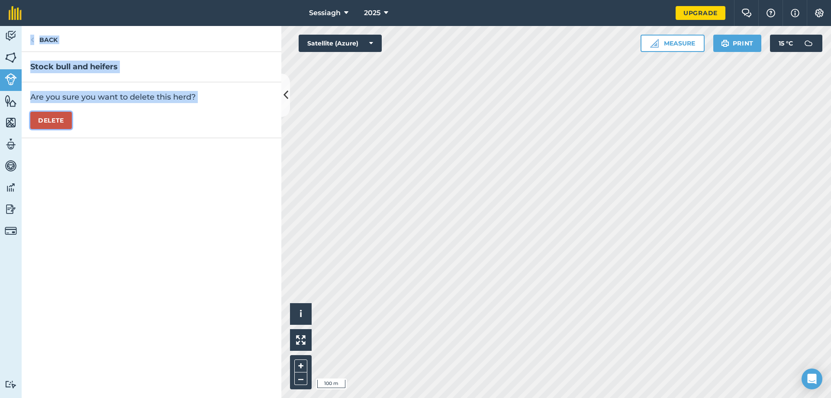
click at [71, 119] on button "Delete" at bounding box center [51, 120] width 42 height 17
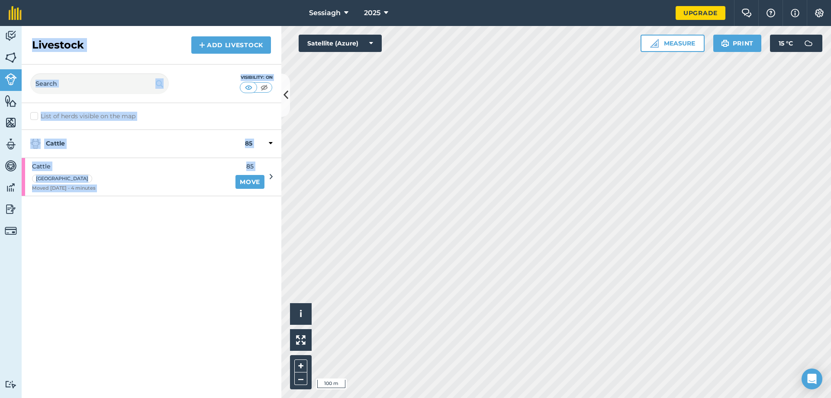
click at [126, 153] on div "Cattle 85" at bounding box center [152, 144] width 260 height 28
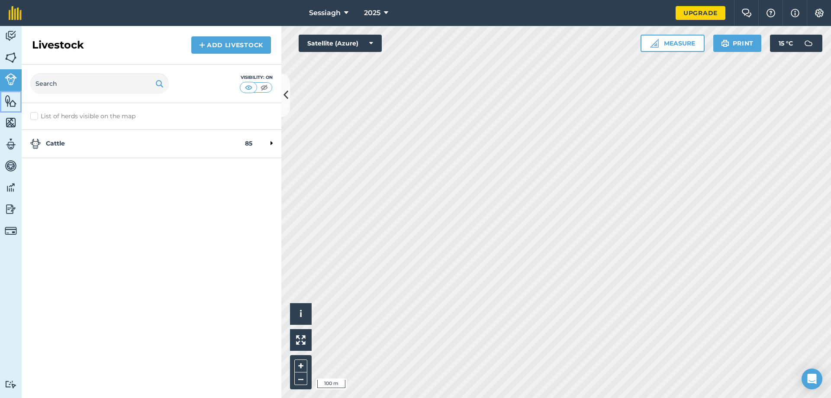
click at [12, 108] on link "Features" at bounding box center [11, 102] width 22 height 22
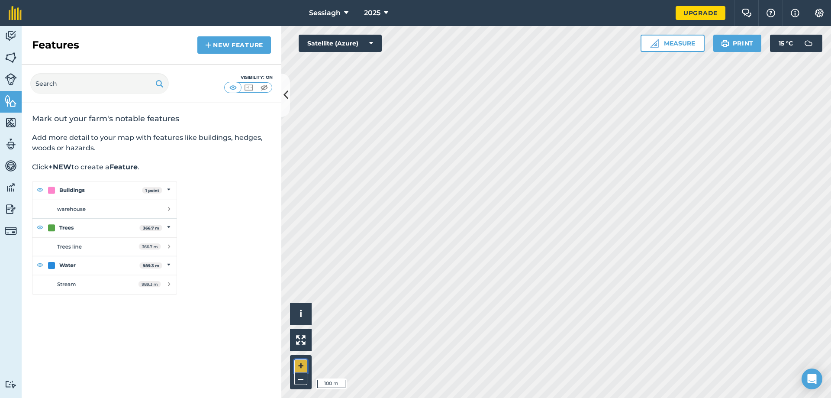
click at [302, 360] on button "+" at bounding box center [300, 365] width 13 height 13
click at [62, 89] on input "text" at bounding box center [99, 83] width 138 height 21
click at [255, 50] on link "New feature" at bounding box center [234, 44] width 74 height 17
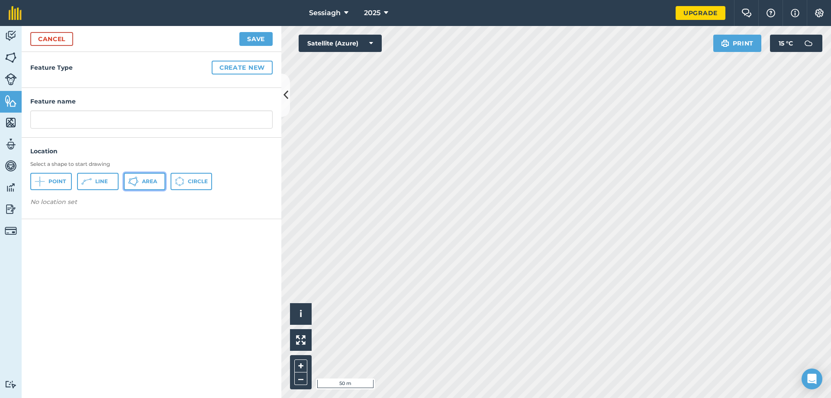
click at [139, 181] on button "Area" at bounding box center [145, 181] width 42 height 17
click at [305, 365] on button "+" at bounding box center [300, 365] width 13 height 13
click at [300, 367] on button "+" at bounding box center [300, 365] width 13 height 13
click at [306, 380] on button "–" at bounding box center [300, 378] width 13 height 13
click at [307, 366] on button "+" at bounding box center [300, 365] width 13 height 13
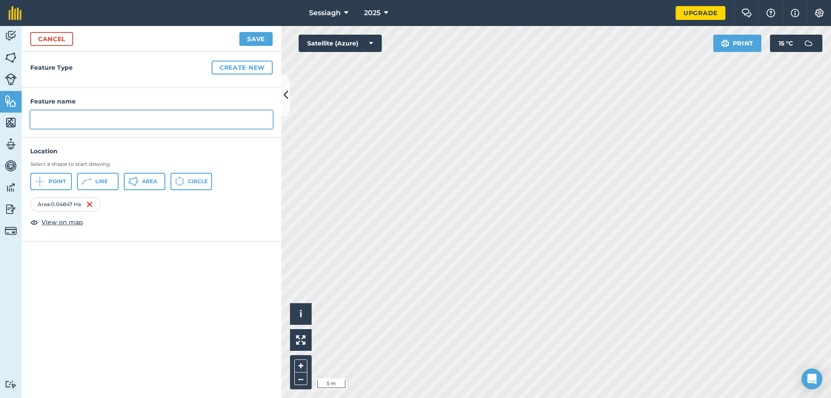
click at [47, 115] on input "text" at bounding box center [151, 119] width 242 height 18
type input "f"
type input "Far shed"
click at [261, 42] on button "Save" at bounding box center [255, 39] width 33 height 14
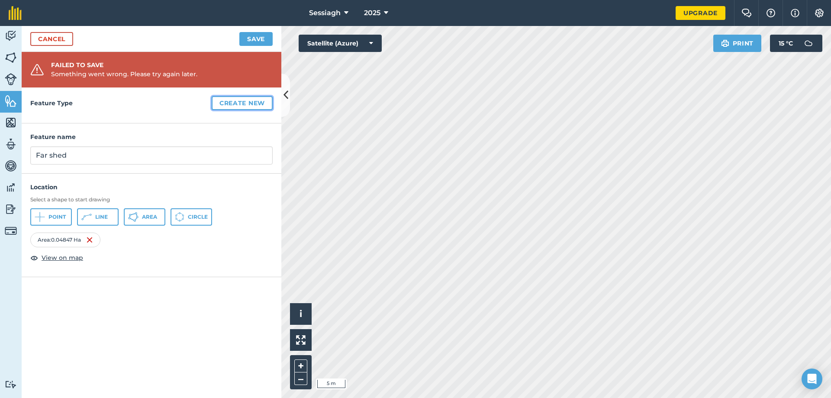
click at [254, 102] on button "Create new" at bounding box center [242, 103] width 61 height 14
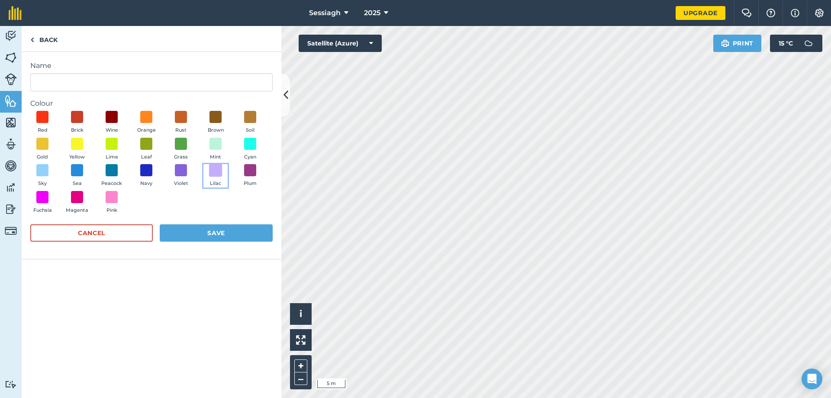
click at [211, 169] on span at bounding box center [215, 170] width 13 height 13
click at [225, 233] on button "Save" at bounding box center [216, 232] width 113 height 17
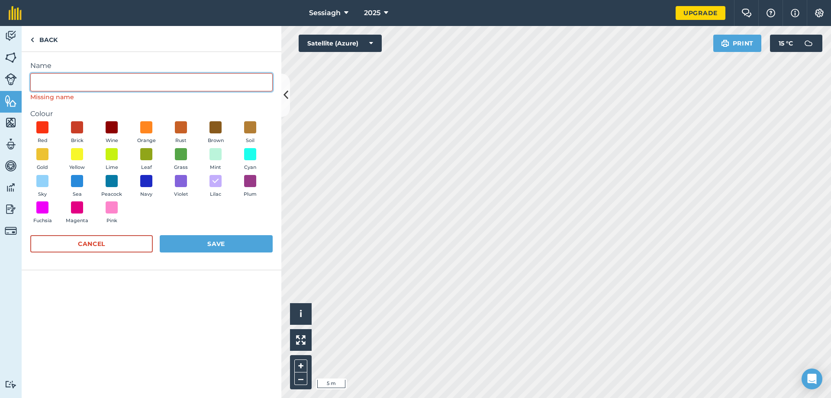
click at [93, 80] on input "Name" at bounding box center [151, 82] width 242 height 18
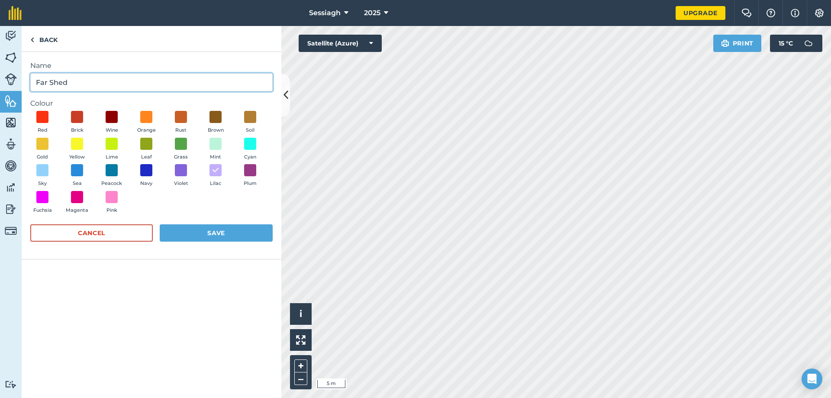
type input "Far Shed"
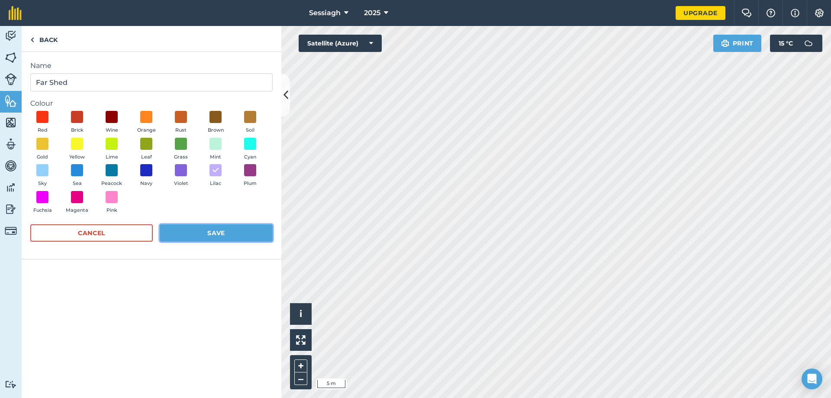
click at [196, 227] on button "Save" at bounding box center [216, 232] width 113 height 17
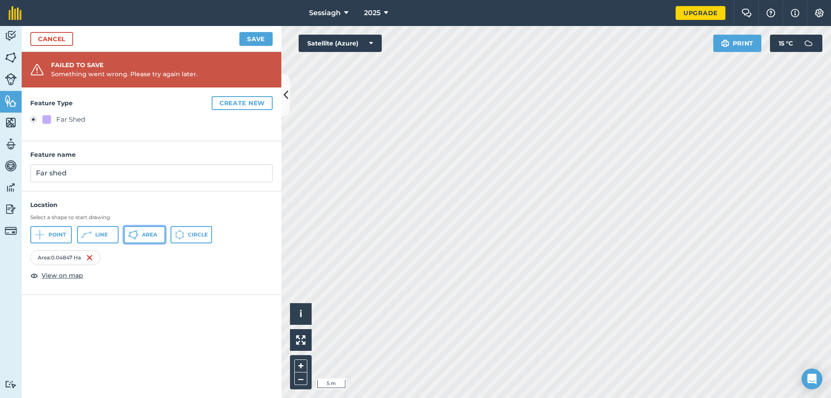
click at [142, 237] on span "Area" at bounding box center [149, 234] width 15 height 7
click at [240, 104] on button "Create new" at bounding box center [242, 103] width 61 height 14
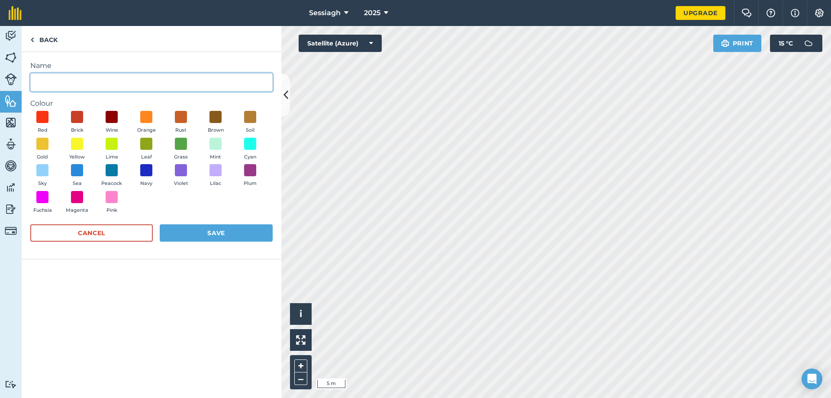
click at [193, 84] on input "Name" at bounding box center [151, 82] width 242 height 18
type input "Pig Shed"
click at [212, 167] on span at bounding box center [215, 170] width 13 height 13
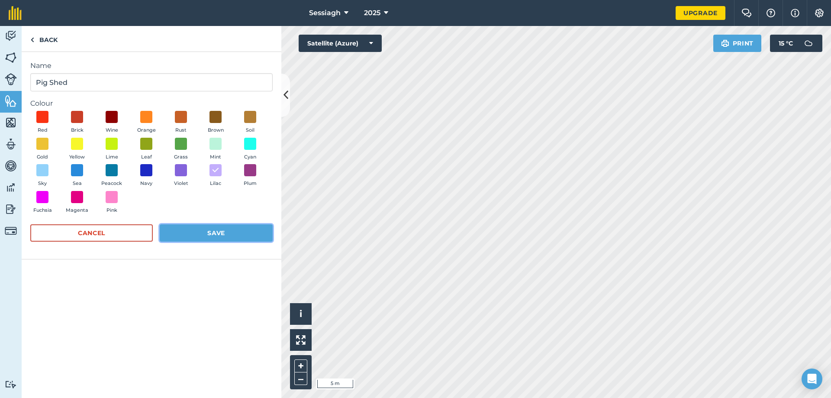
click at [219, 234] on button "Save" at bounding box center [216, 232] width 113 height 17
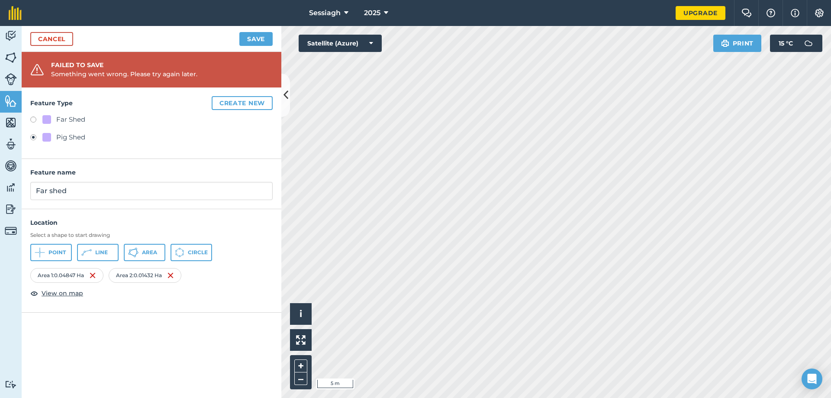
click at [34, 119] on label at bounding box center [36, 120] width 12 height 9
radio input "true"
click at [35, 131] on div "Far Shed Pig Shed" at bounding box center [151, 129] width 242 height 30
drag, startPoint x: 87, startPoint y: 197, endPoint x: 24, endPoint y: 200, distance: 62.8
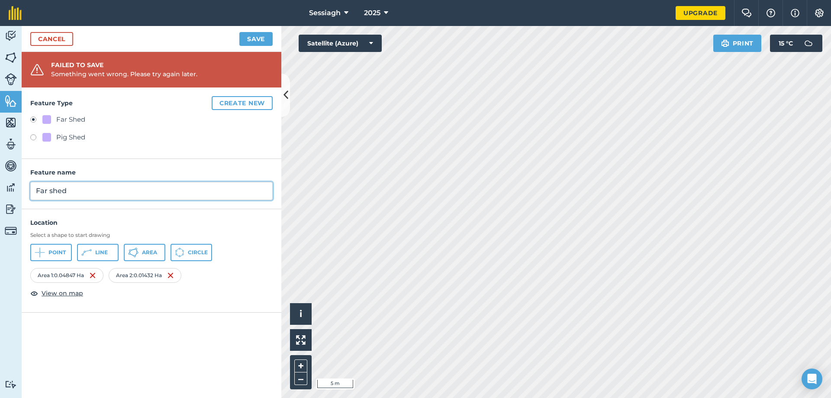
click at [24, 200] on div "Feature name Far shed" at bounding box center [152, 184] width 260 height 50
type input "Sheds"
click at [242, 101] on button "Create new" at bounding box center [242, 103] width 61 height 14
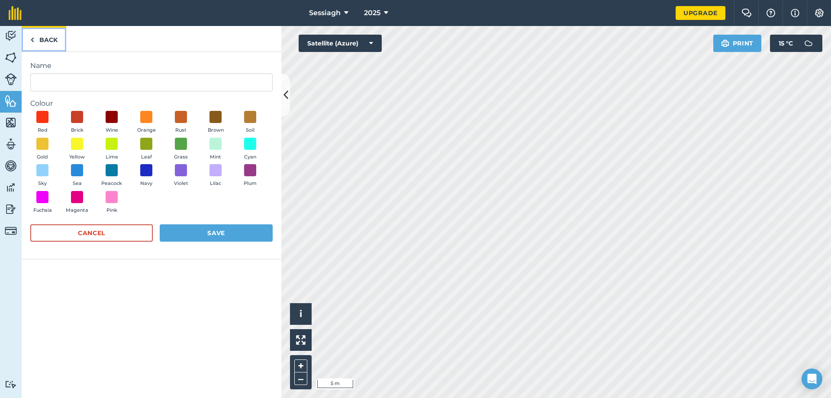
click at [39, 42] on link "Back" at bounding box center [44, 39] width 45 height 26
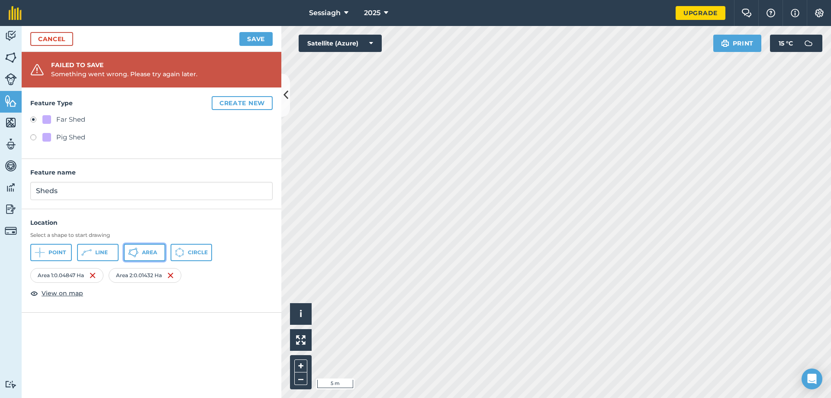
click at [150, 251] on span "Area" at bounding box center [149, 252] width 15 height 7
click at [253, 106] on button "Create new" at bounding box center [242, 103] width 61 height 14
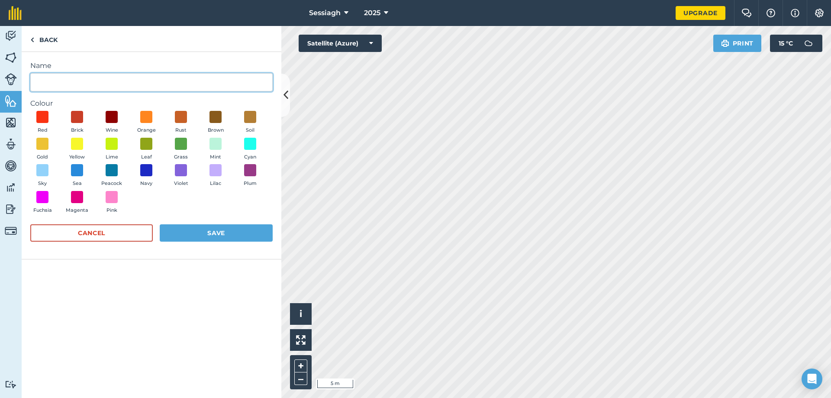
click at [111, 75] on input "Name" at bounding box center [151, 82] width 242 height 18
type input "New Shed"
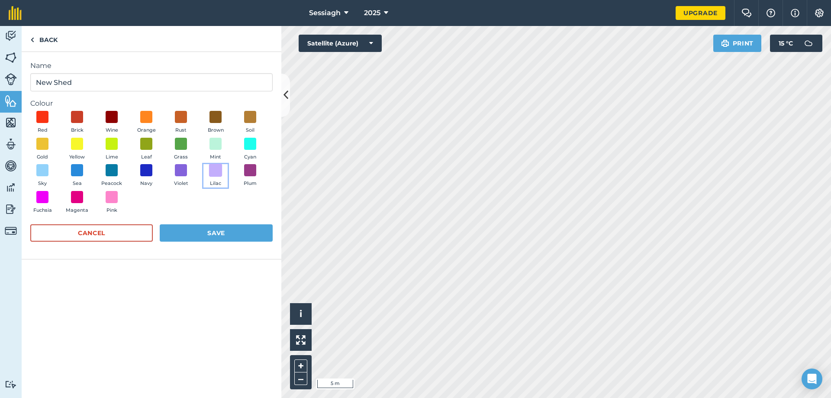
click at [218, 171] on span at bounding box center [215, 170] width 13 height 13
click at [202, 233] on button "Save" at bounding box center [216, 232] width 113 height 17
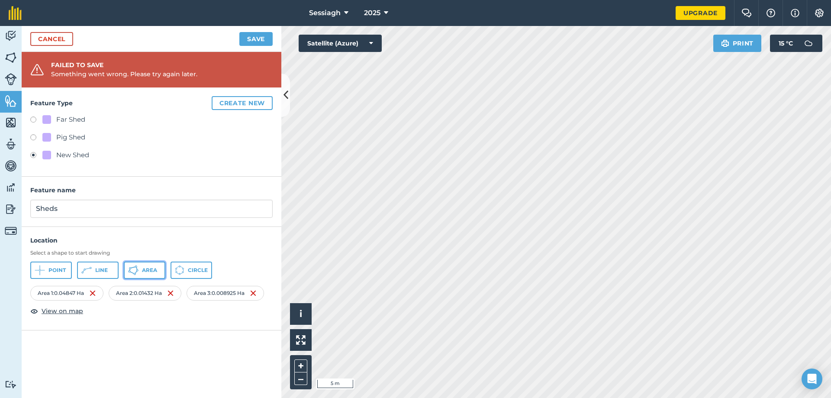
drag, startPoint x: 156, startPoint y: 266, endPoint x: 251, endPoint y: 251, distance: 96.4
click at [156, 266] on button "Area" at bounding box center [145, 269] width 42 height 17
click at [232, 105] on button "Create new" at bounding box center [242, 103] width 61 height 14
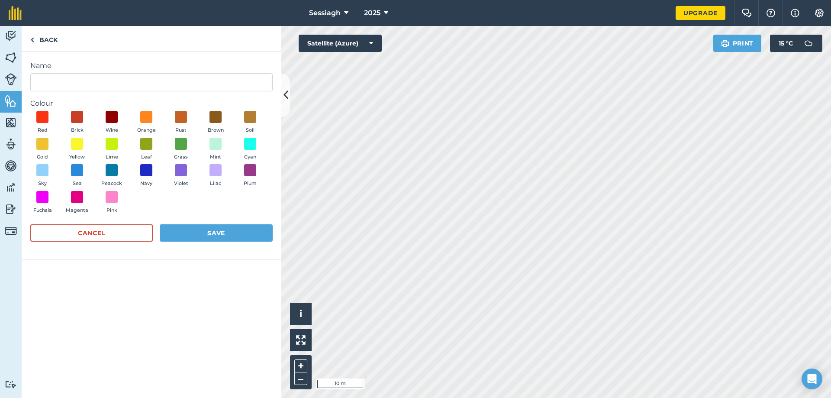
click at [119, 94] on form "Name Colour Red Brick Wine Orange Rust Brown Soil Gold Yellow Lime Leaf Grass M…" at bounding box center [151, 155] width 242 height 189
click at [115, 79] on input "Name" at bounding box center [151, 82] width 242 height 18
type input "Hay Shed"
click at [217, 170] on span at bounding box center [215, 170] width 13 height 13
click at [231, 234] on button "Save" at bounding box center [216, 232] width 113 height 17
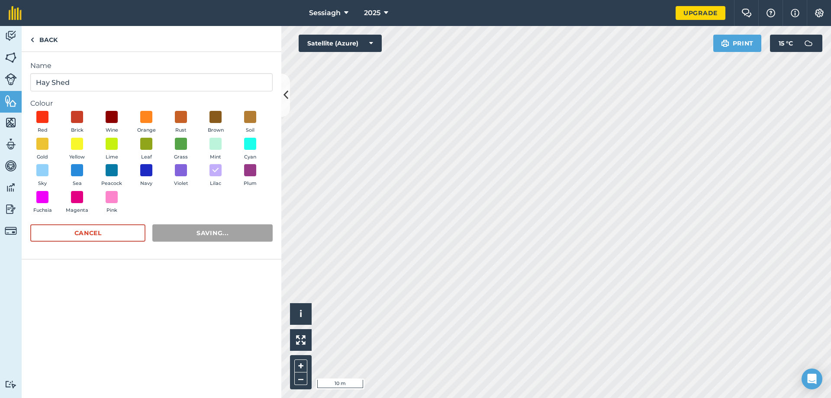
radio input "false"
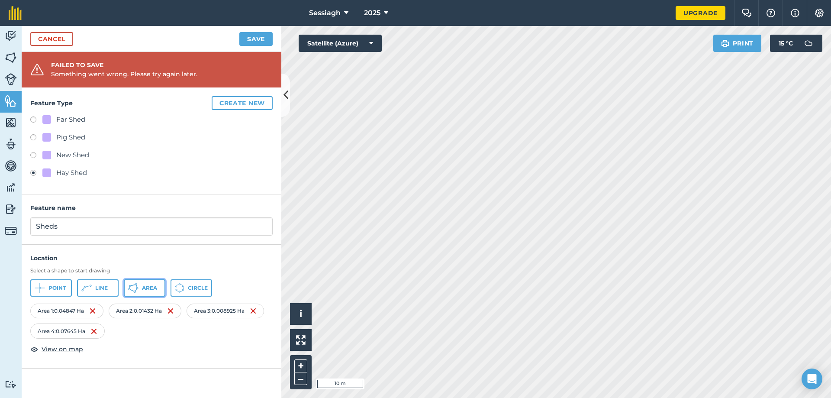
drag, startPoint x: 141, startPoint y: 288, endPoint x: 138, endPoint y: 292, distance: 4.6
click at [139, 289] on button "Area" at bounding box center [145, 287] width 42 height 17
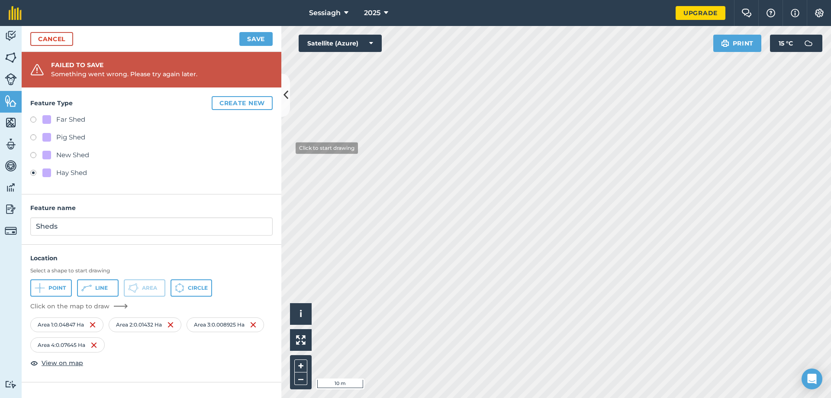
click at [243, 107] on div "Activity Fields Livestock Features Maps Team Vehicles Data Reporting Billing Tu…" at bounding box center [415, 212] width 831 height 372
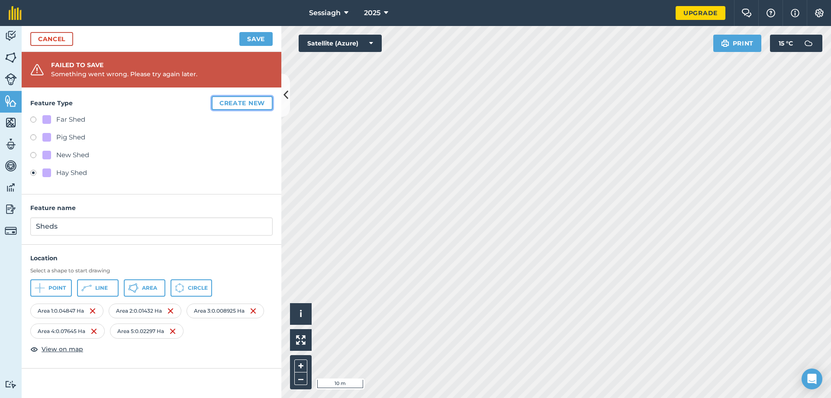
click at [241, 106] on button "Create new" at bounding box center [242, 103] width 61 height 14
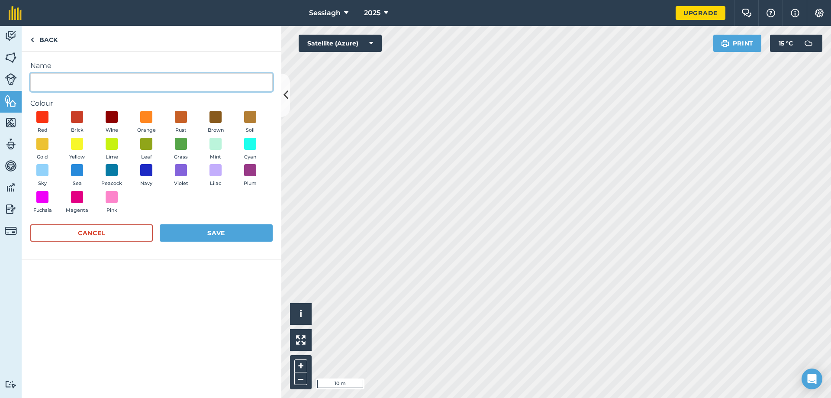
click at [116, 83] on input "Name" at bounding box center [151, 82] width 242 height 18
type input "Top Shed"
click at [208, 170] on button "Lilac" at bounding box center [215, 175] width 24 height 23
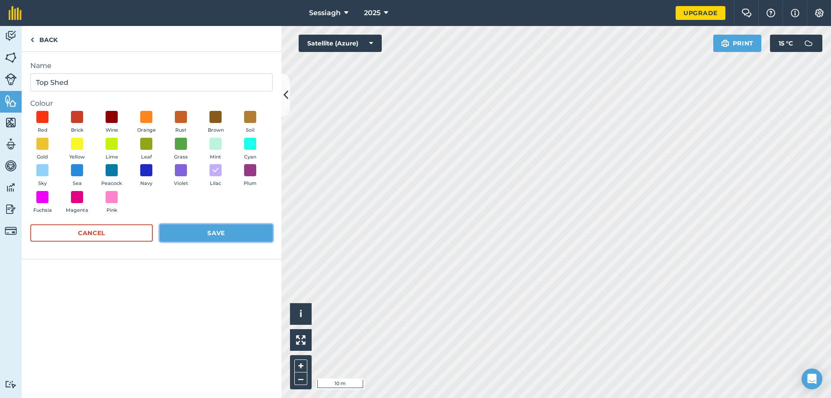
click at [213, 237] on button "Save" at bounding box center [216, 232] width 113 height 17
radio input "false"
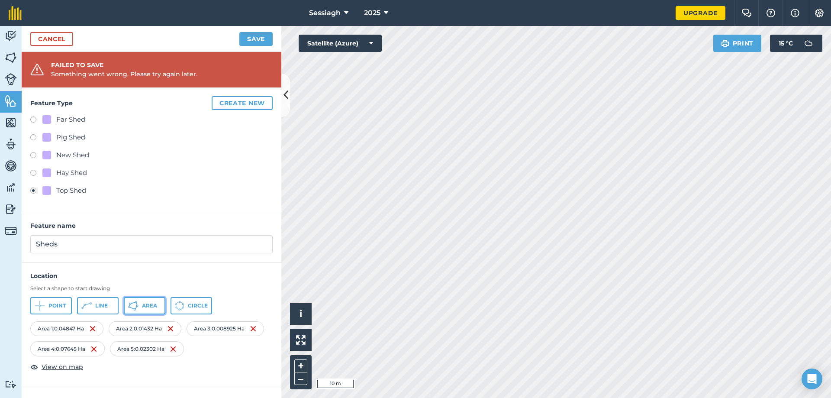
click at [129, 304] on icon at bounding box center [130, 303] width 2 height 2
click at [121, 300] on div "[GEOGRAPHIC_DATA]" at bounding box center [151, 305] width 242 height 17
click at [252, 104] on button "Create new" at bounding box center [242, 103] width 61 height 14
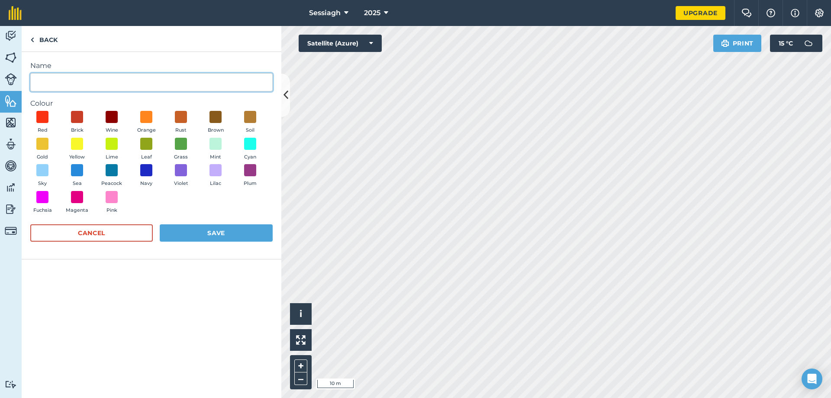
click at [164, 82] on input "Name" at bounding box center [151, 82] width 242 height 18
type input "Silos"
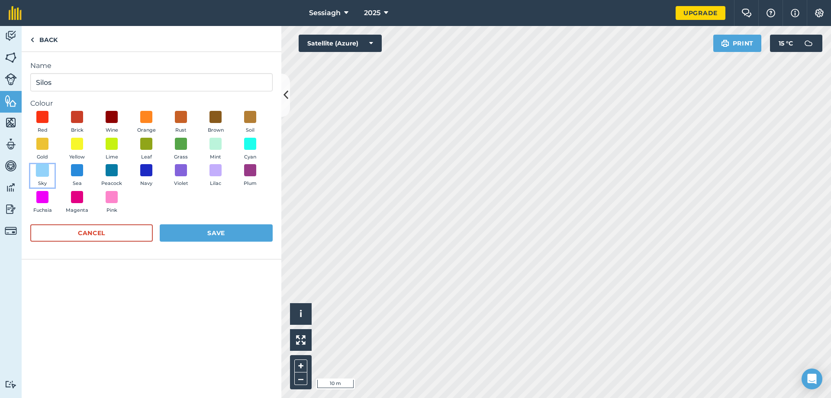
click at [42, 172] on span at bounding box center [42, 170] width 13 height 13
click at [176, 230] on button "Save" at bounding box center [216, 232] width 113 height 17
radio input "false"
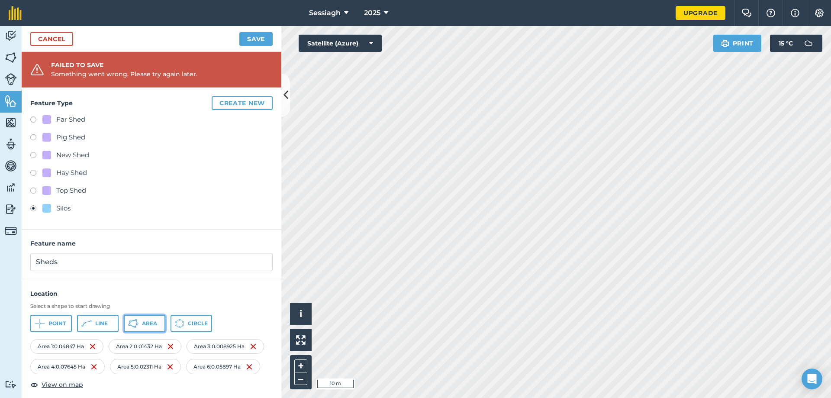
click at [154, 321] on span "Area" at bounding box center [149, 323] width 15 height 7
click at [247, 106] on button "Create new" at bounding box center [242, 103] width 61 height 14
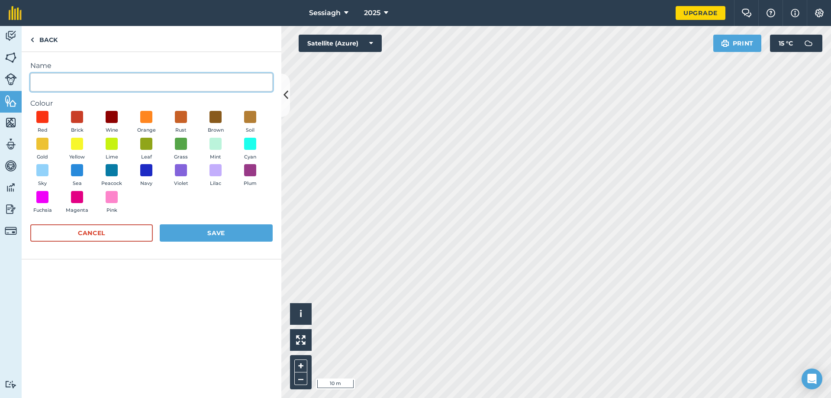
click at [122, 83] on input "Name" at bounding box center [151, 82] width 242 height 18
type input "Slots"
drag, startPoint x: 218, startPoint y: 144, endPoint x: 213, endPoint y: 171, distance: 27.4
click at [217, 145] on span at bounding box center [215, 144] width 12 height 12
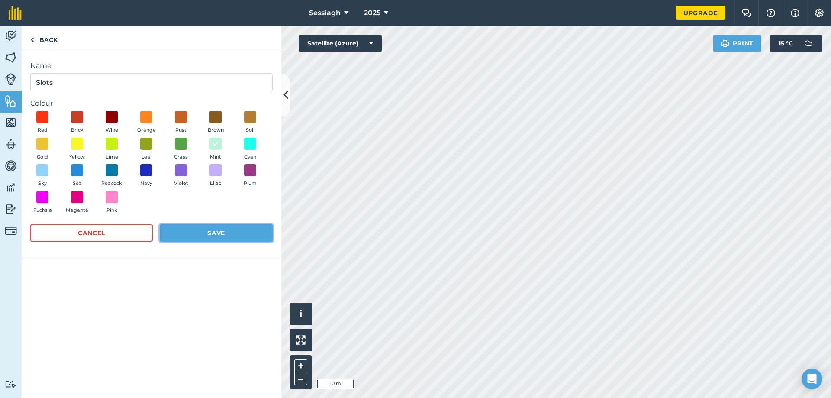
click at [218, 235] on button "Save" at bounding box center [216, 232] width 113 height 17
radio input "false"
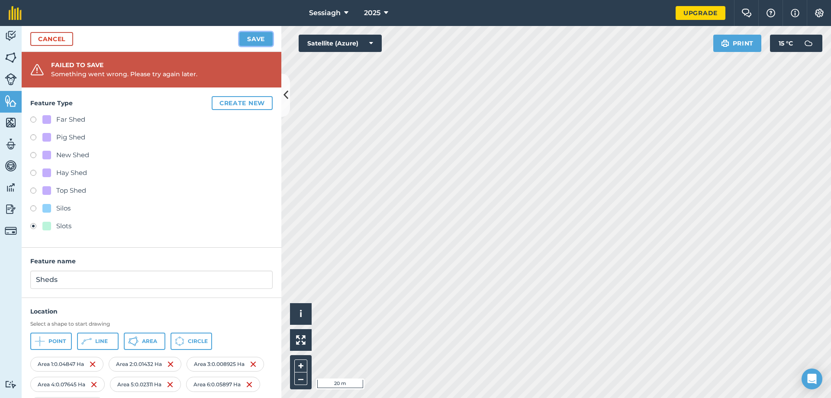
click at [251, 41] on button "Save" at bounding box center [255, 39] width 33 height 14
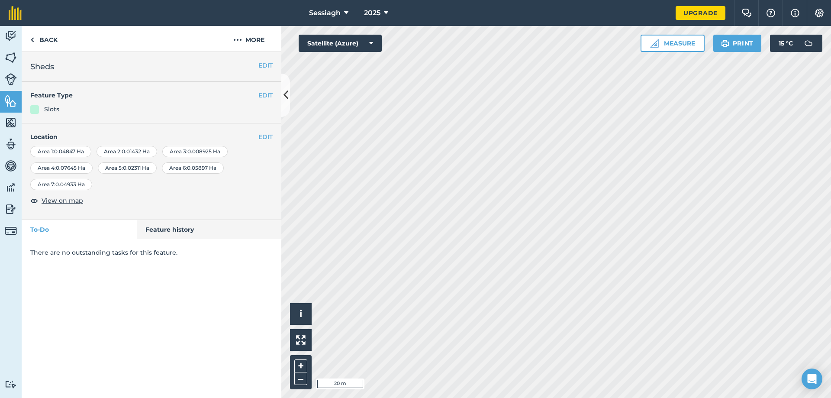
click at [42, 112] on div "Slots" at bounding box center [151, 109] width 242 height 10
click at [262, 96] on button "EDIT" at bounding box center [265, 95] width 14 height 10
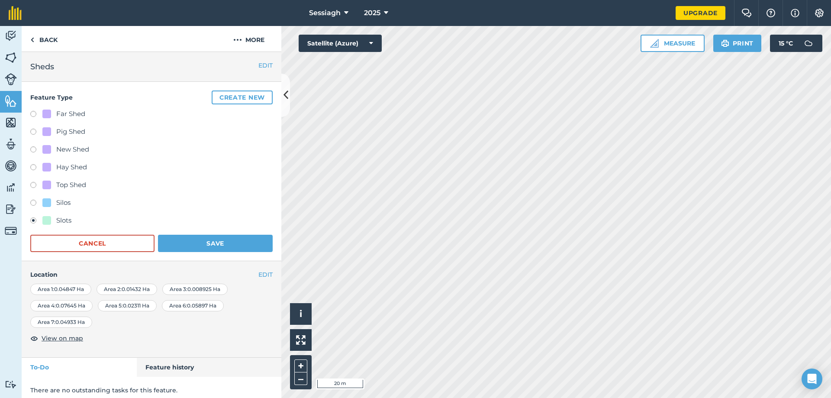
click at [35, 114] on label at bounding box center [36, 115] width 12 height 9
radio input "true"
radio input "false"
click at [205, 245] on button "Save" at bounding box center [215, 242] width 115 height 17
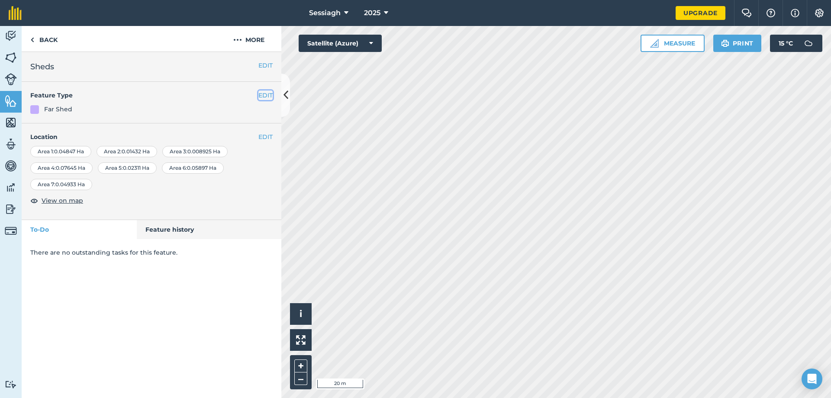
click at [259, 96] on button "EDIT" at bounding box center [265, 95] width 14 height 10
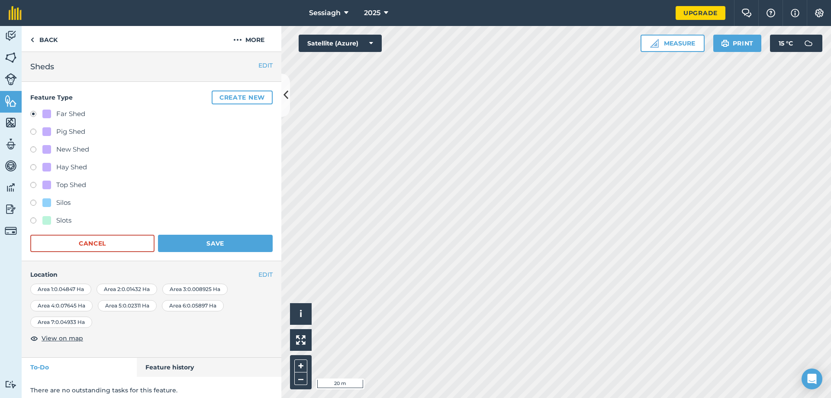
click at [65, 325] on div "Area 7 : 0.04933 Ha" at bounding box center [61, 321] width 62 height 11
click at [69, 321] on div "Area 7 : 0.04933 Ha" at bounding box center [61, 321] width 62 height 11
click at [81, 324] on div "Area 7 : 0.04933 Ha" at bounding box center [61, 321] width 62 height 11
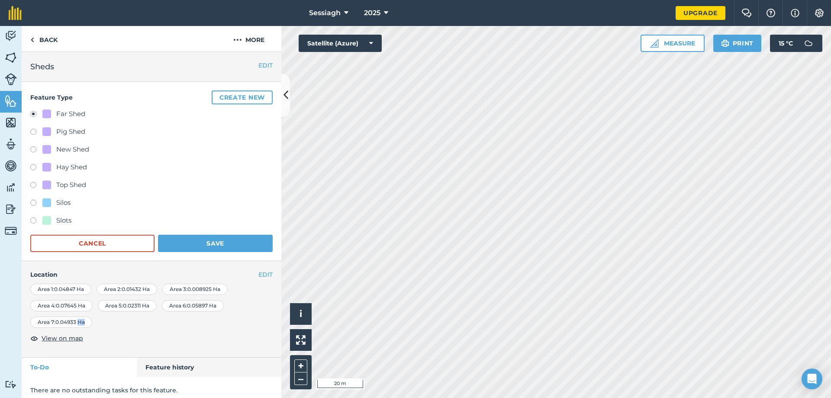
click at [81, 324] on div "Area 7 : 0.04933 Ha" at bounding box center [61, 321] width 62 height 11
click at [80, 324] on div "Area 7 : 0.04933 Ha" at bounding box center [61, 321] width 62 height 11
click at [64, 337] on span "View on map" at bounding box center [63, 338] width 42 height 10
click at [64, 321] on div "Area 7 : 0.04933 Ha" at bounding box center [61, 321] width 62 height 11
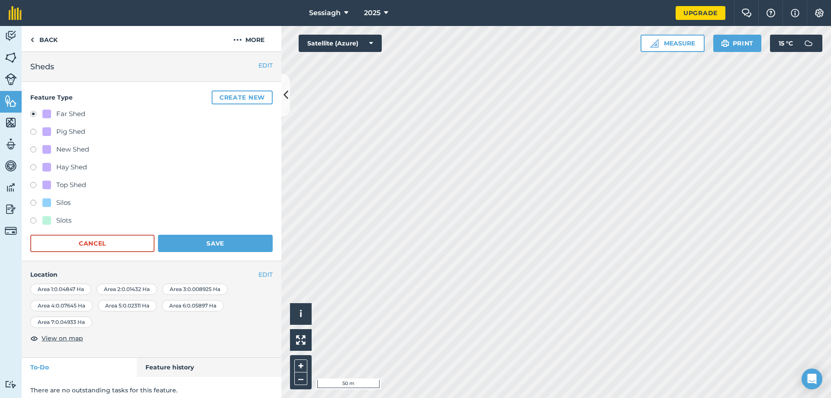
click at [64, 321] on div "Area 7 : 0.04933 Ha" at bounding box center [61, 321] width 62 height 11
click at [269, 63] on div "EDIT Sheds" at bounding box center [152, 67] width 260 height 30
click at [259, 63] on button "EDIT" at bounding box center [265, 66] width 14 height 10
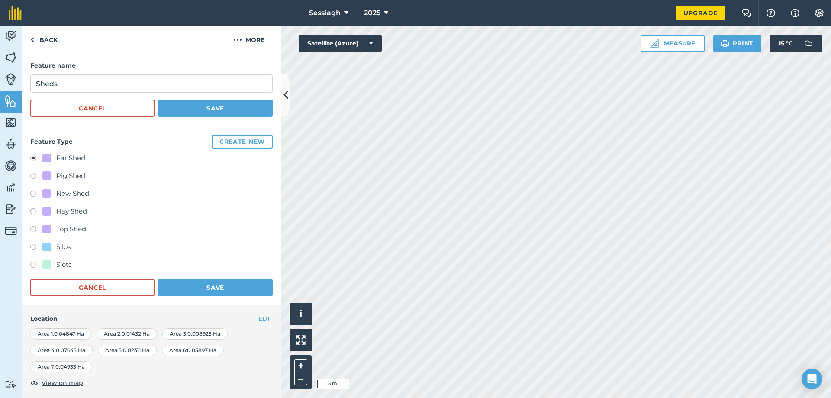
click at [82, 368] on div "Area 7 : 0.04933 Ha" at bounding box center [61, 366] width 62 height 11
click at [43, 263] on div at bounding box center [46, 264] width 9 height 9
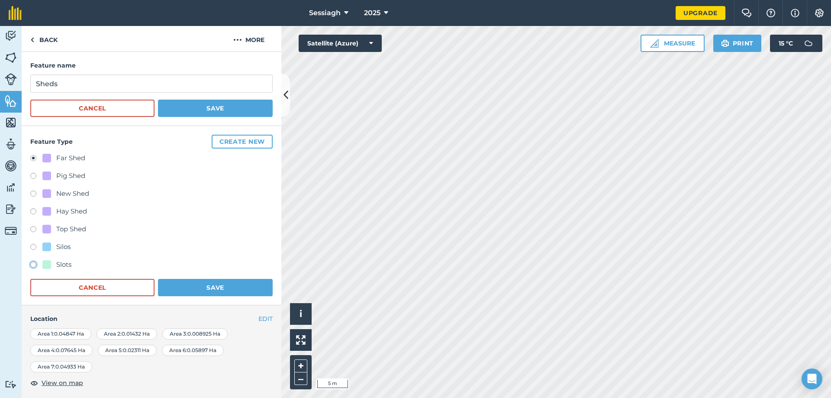
radio input "true"
click at [68, 158] on div "Far Shed" at bounding box center [70, 158] width 29 height 10
radio input "true"
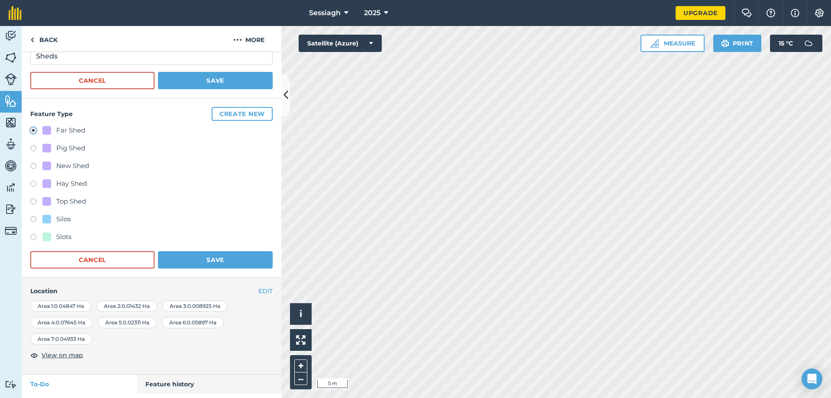
scroll to position [7, 0]
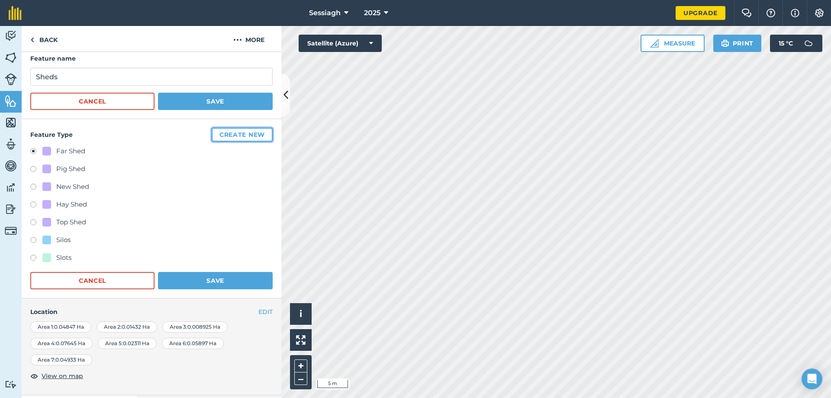
click at [230, 134] on button "Create new" at bounding box center [242, 135] width 61 height 14
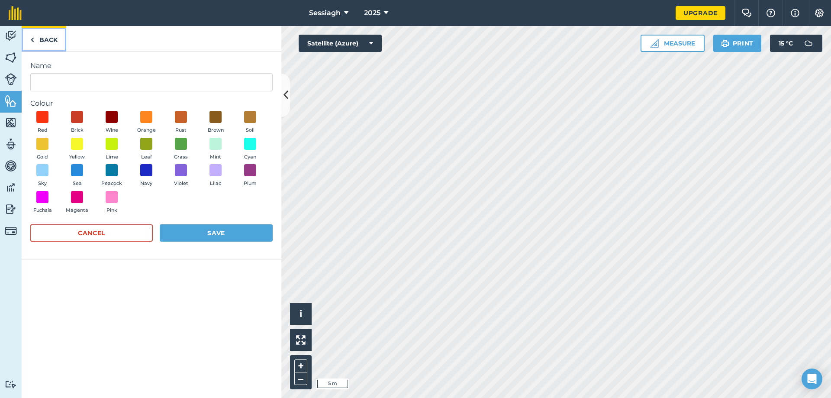
click at [46, 40] on link "Back" at bounding box center [44, 39] width 45 height 26
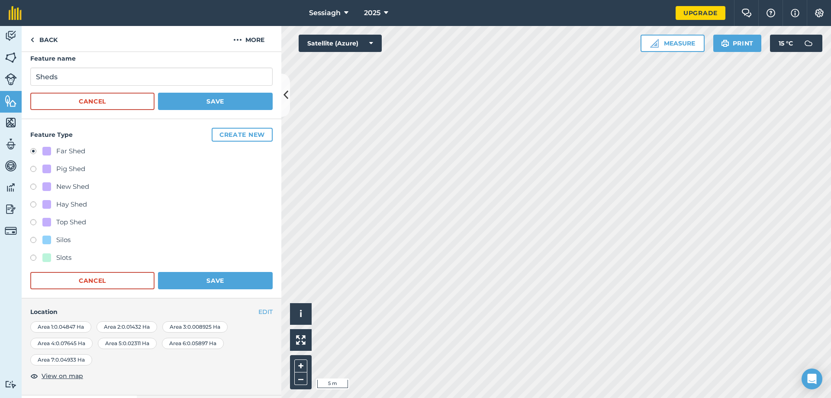
click at [63, 254] on div "Slots" at bounding box center [63, 257] width 15 height 10
radio input "true"
click at [78, 153] on div "Far Shed" at bounding box center [70, 151] width 29 height 10
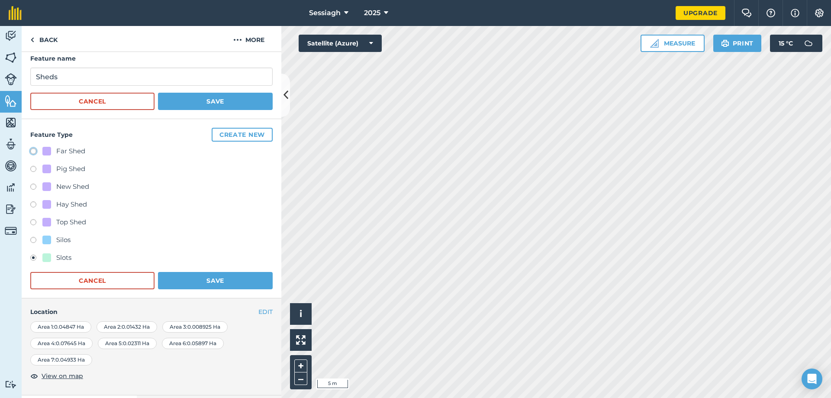
radio input "true"
radio input "false"
click at [237, 42] on img at bounding box center [237, 40] width 9 height 10
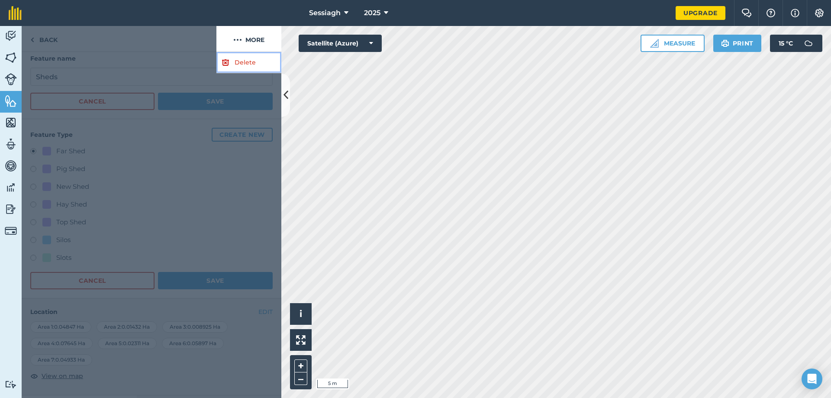
click at [233, 65] on link "Delete" at bounding box center [248, 62] width 65 height 21
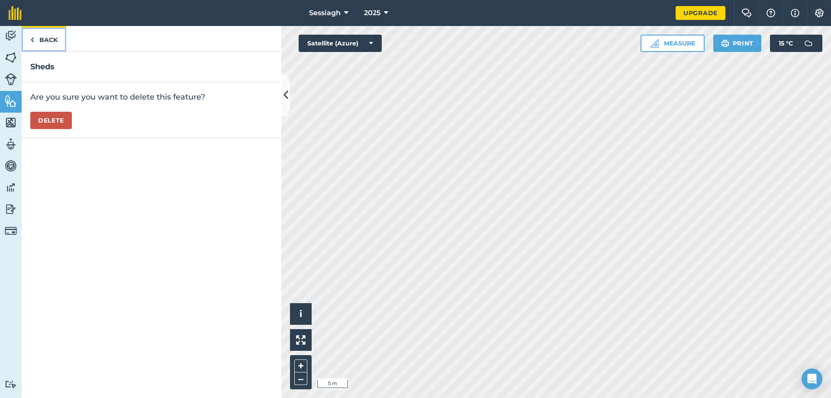
click at [36, 39] on link "Back" at bounding box center [44, 39] width 45 height 26
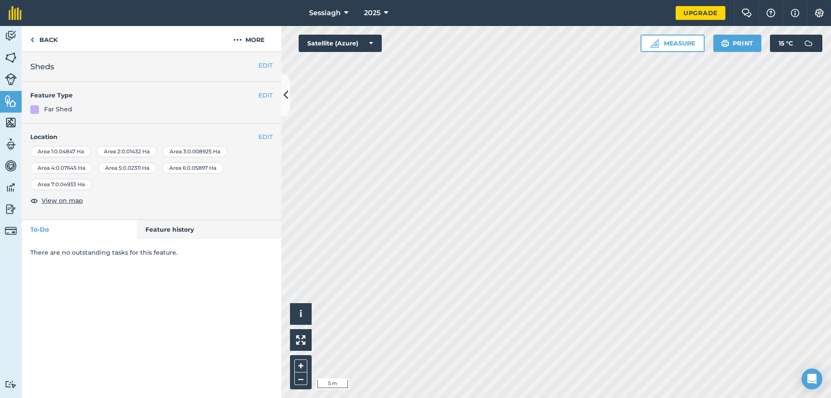
click at [82, 182] on div "Area 7 : 0.04933 Ha" at bounding box center [61, 184] width 62 height 11
click at [81, 186] on div "Area 7 : 0.04933 Ha" at bounding box center [61, 184] width 62 height 11
click at [272, 135] on button "EDIT" at bounding box center [265, 137] width 14 height 10
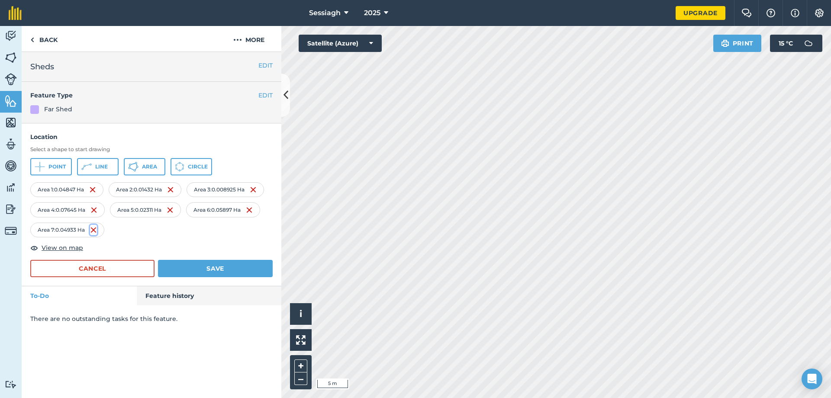
click at [96, 231] on img at bounding box center [93, 230] width 7 height 10
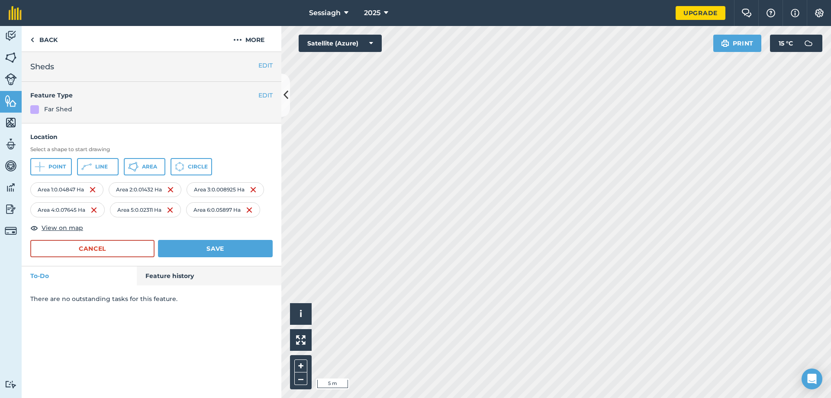
click at [226, 210] on div "Area 6 : 0.05897 Ha" at bounding box center [223, 209] width 74 height 15
click at [228, 210] on div "Area 6 : 0.05897 Ha" at bounding box center [223, 209] width 74 height 15
click at [253, 208] on img at bounding box center [249, 210] width 7 height 10
click at [225, 250] on button "Save" at bounding box center [215, 248] width 115 height 17
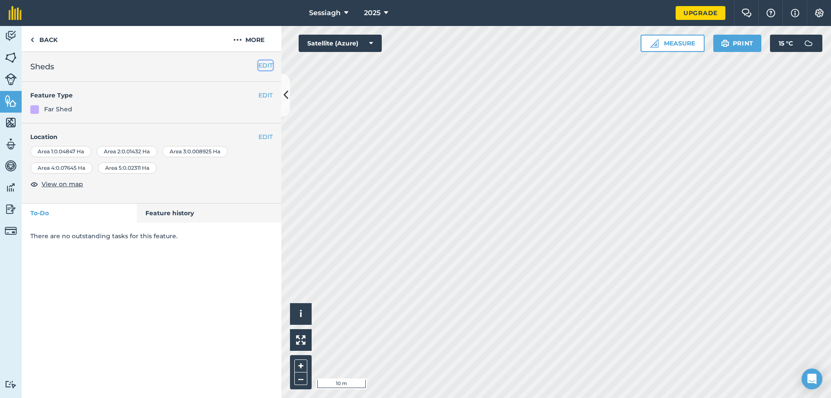
click at [266, 61] on button "EDIT" at bounding box center [265, 66] width 14 height 10
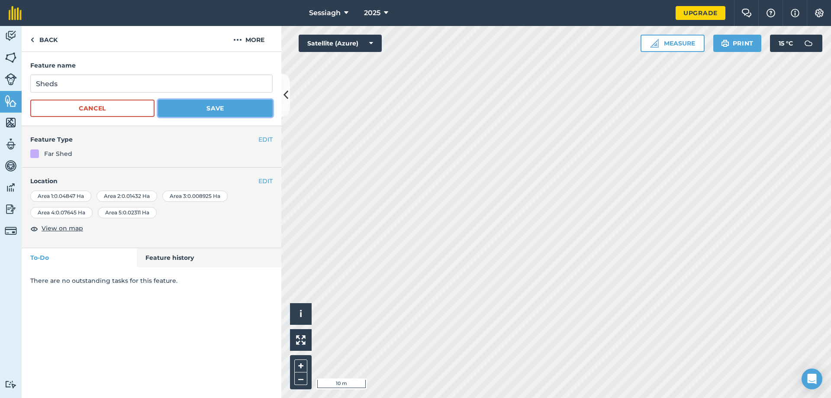
click at [244, 111] on button "Save" at bounding box center [215, 107] width 115 height 17
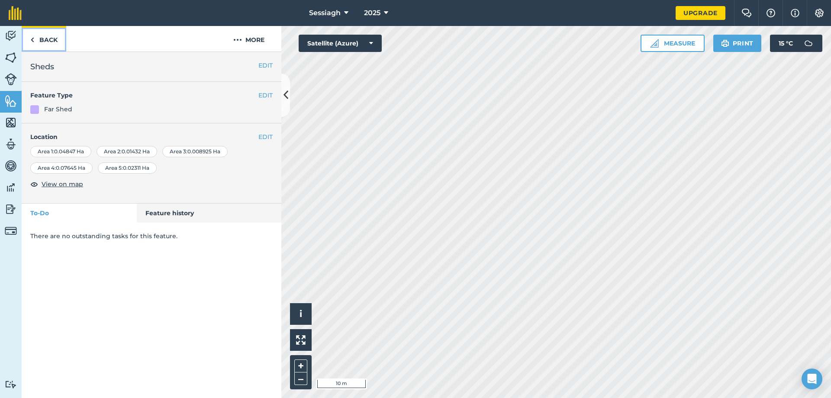
click at [48, 41] on link "Back" at bounding box center [44, 39] width 45 height 26
click at [51, 38] on link "Back" at bounding box center [44, 39] width 45 height 26
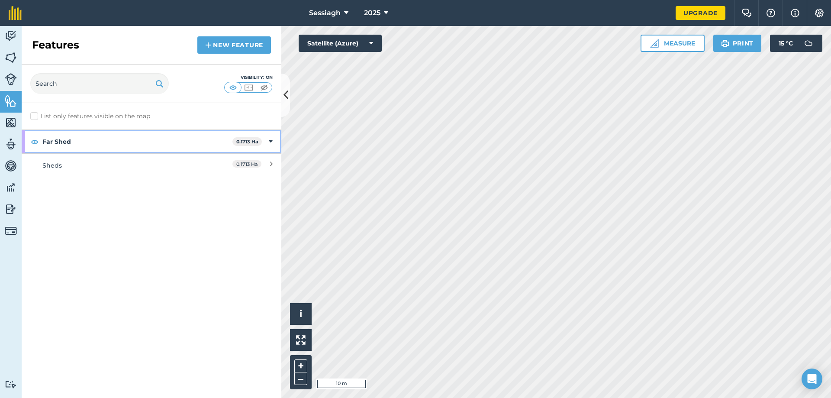
click at [270, 137] on icon at bounding box center [271, 142] width 4 height 10
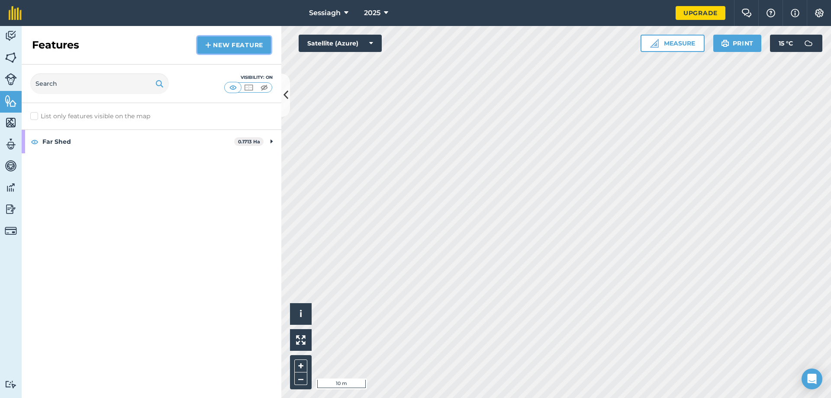
click at [225, 50] on link "New feature" at bounding box center [234, 44] width 74 height 17
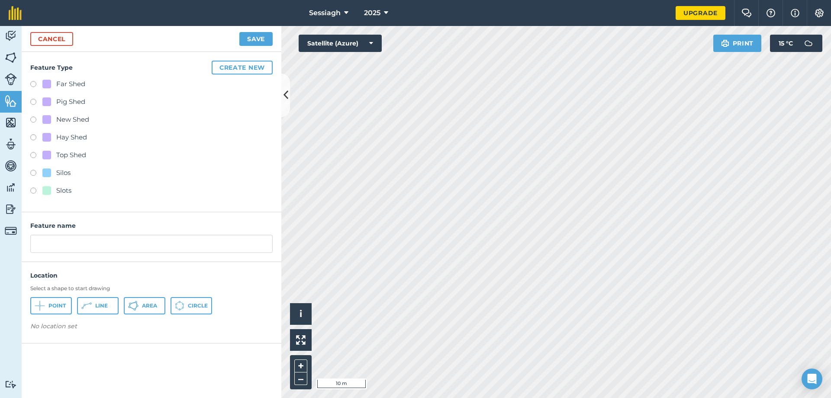
click at [36, 187] on label at bounding box center [36, 191] width 12 height 9
radio input "true"
type input "Slots"
click at [253, 39] on button "Save" at bounding box center [255, 39] width 33 height 14
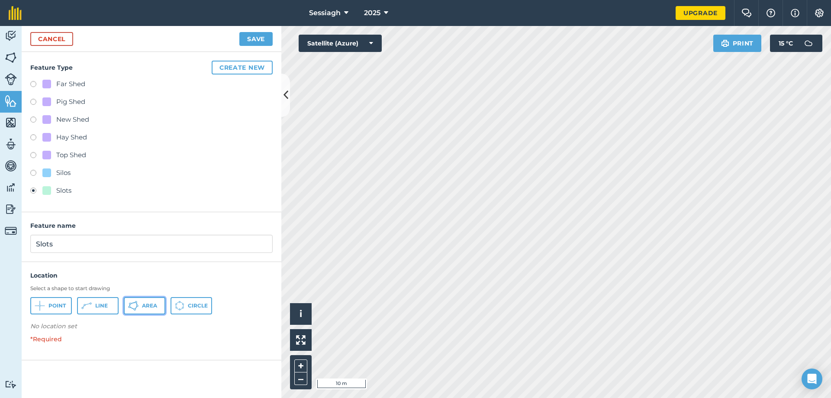
click at [157, 303] on span "Area" at bounding box center [149, 305] width 15 height 7
click at [250, 38] on button "Save" at bounding box center [255, 39] width 33 height 14
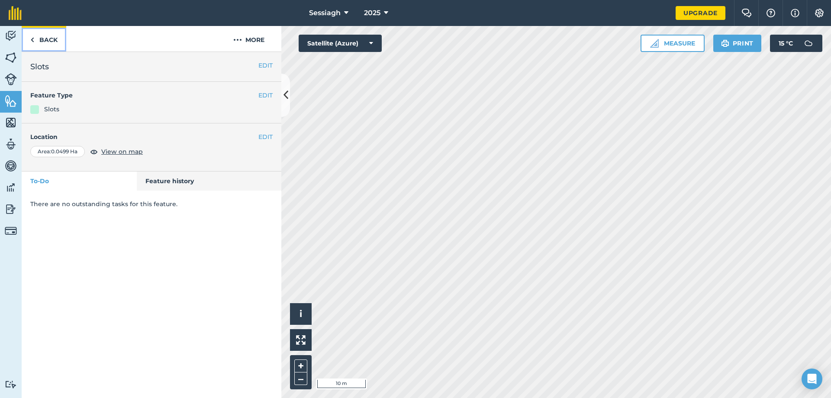
click at [48, 35] on link "Back" at bounding box center [44, 39] width 45 height 26
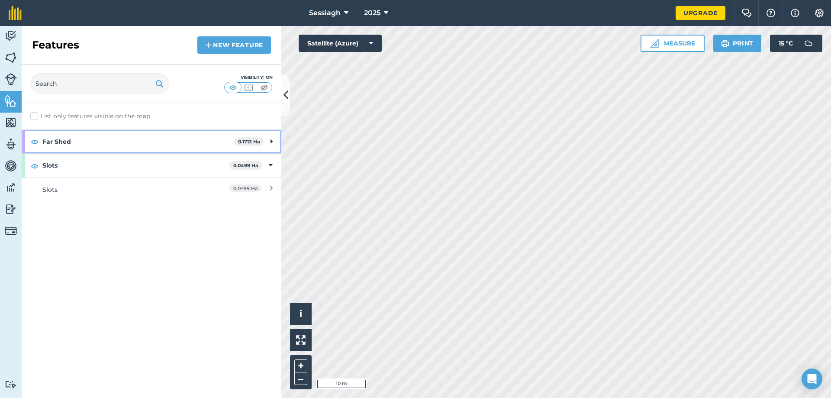
click at [218, 138] on strong "Far Shed" at bounding box center [138, 141] width 192 height 23
click at [217, 142] on strong "Far Shed" at bounding box center [137, 141] width 190 height 23
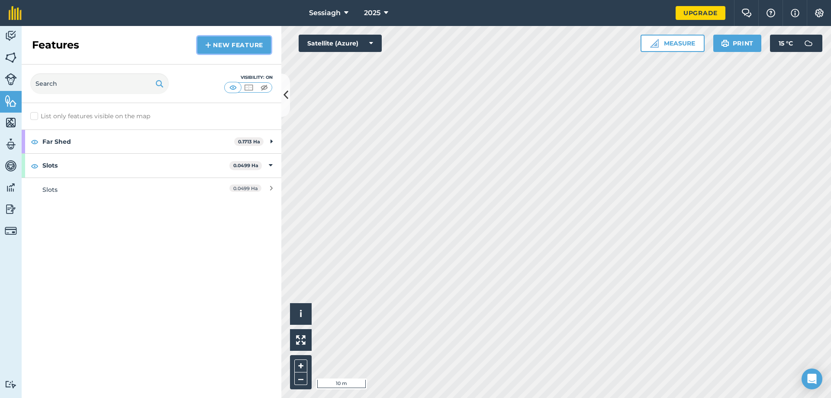
click at [235, 48] on link "New feature" at bounding box center [234, 44] width 74 height 17
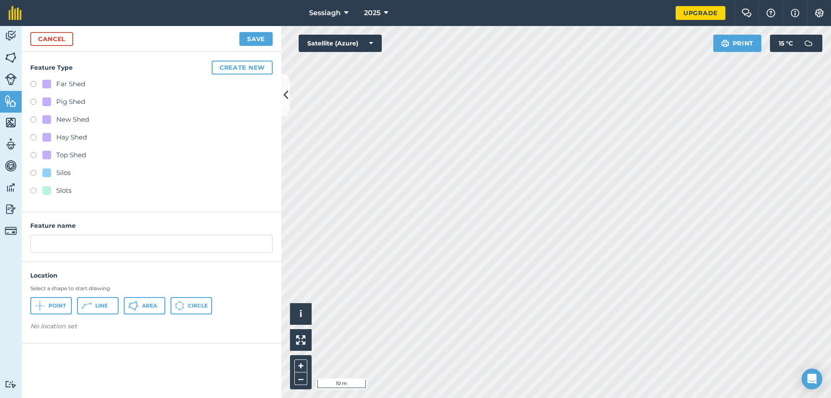
click at [68, 173] on div "Silos" at bounding box center [63, 172] width 14 height 10
radio input "true"
type input "Silos"
click at [144, 303] on span "Area" at bounding box center [149, 305] width 15 height 7
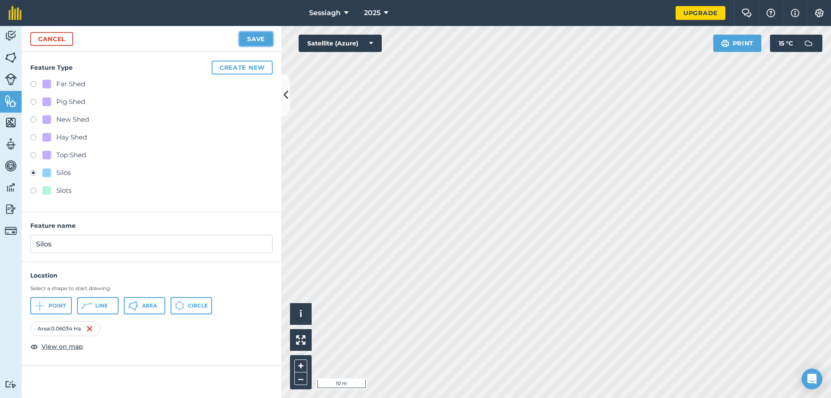
click at [257, 42] on button "Save" at bounding box center [255, 39] width 33 height 14
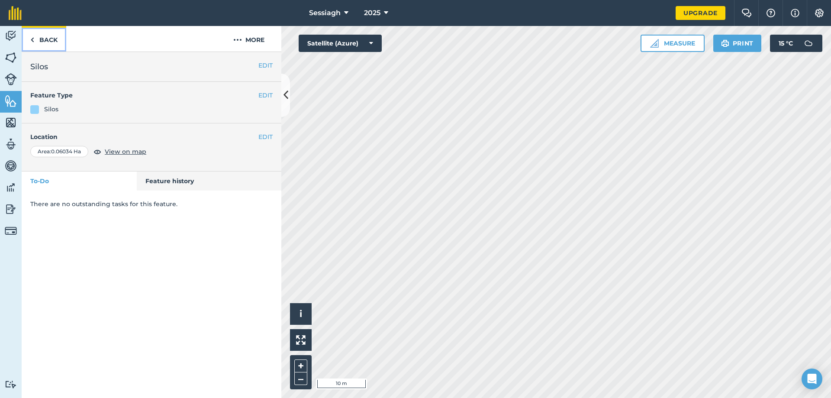
click at [49, 41] on link "Back" at bounding box center [44, 39] width 45 height 26
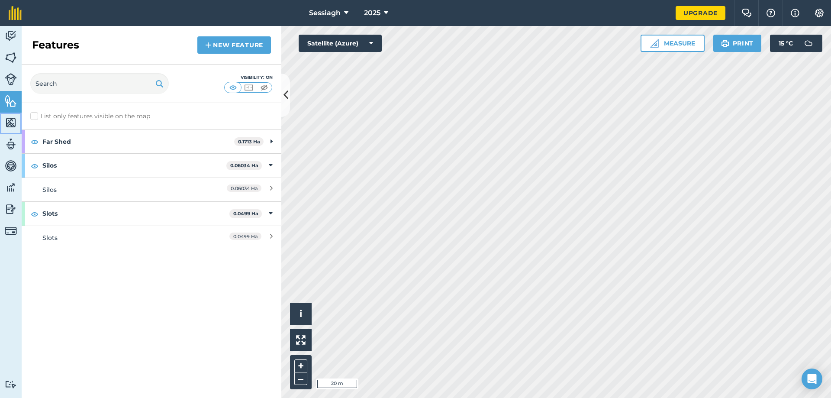
click at [13, 128] on img at bounding box center [11, 122] width 12 height 13
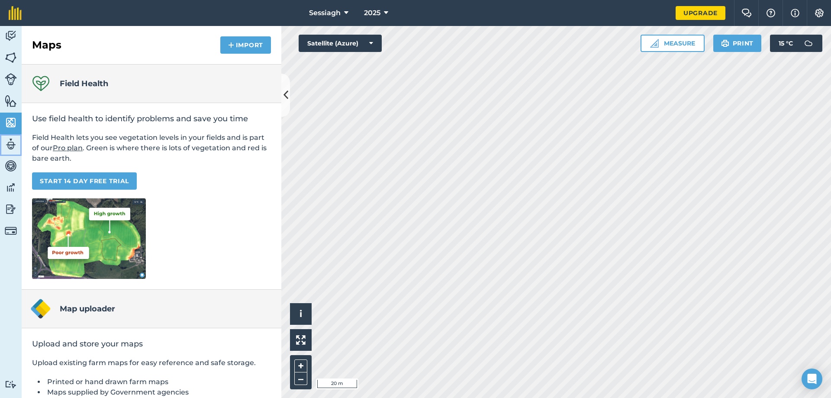
click at [5, 147] on img at bounding box center [11, 144] width 12 height 13
select select "MEMBER"
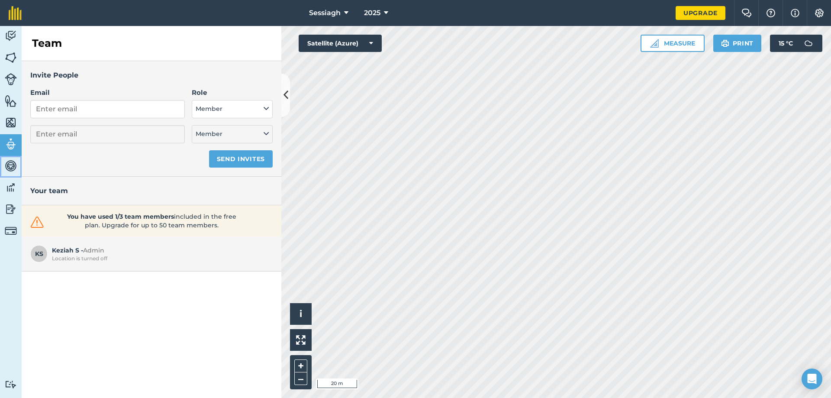
click at [9, 161] on img at bounding box center [11, 165] width 12 height 13
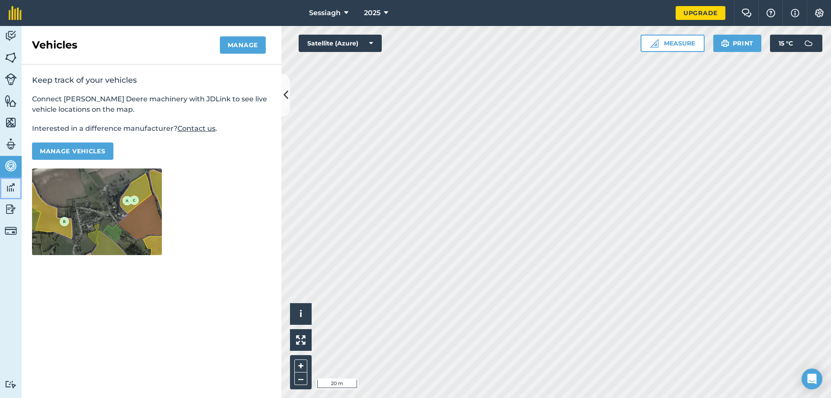
click at [14, 192] on img at bounding box center [11, 187] width 12 height 13
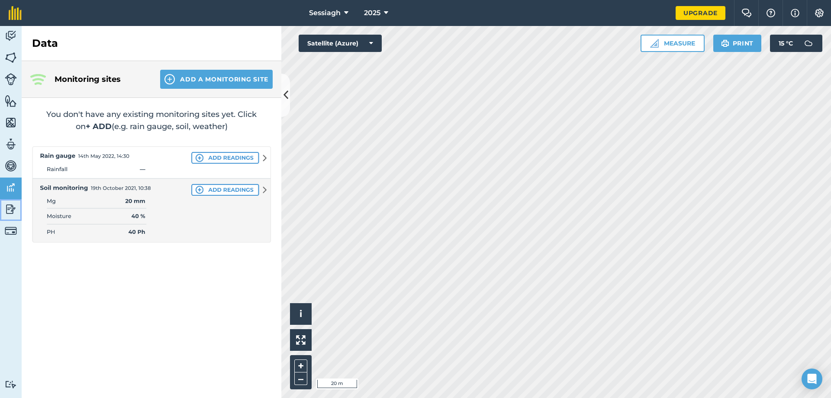
click at [10, 206] on img at bounding box center [11, 208] width 12 height 13
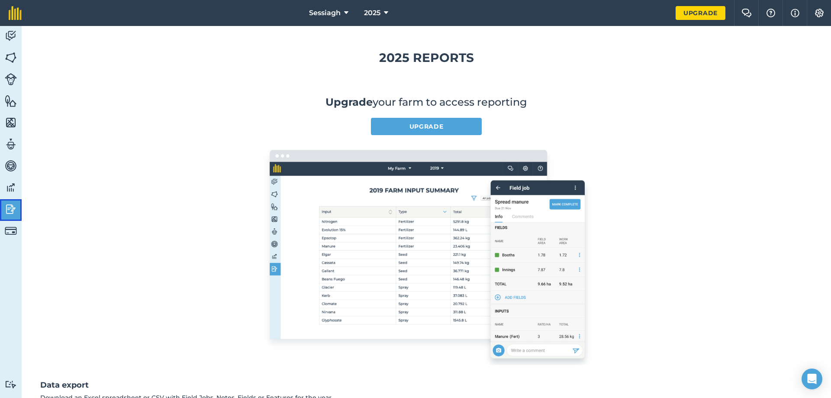
click at [8, 220] on link "Reporting" at bounding box center [11, 210] width 22 height 22
click at [12, 97] on img at bounding box center [11, 100] width 12 height 13
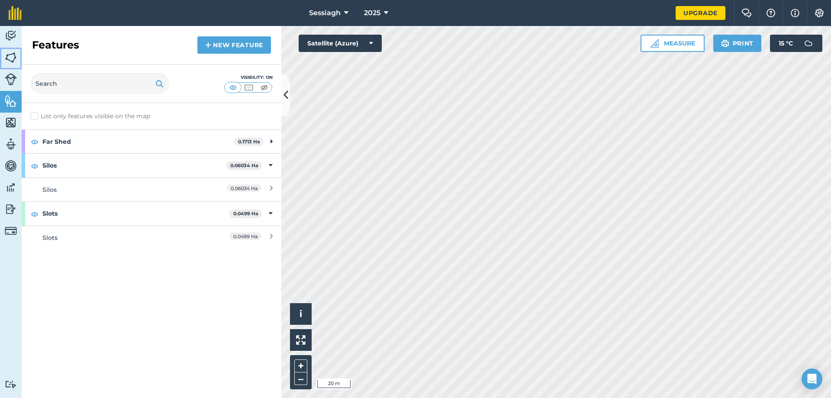
click at [11, 49] on link "Fields" at bounding box center [11, 59] width 22 height 22
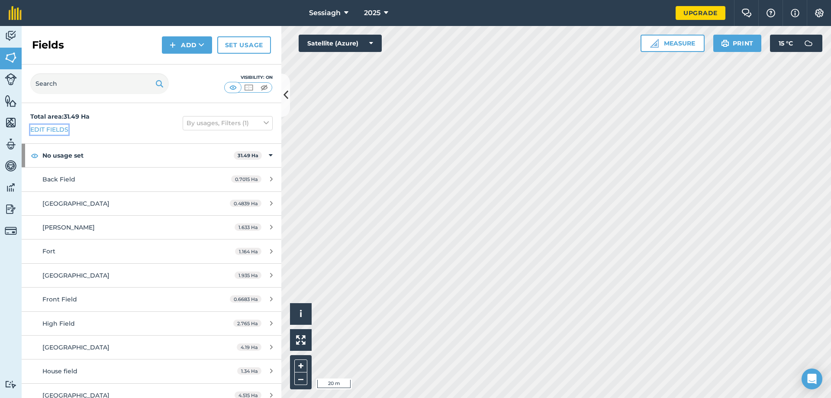
click at [54, 125] on link "Edit fields" at bounding box center [49, 130] width 38 height 10
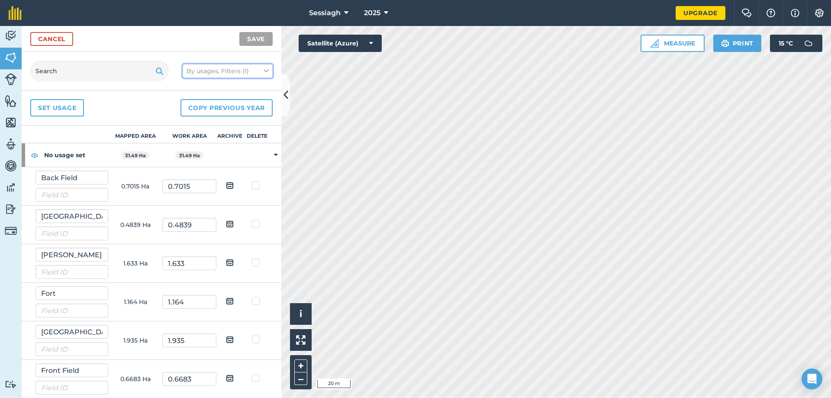
click at [226, 75] on button "By usages, Filters (1)" at bounding box center [228, 71] width 90 height 14
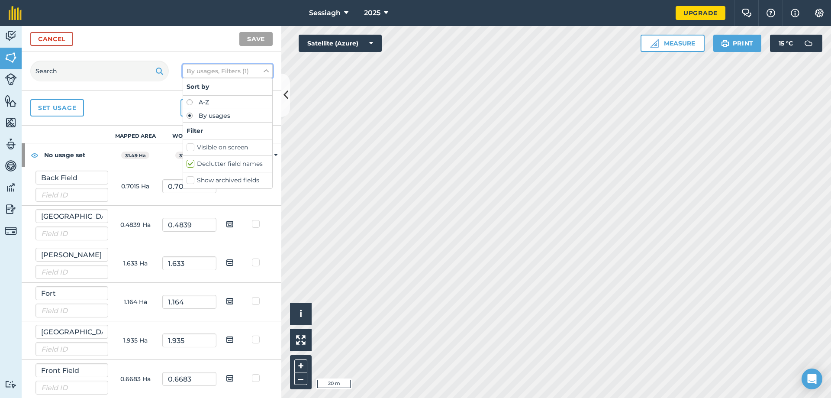
click at [226, 75] on button "By usages, Filters (1)" at bounding box center [228, 71] width 90 height 14
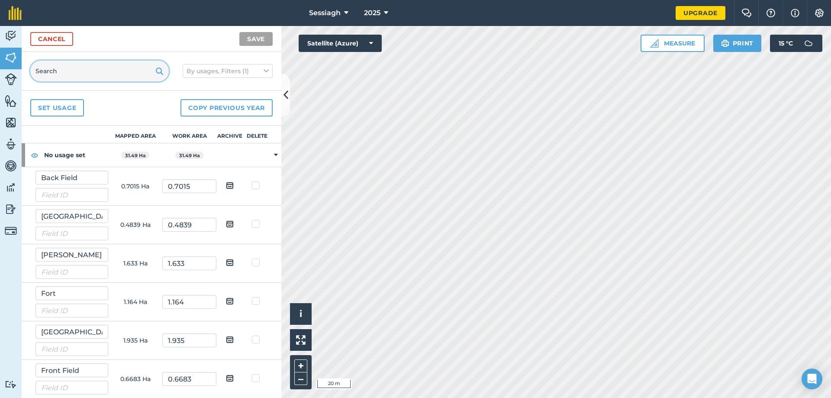
click at [117, 69] on input "text" at bounding box center [99, 71] width 138 height 21
click at [98, 44] on div "Cancel Save" at bounding box center [152, 39] width 260 height 26
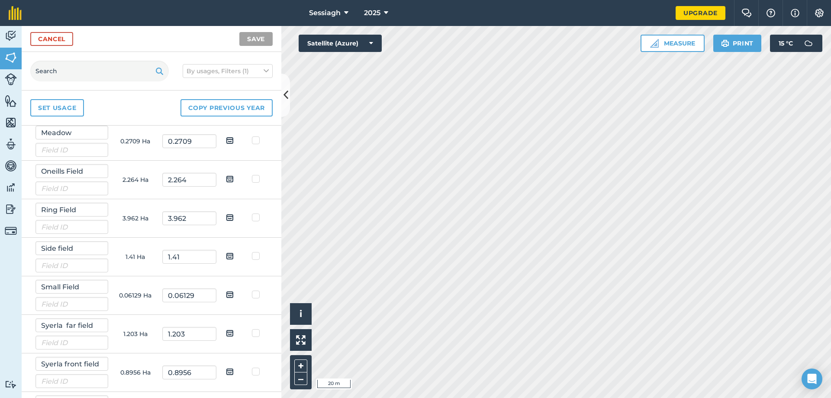
scroll to position [501, 0]
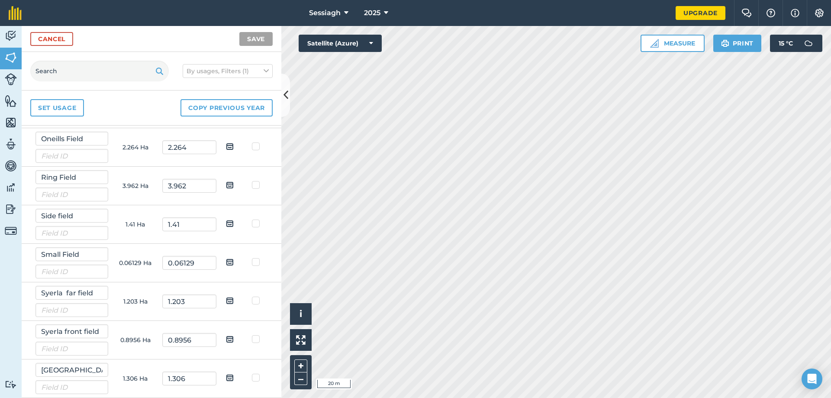
click at [226, 262] on img at bounding box center [230, 262] width 8 height 10
click at [234, 262] on input "checkbox" at bounding box center [237, 259] width 6 height 6
click at [226, 262] on img at bounding box center [230, 262] width 8 height 10
click at [234, 262] on input "checkbox" at bounding box center [237, 259] width 6 height 6
checkbox input "false"
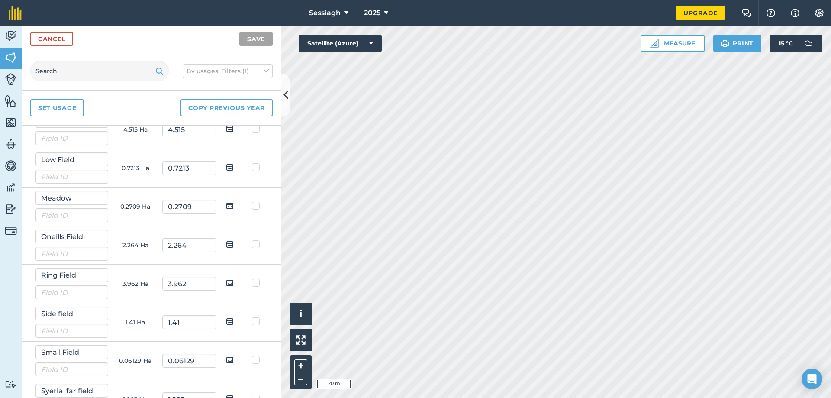
scroll to position [285, 0]
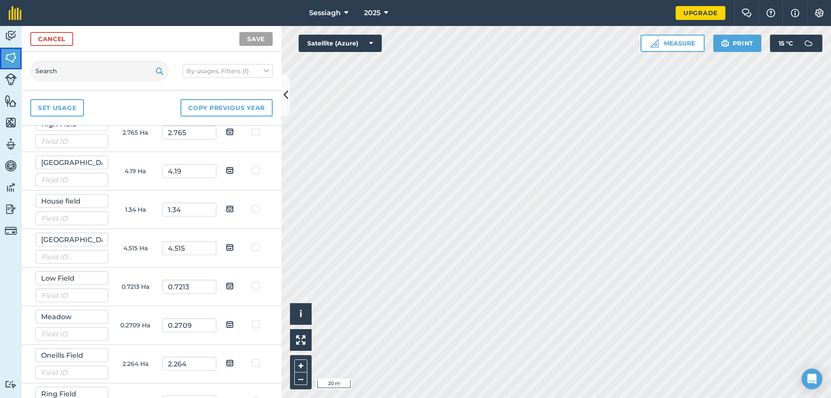
click at [10, 58] on img at bounding box center [11, 57] width 12 height 13
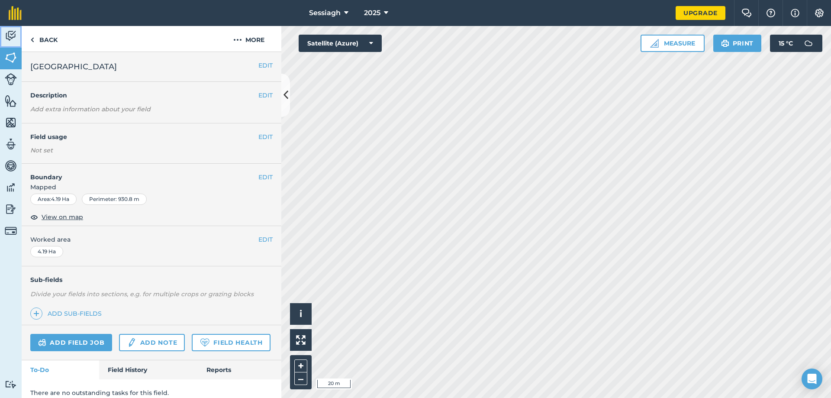
click at [13, 32] on img at bounding box center [11, 35] width 12 height 13
